Goal: Task Accomplishment & Management: Complete application form

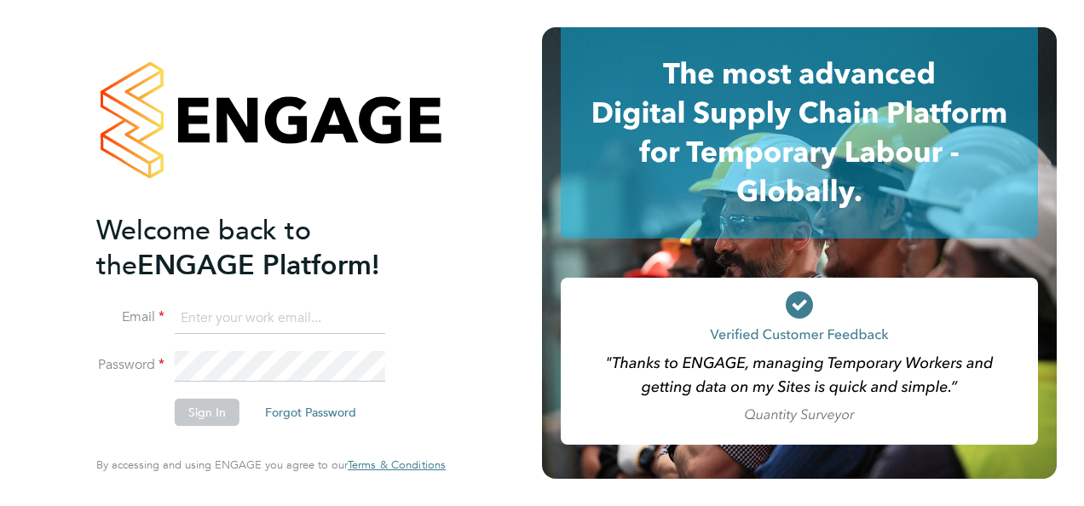
click at [246, 325] on input at bounding box center [280, 318] width 210 height 31
type input "seddon@psrsolutions.co.uk"
click at [408, 388] on li "Password" at bounding box center [262, 374] width 332 height 47
click at [414, 323] on li "Email seddon@psrsolutions.co.uk" at bounding box center [262, 327] width 332 height 48
click at [329, 349] on li "Email seddon@psrsolutions.co.uk" at bounding box center [262, 327] width 332 height 48
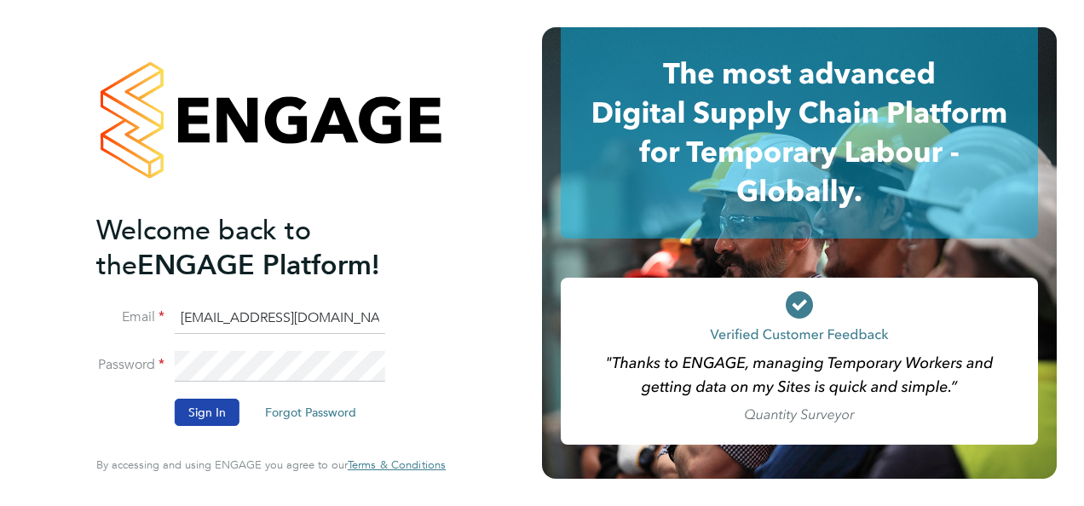
click at [228, 402] on button "Sign In" at bounding box center [207, 412] width 65 height 27
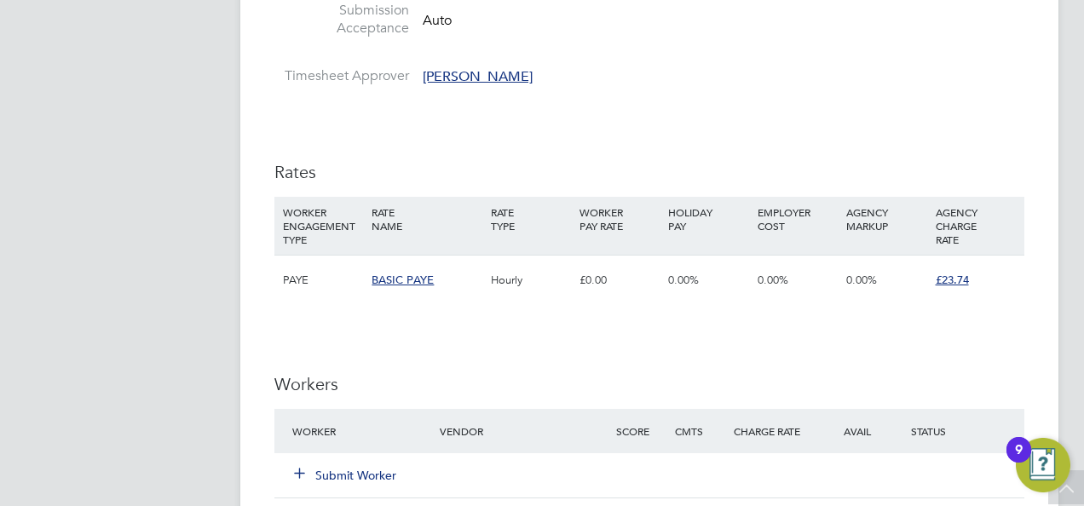
scroll to position [1256, 0]
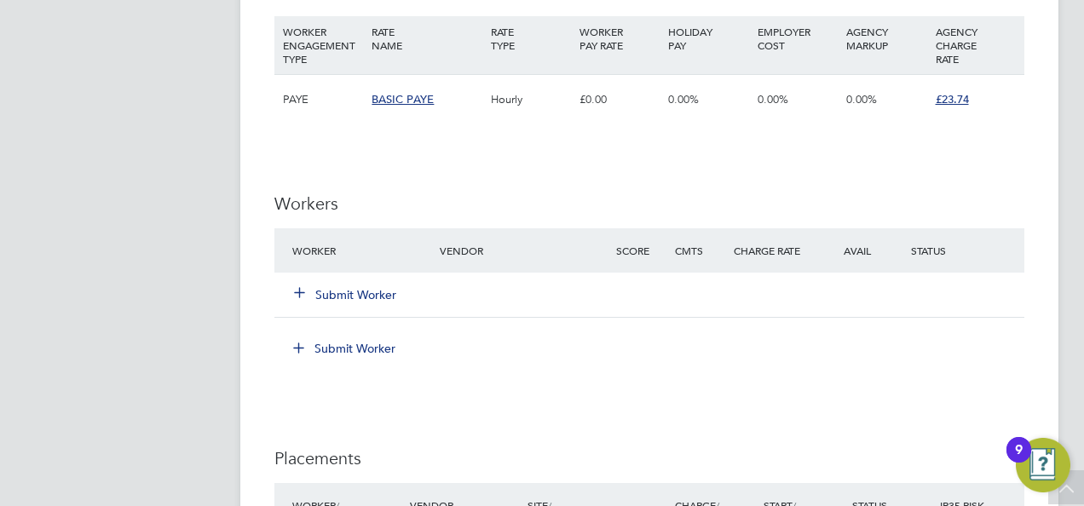
click at [380, 296] on button "Submit Worker" at bounding box center [346, 294] width 102 height 17
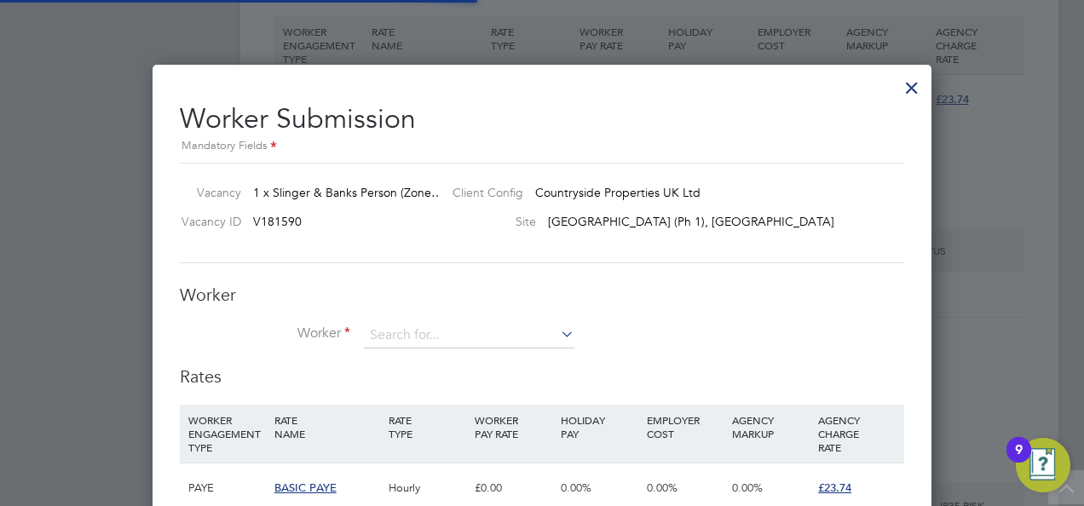
scroll to position [50, 115]
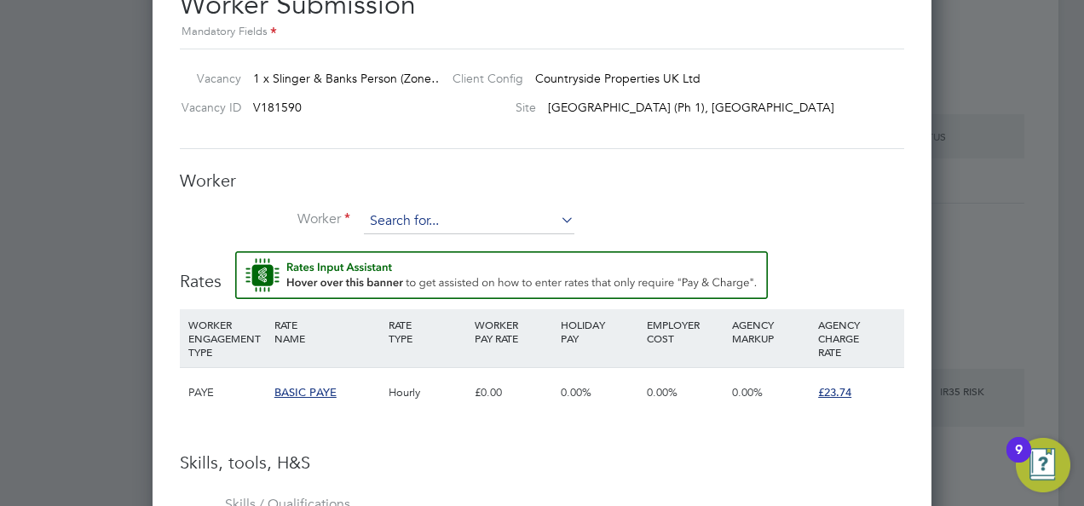
click at [423, 221] on input at bounding box center [469, 222] width 210 height 26
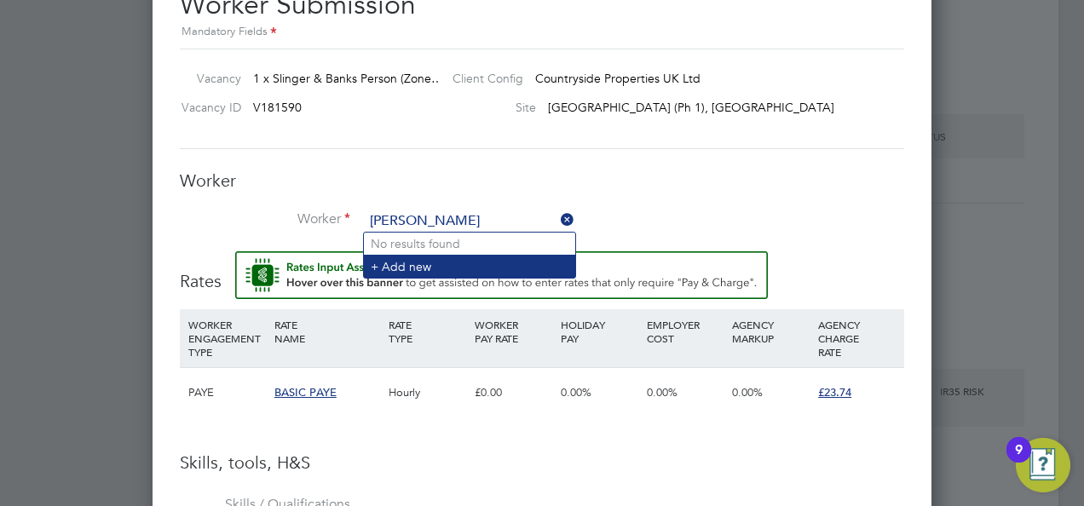
type input "simon parker"
click at [443, 262] on li "+ Add new" at bounding box center [469, 266] width 211 height 23
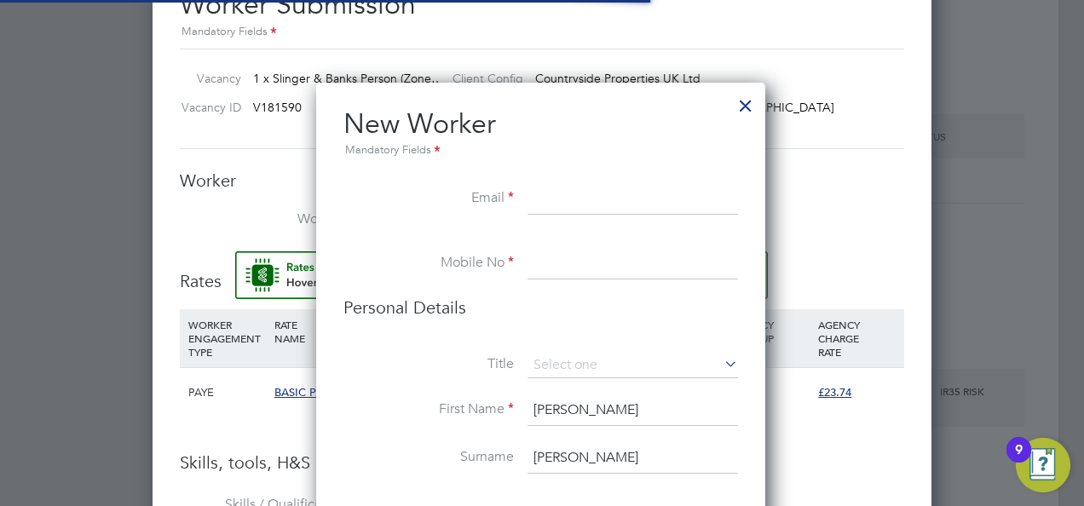
scroll to position [1433, 451]
click at [561, 201] on input at bounding box center [632, 199] width 210 height 31
paste input "[EMAIL_ADDRESS][DOMAIN_NAME]"
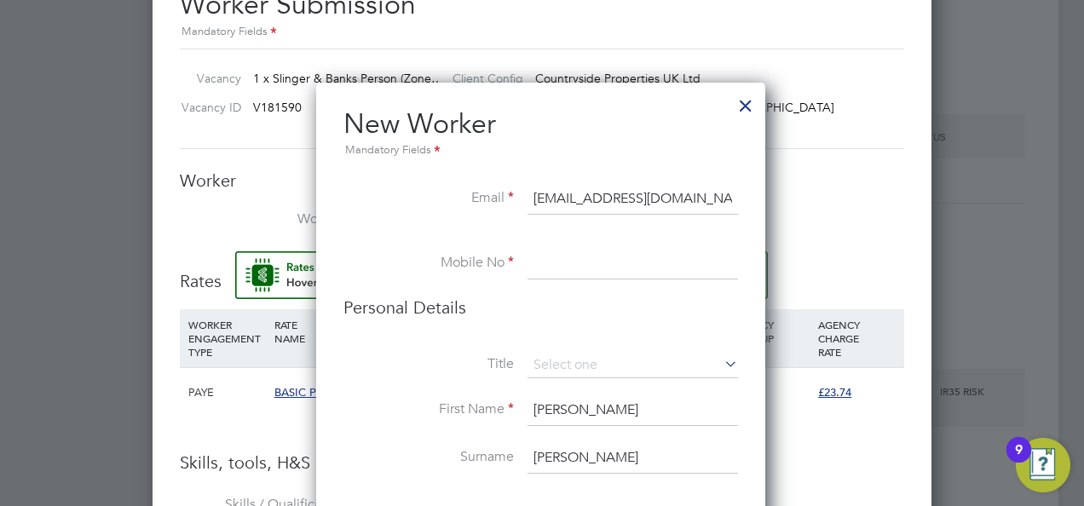
type input "[EMAIL_ADDRESS][DOMAIN_NAME]"
click at [542, 261] on input at bounding box center [632, 264] width 210 height 31
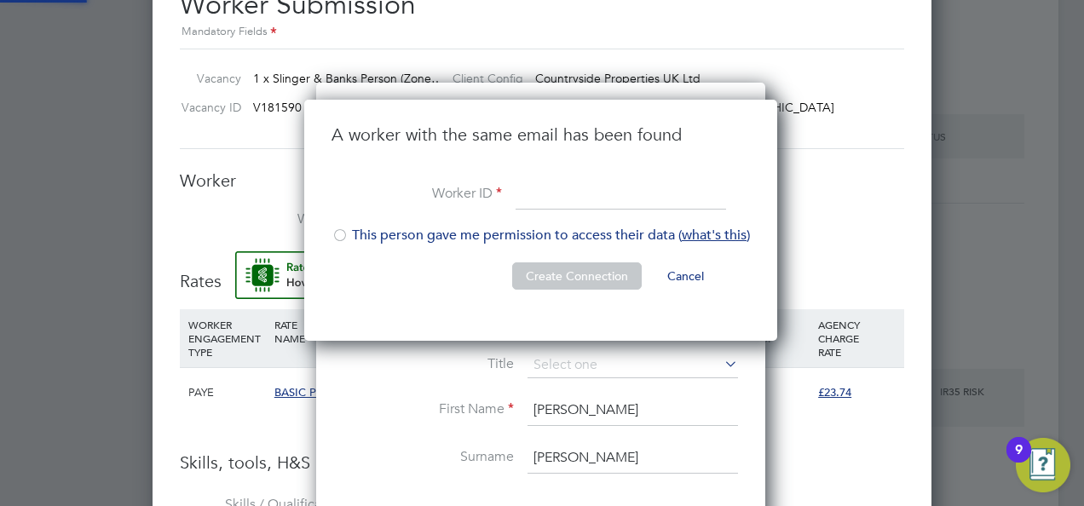
scroll to position [242, 475]
click at [458, 327] on div "A worker with the same email has been found Worker ID This person gave me permi…" at bounding box center [540, 220] width 473 height 241
click at [348, 235] on div at bounding box center [339, 236] width 17 height 17
click at [550, 197] on input at bounding box center [620, 195] width 210 height 31
click at [834, 205] on div "Worker Worker Worker Engagement Type" at bounding box center [542, 211] width 724 height 82
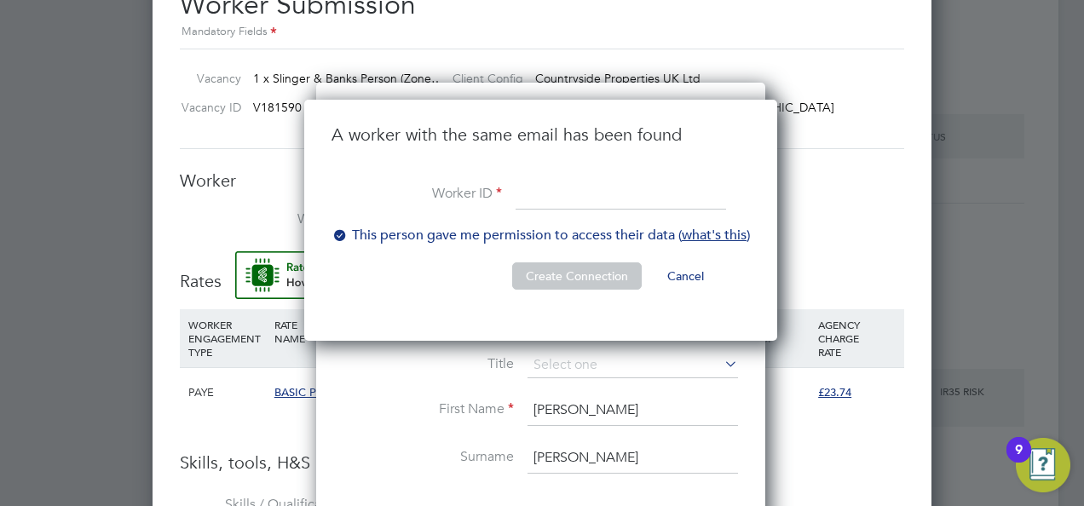
click at [785, 240] on li "Worker" at bounding box center [542, 230] width 724 height 43
click at [678, 271] on button "Cancel" at bounding box center [685, 275] width 64 height 27
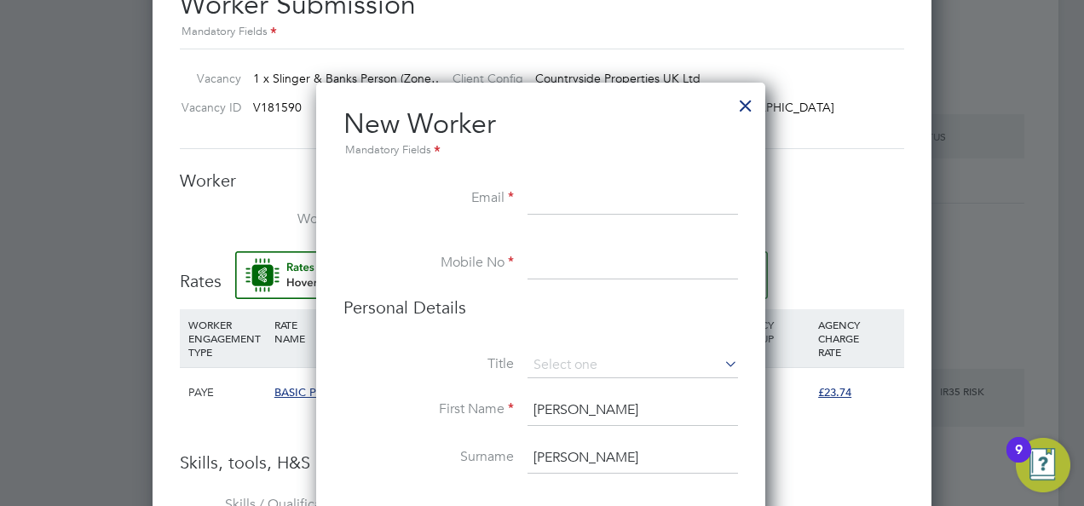
click at [735, 101] on div at bounding box center [745, 101] width 31 height 31
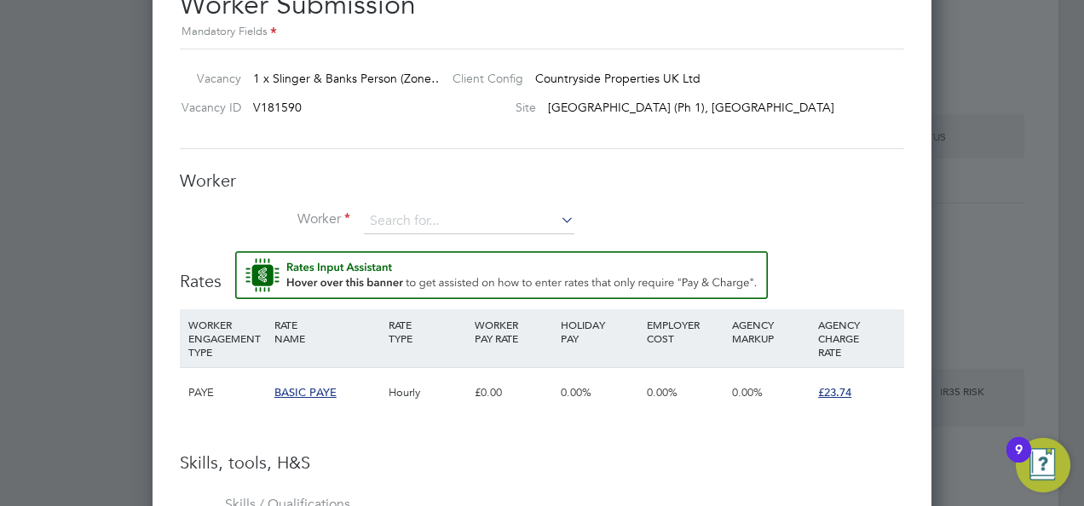
scroll to position [1370, 0]
click at [411, 227] on input at bounding box center [469, 222] width 210 height 26
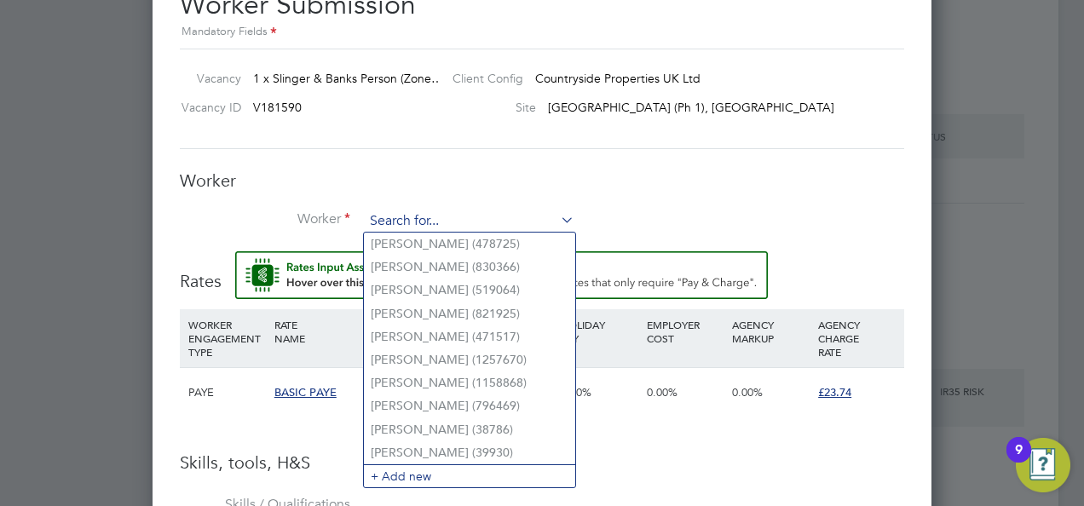
paste input "[EMAIL_ADDRESS][DOMAIN_NAME]"
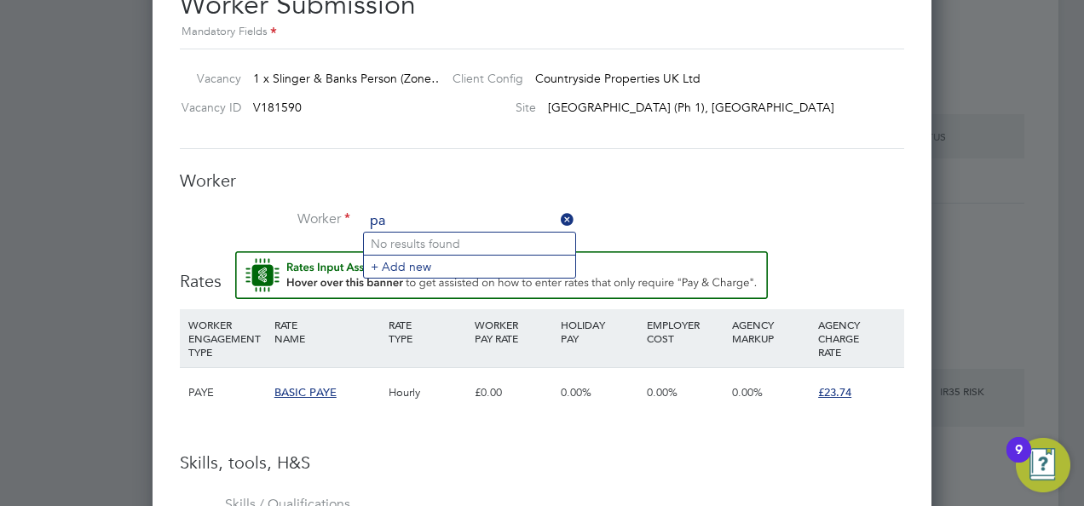
type input "p"
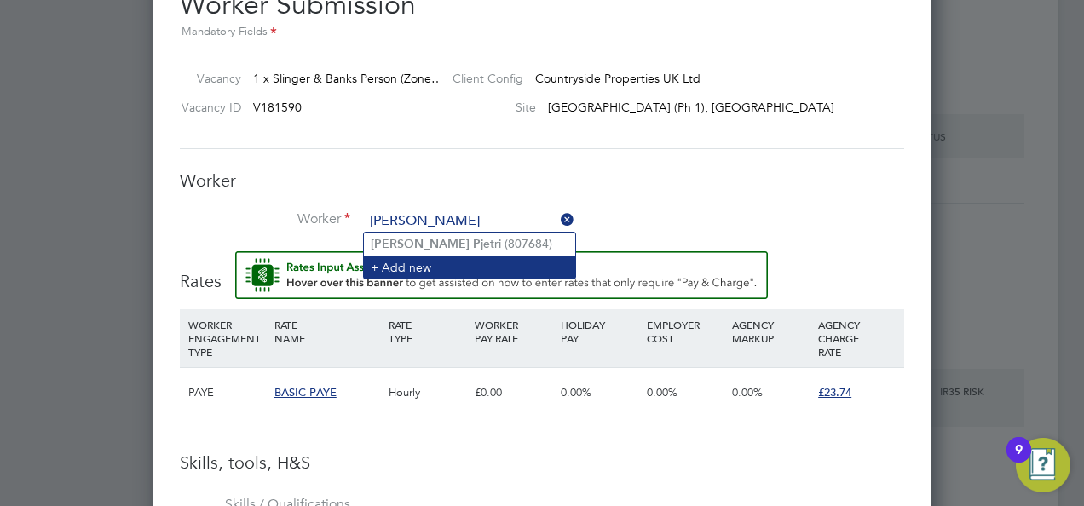
type input "Simon p"
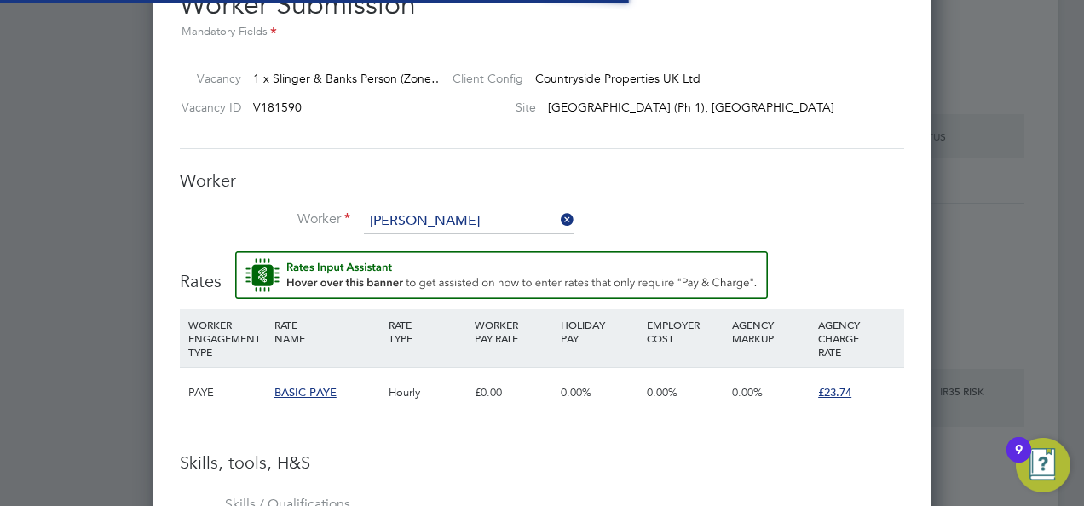
click at [462, 264] on li "+ Add new" at bounding box center [469, 267] width 211 height 23
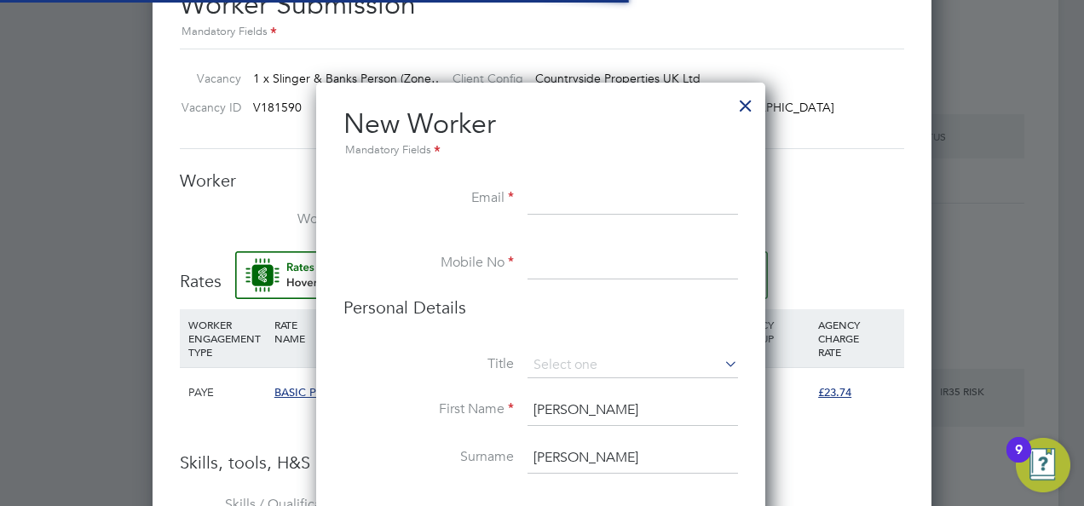
scroll to position [1433, 451]
paste input "[EMAIL_ADDRESS][DOMAIN_NAME]"
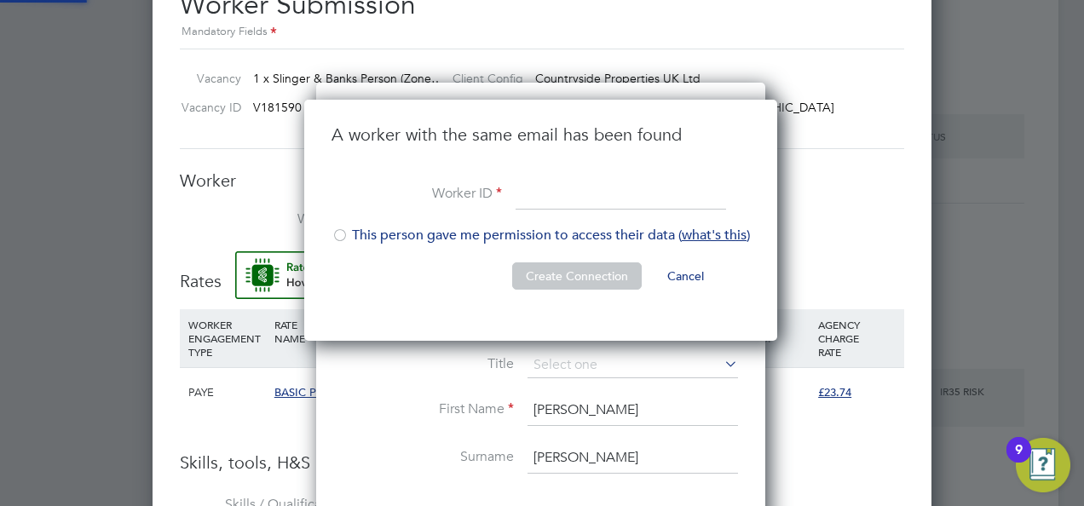
scroll to position [242, 475]
type input "[EMAIL_ADDRESS][DOMAIN_NAME]"
click at [341, 233] on div at bounding box center [339, 236] width 17 height 17
click at [563, 278] on button "Create Connection" at bounding box center [576, 275] width 129 height 27
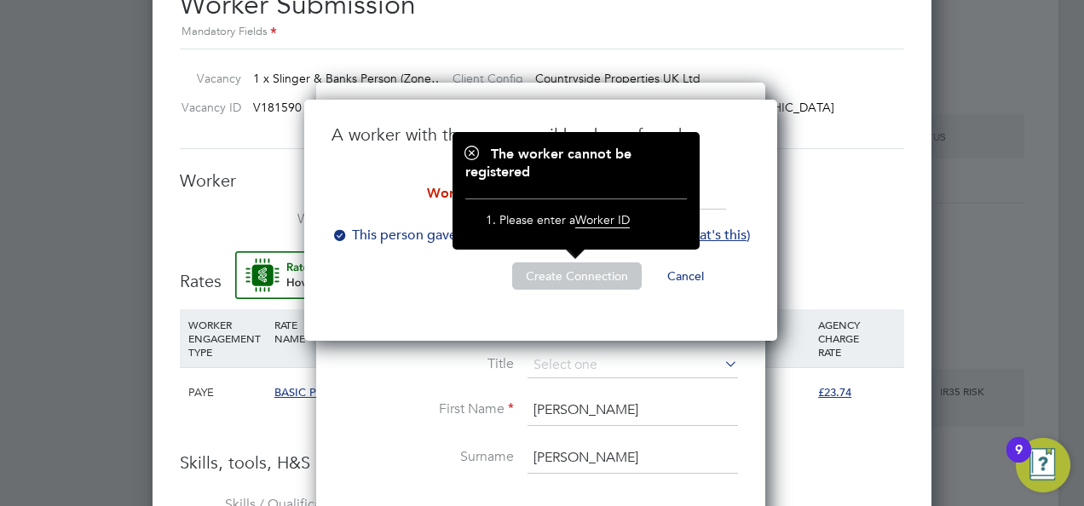
click at [480, 247] on div at bounding box center [575, 191] width 247 height 118
click at [474, 152] on h1 "The worker cannot be registered" at bounding box center [575, 164] width 221 height 36
click at [474, 153] on h1 "The worker cannot be registered" at bounding box center [575, 164] width 221 height 36
click at [589, 276] on button "Create Connection" at bounding box center [576, 275] width 129 height 27
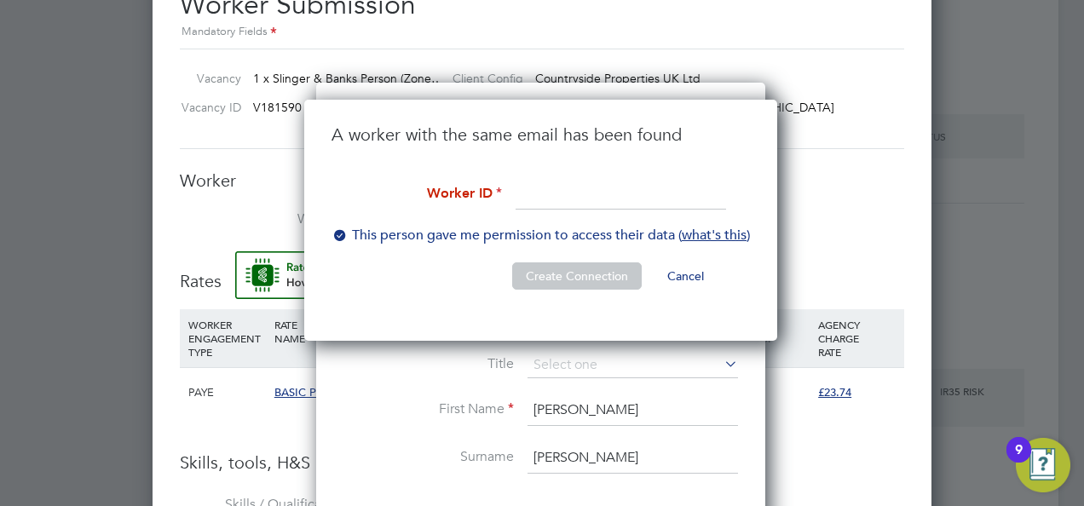
click at [533, 191] on input at bounding box center [620, 195] width 210 height 31
paste input "403847"
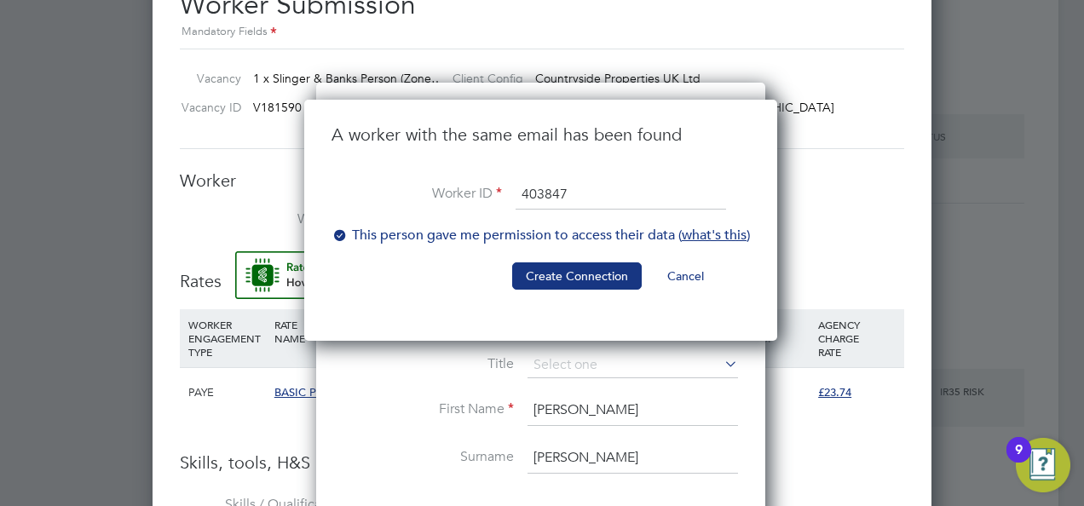
type input "403847"
click at [455, 302] on li "Create Connection Cancel" at bounding box center [540, 284] width 418 height 44
click at [555, 271] on button "Create Connection" at bounding box center [576, 275] width 129 height 27
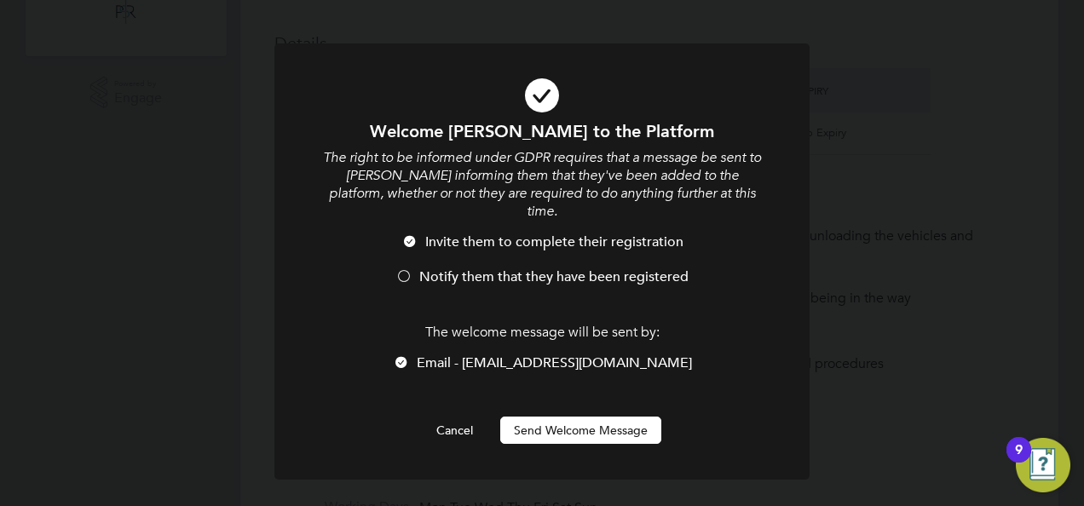
click at [574, 417] on button "Send Welcome Message" at bounding box center [580, 430] width 161 height 27
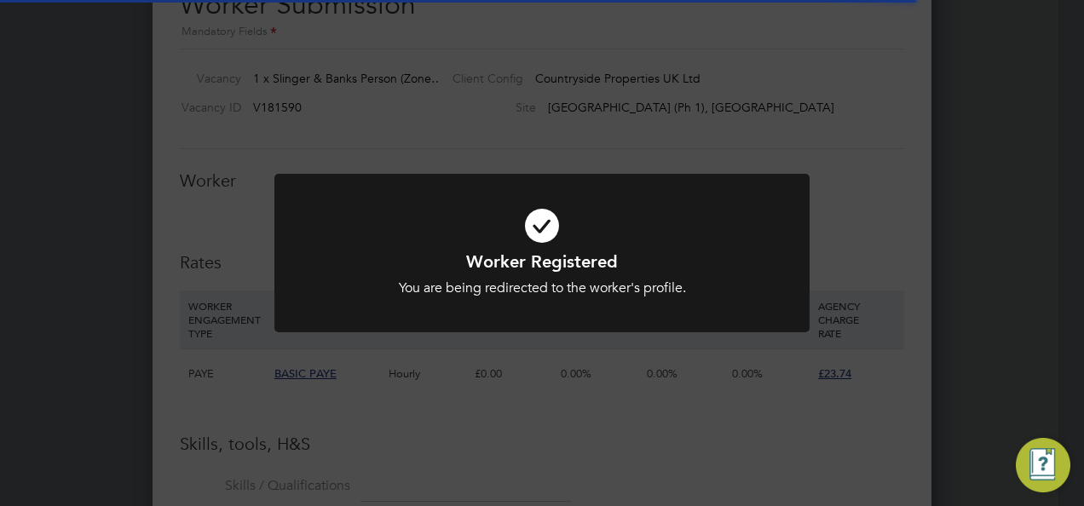
scroll to position [1100, 779]
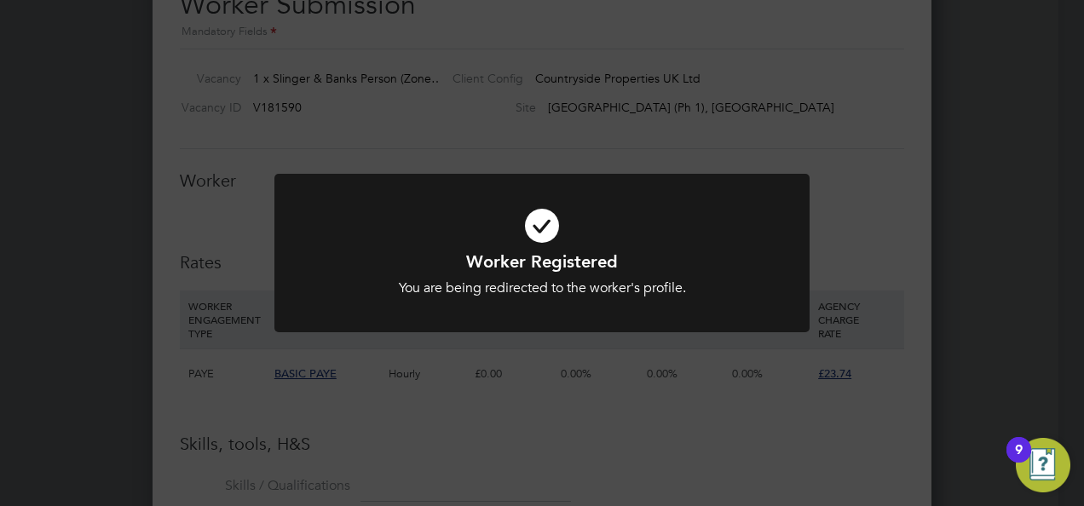
click at [596, 404] on div "Worker Registered You are being redirected to the worker's profile. Cancel Okay" at bounding box center [542, 253] width 1084 height 506
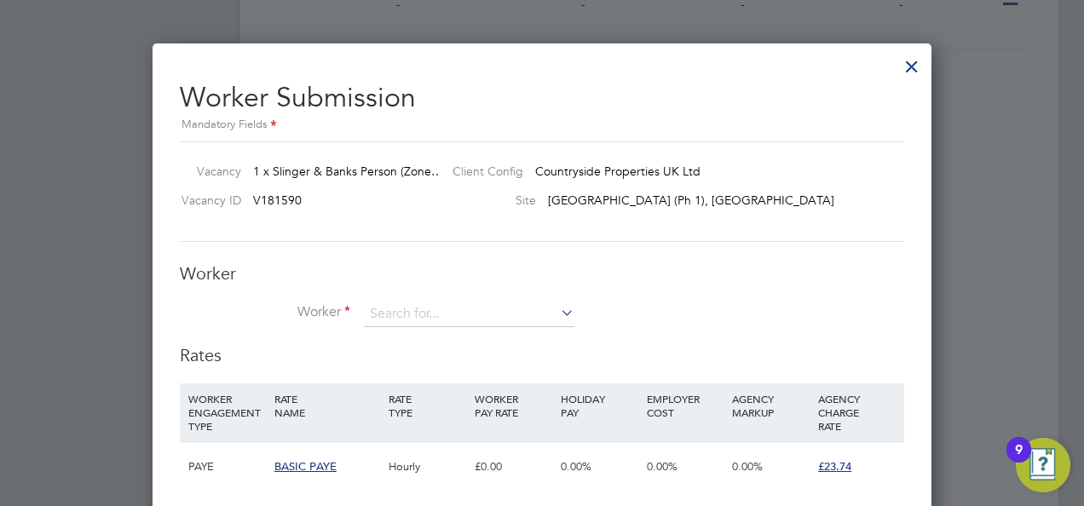
scroll to position [1276, 0]
click at [438, 310] on input at bounding box center [469, 315] width 210 height 26
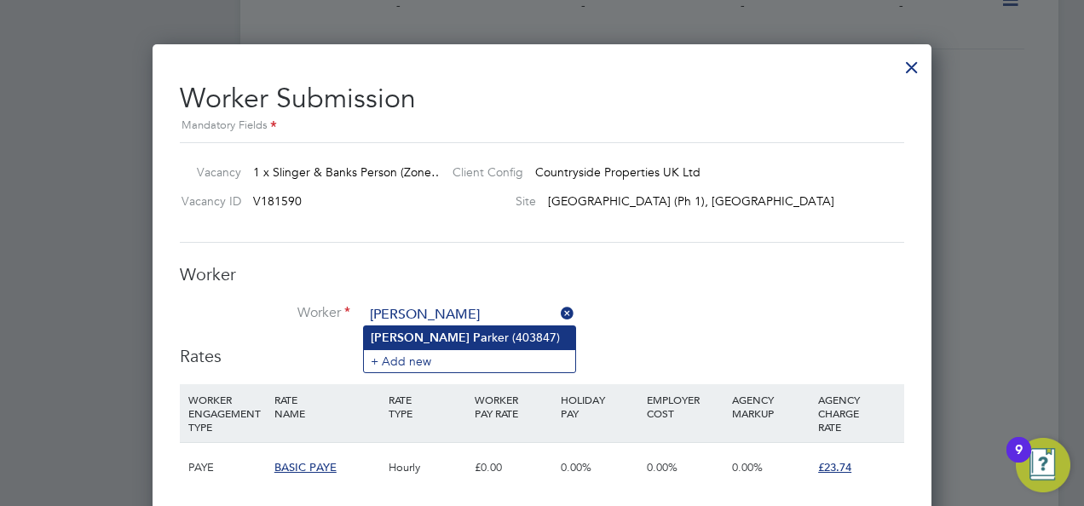
click at [474, 336] on li "Simon Pa rker (403847)" at bounding box center [469, 337] width 211 height 23
type input "Simon Parker (403847)"
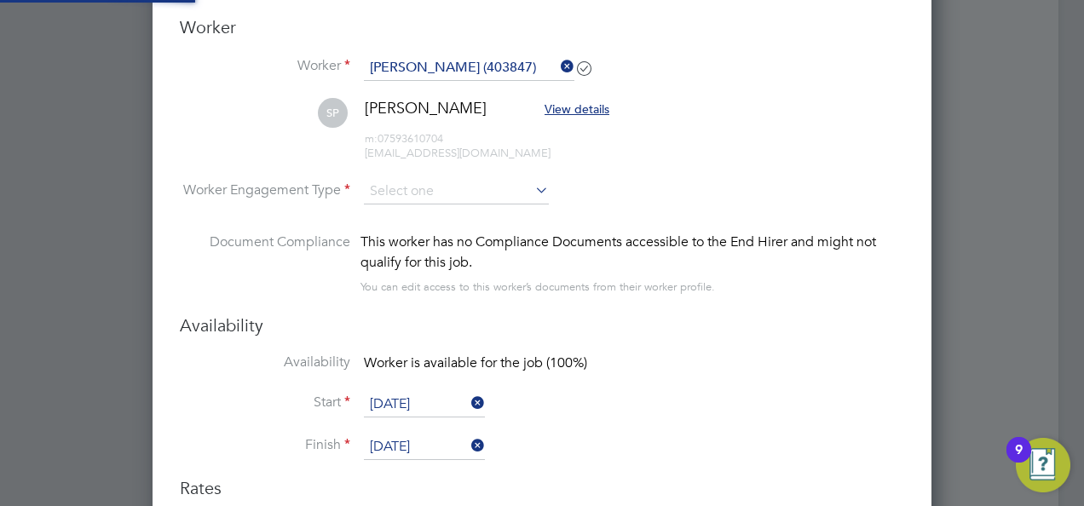
scroll to position [1530, 0]
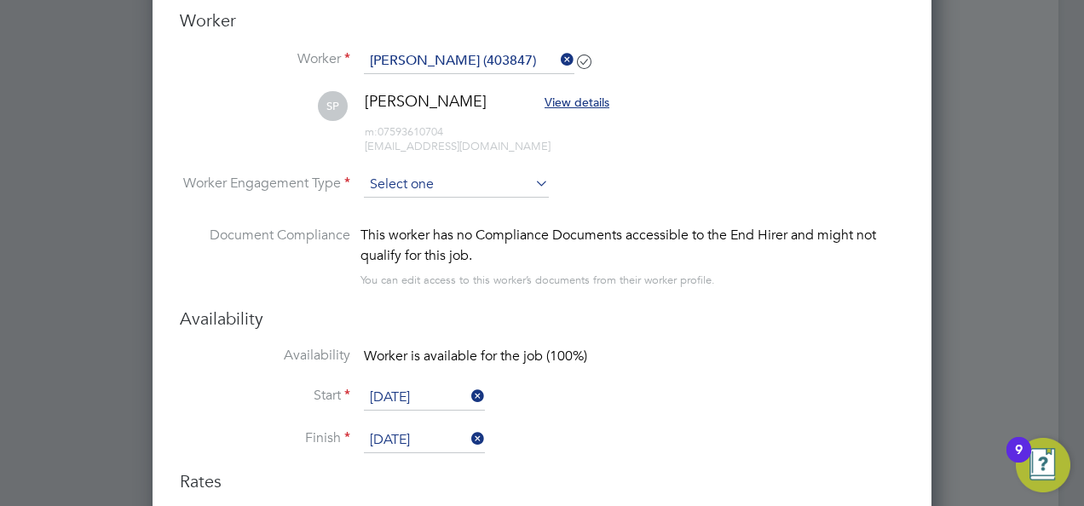
click at [440, 190] on input at bounding box center [456, 185] width 185 height 26
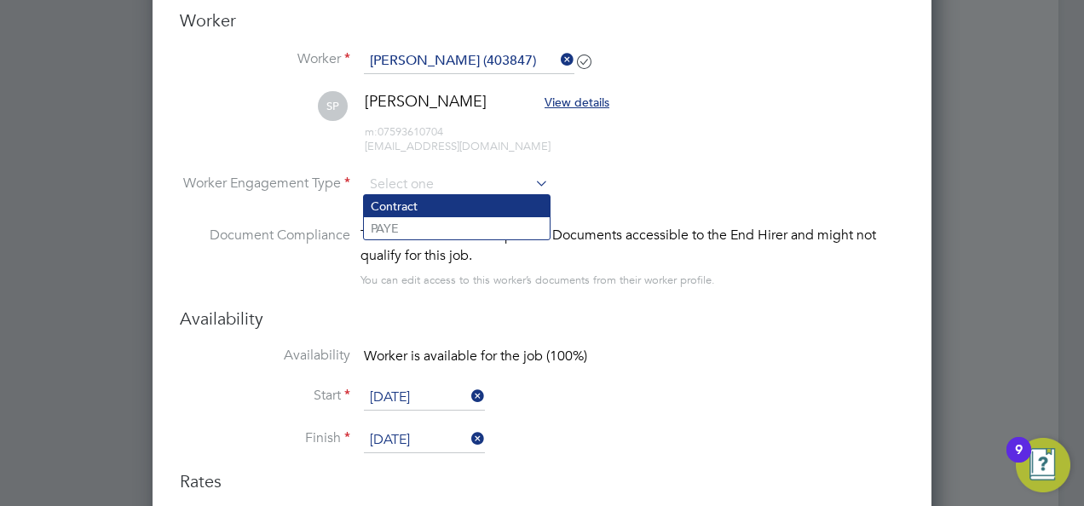
click at [429, 213] on li "Contract" at bounding box center [457, 206] width 186 height 22
type input "Contract"
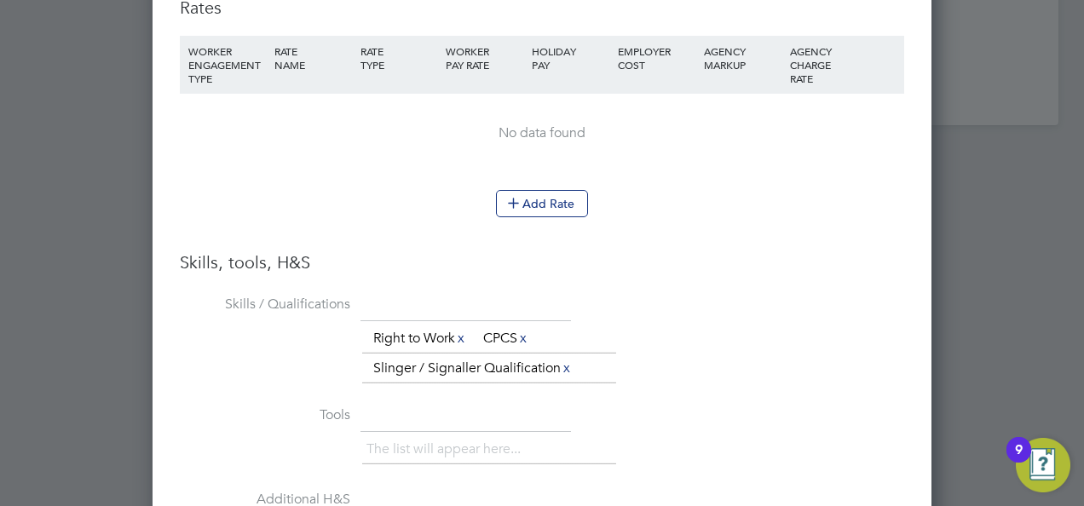
scroll to position [2014, 0]
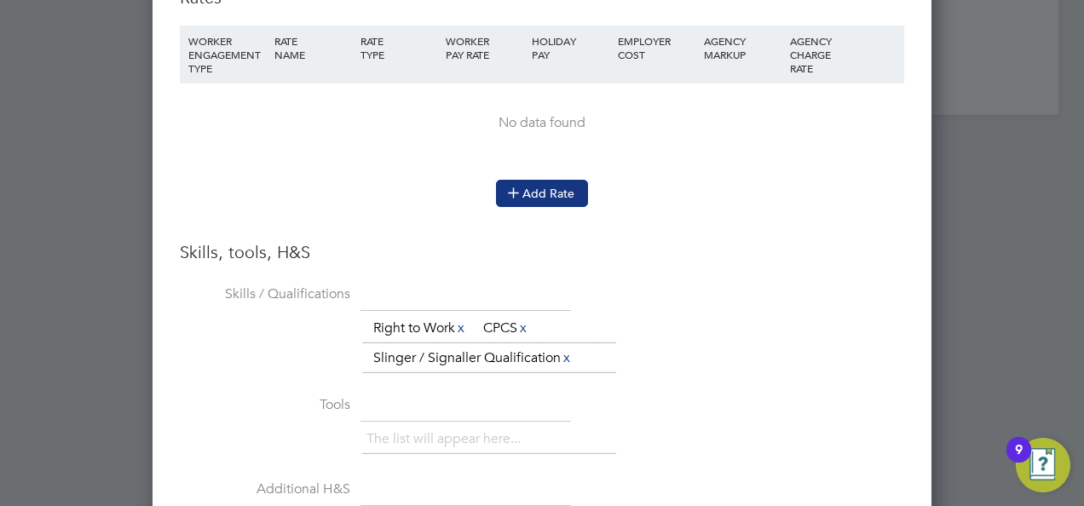
click at [532, 181] on button "Add Rate" at bounding box center [542, 193] width 92 height 27
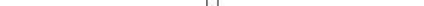
scroll to position [1642, 779]
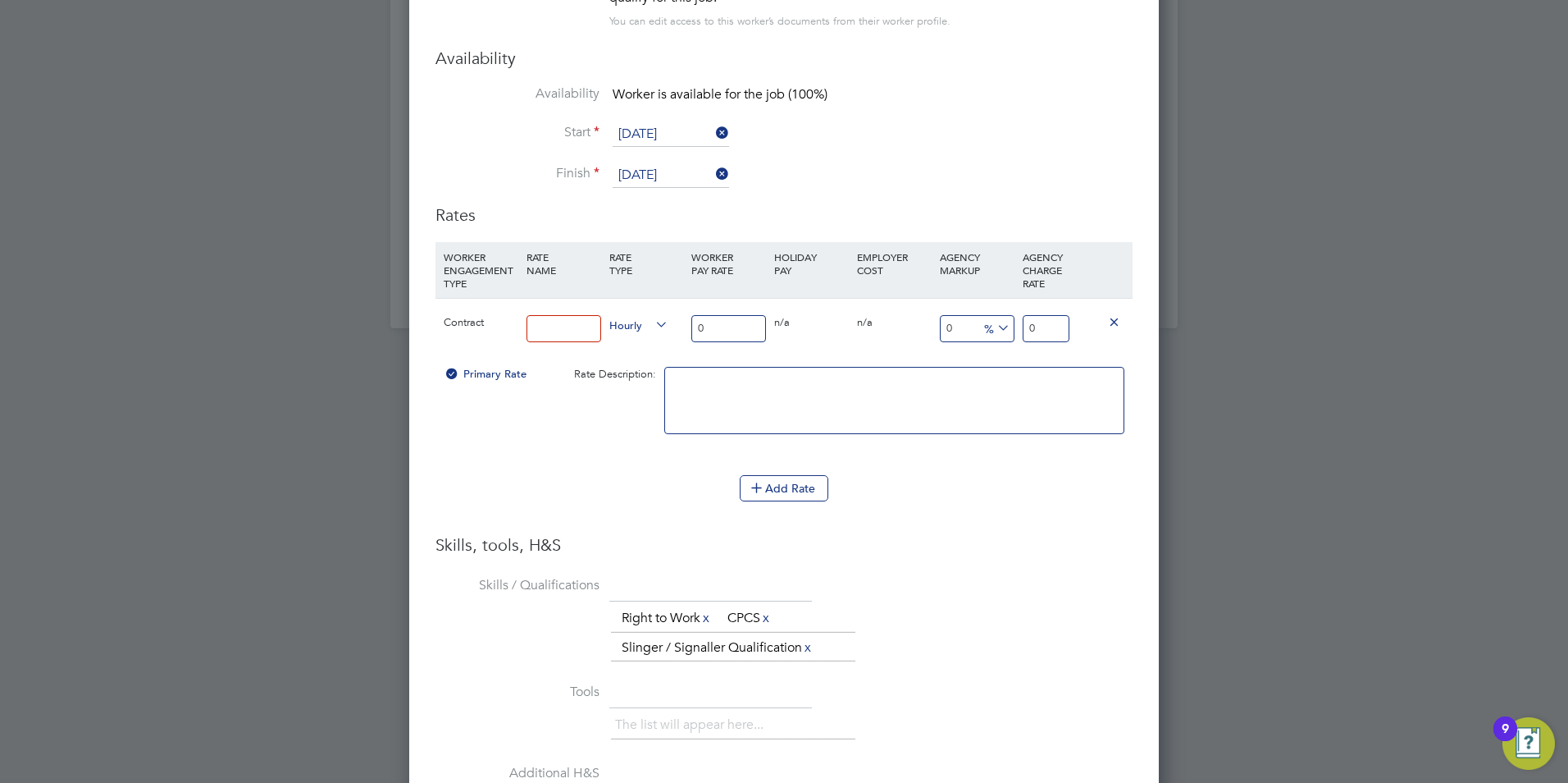
click at [553, 316] on input at bounding box center [564, 328] width 75 height 27
click at [718, 324] on input "0" at bounding box center [729, 328] width 75 height 27
click at [564, 333] on input "18" at bounding box center [564, 328] width 75 height 27
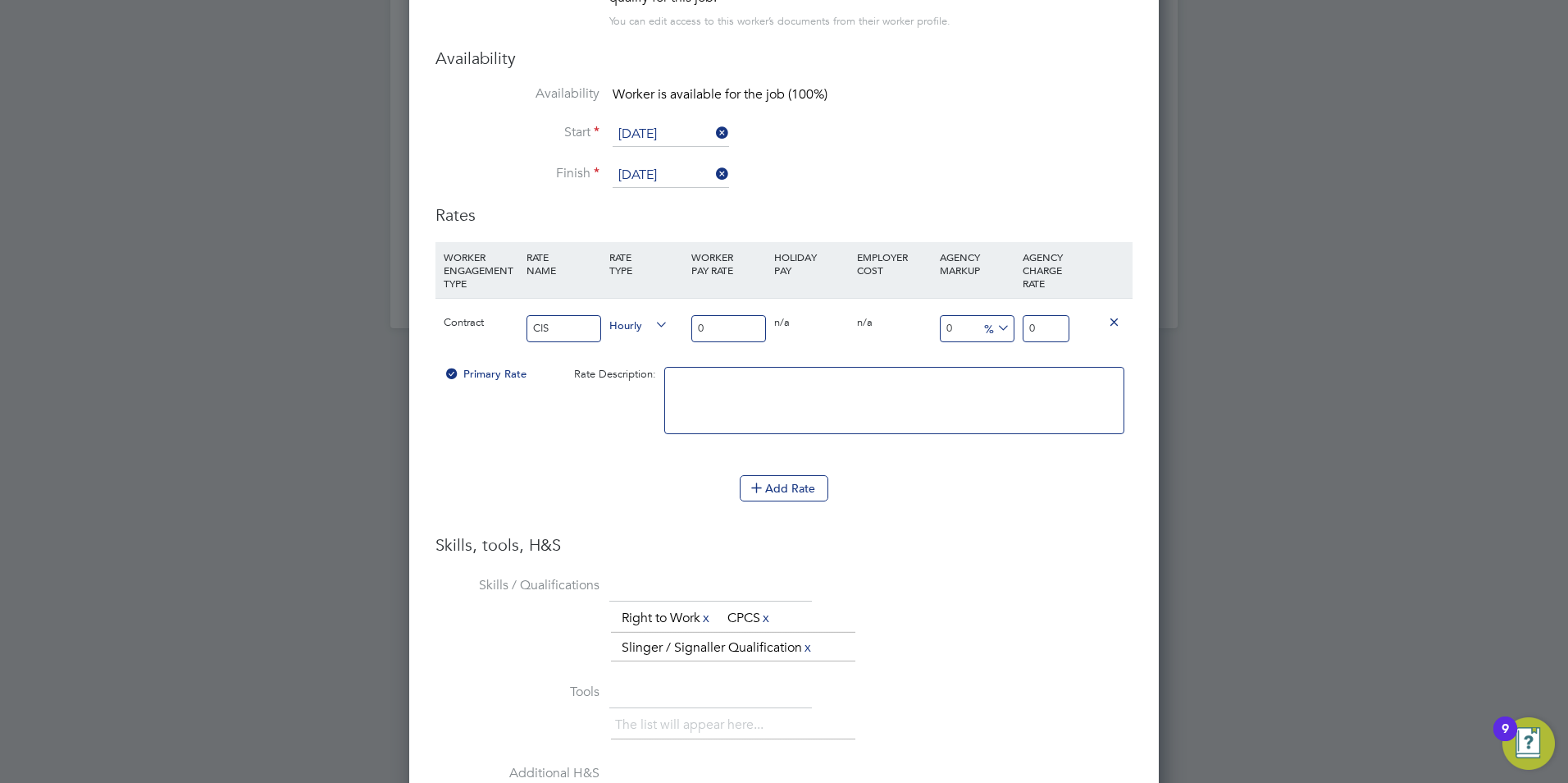
type input "CIS"
click at [728, 329] on input "0" at bounding box center [729, 328] width 75 height 27
type input "1"
type input "18"
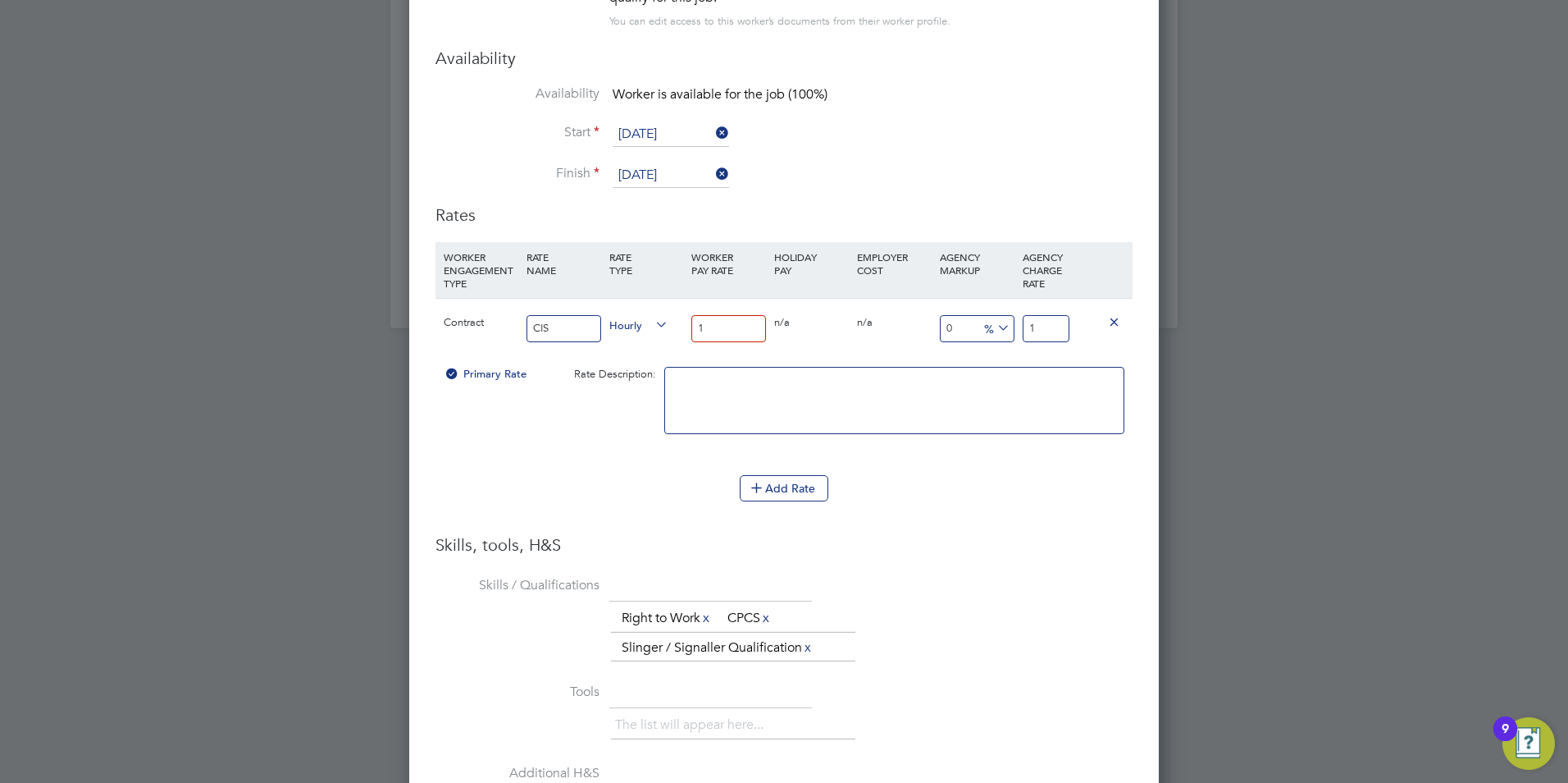
type input "18"
click at [1041, 329] on input "18" at bounding box center [1045, 328] width 47 height 27
drag, startPoint x: 1054, startPoint y: 333, endPoint x: 1013, endPoint y: 332, distance: 41.0
click at [1013, 332] on div "Contract CIS Hourly 18 0 n/a 0 n/a 0 0 % 18" at bounding box center [784, 327] width 697 height 61
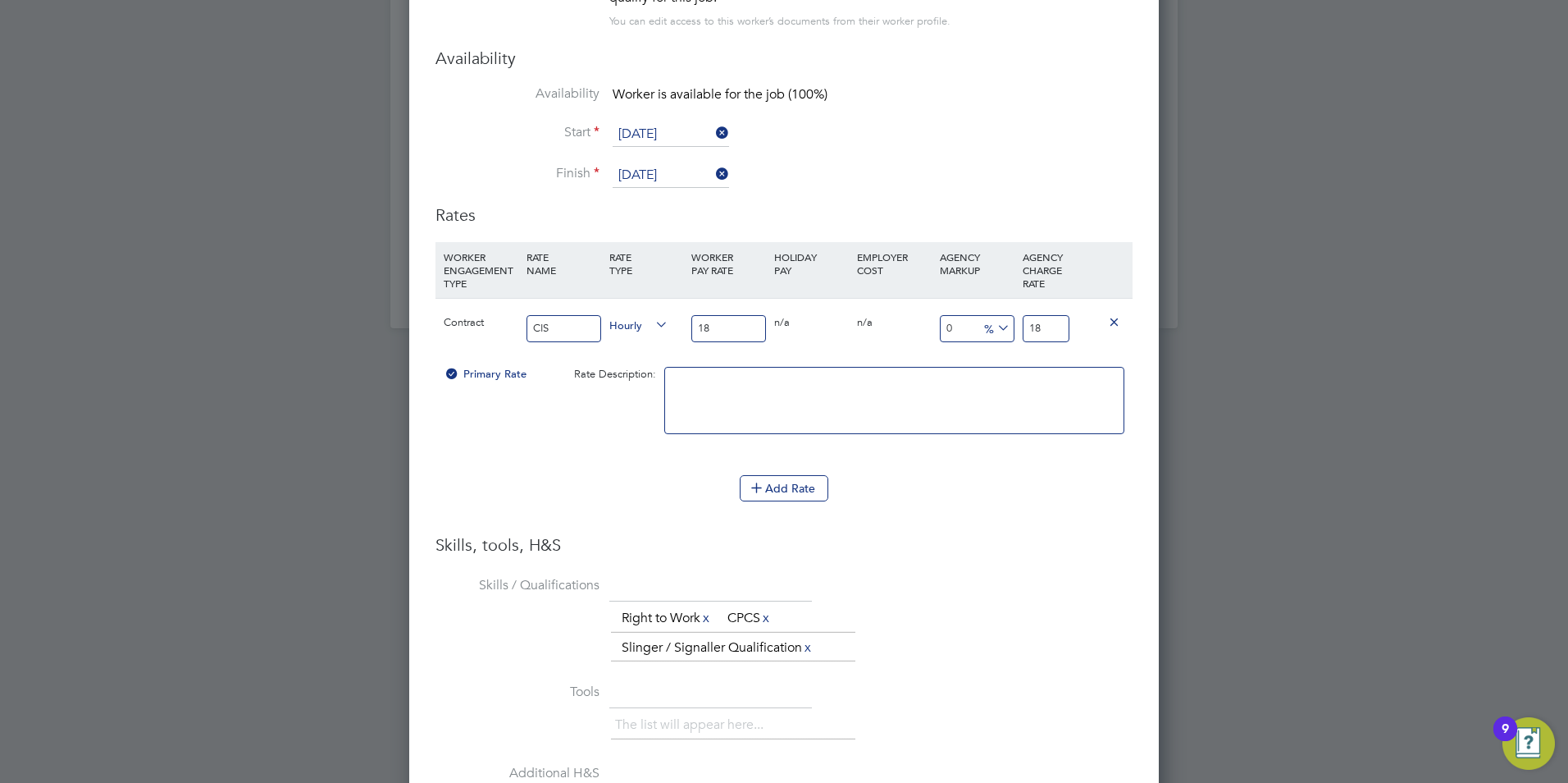
type input "-88.88888888888889"
type input "2"
type input "27.77777777777778"
type input "23"
type input "-88.88888888888889"
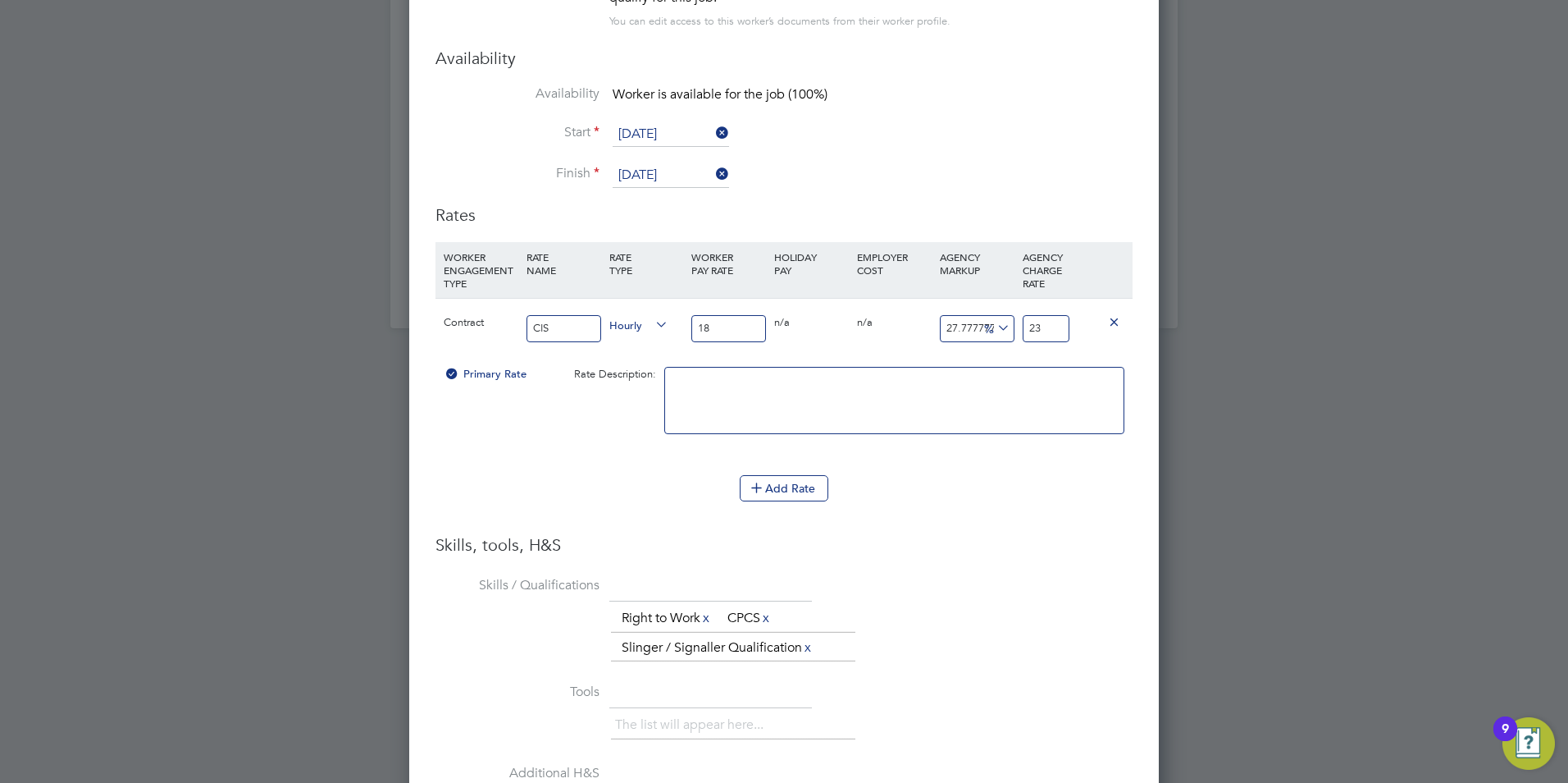
type input "2"
type input "-85"
type input "2.7"
type input "-84.77777777777777"
type input "2.74"
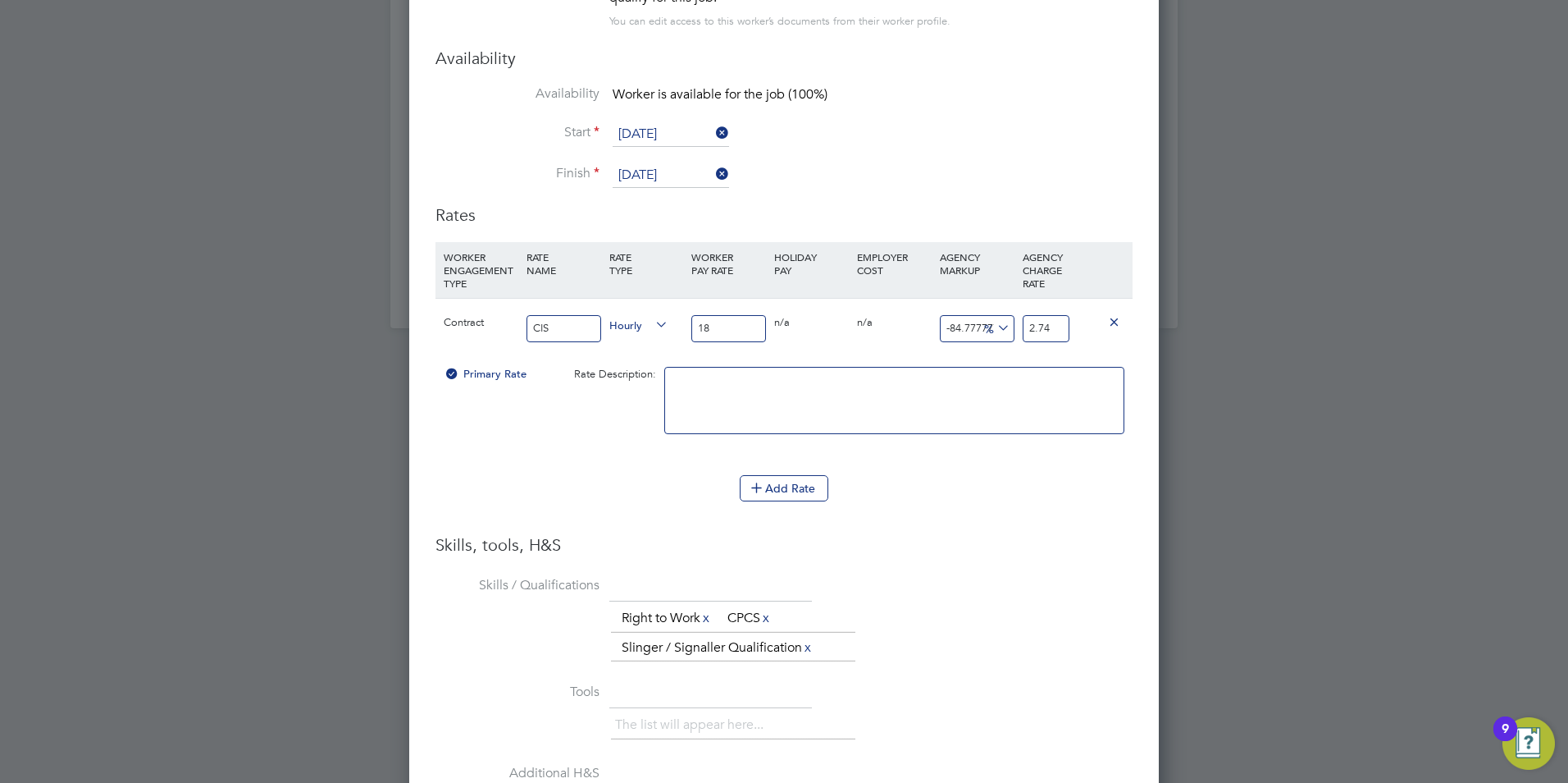
click at [1034, 328] on input "2.74" at bounding box center [1045, 328] width 47 height 27
type input "31.88888888888889"
type input "23.74"
click at [1021, 450] on li at bounding box center [894, 408] width 460 height 84
click at [944, 469] on li "WORKER ENGAGEMENT TYPE RATE NAME RATE TYPE WORKER PAY RATE HOLIDAY PAY EMPLOYER…" at bounding box center [784, 358] width 697 height 233
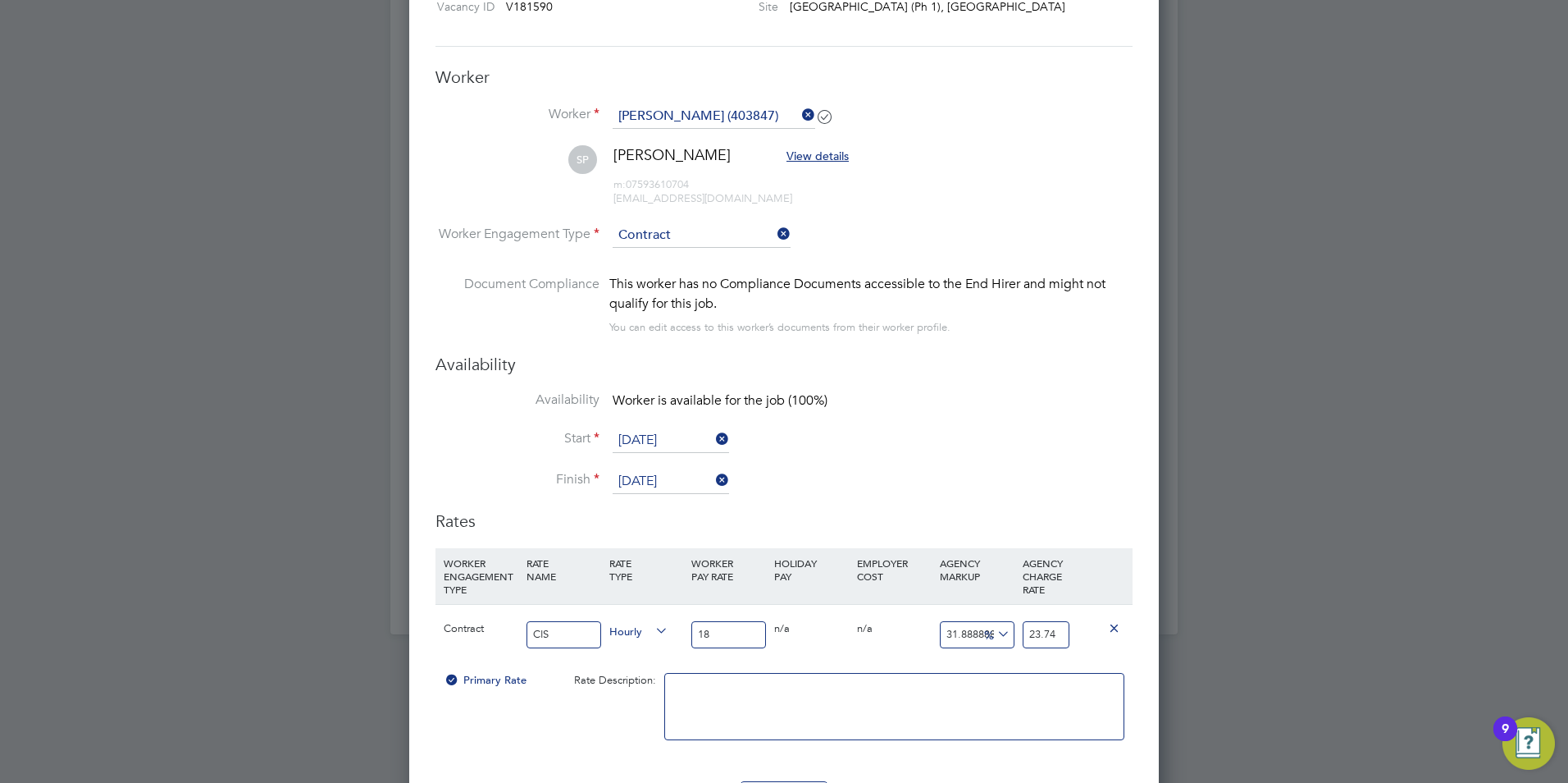
scroll to position [1415, 0]
click at [1042, 486] on icon at bounding box center [1114, 628] width 13 height 13
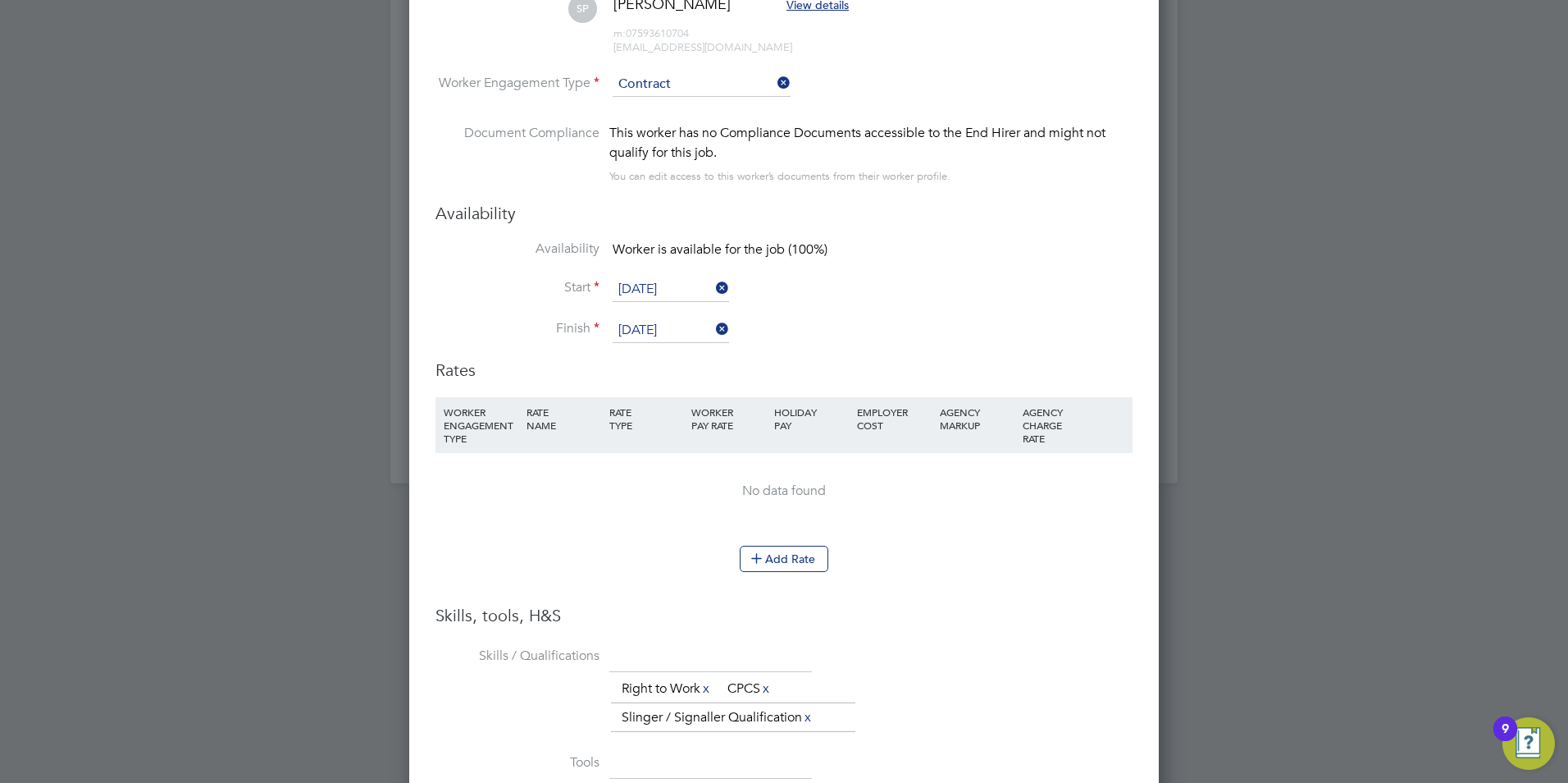
scroll to position [1570, 0]
click at [788, 486] on button "Add Rate" at bounding box center [784, 556] width 89 height 26
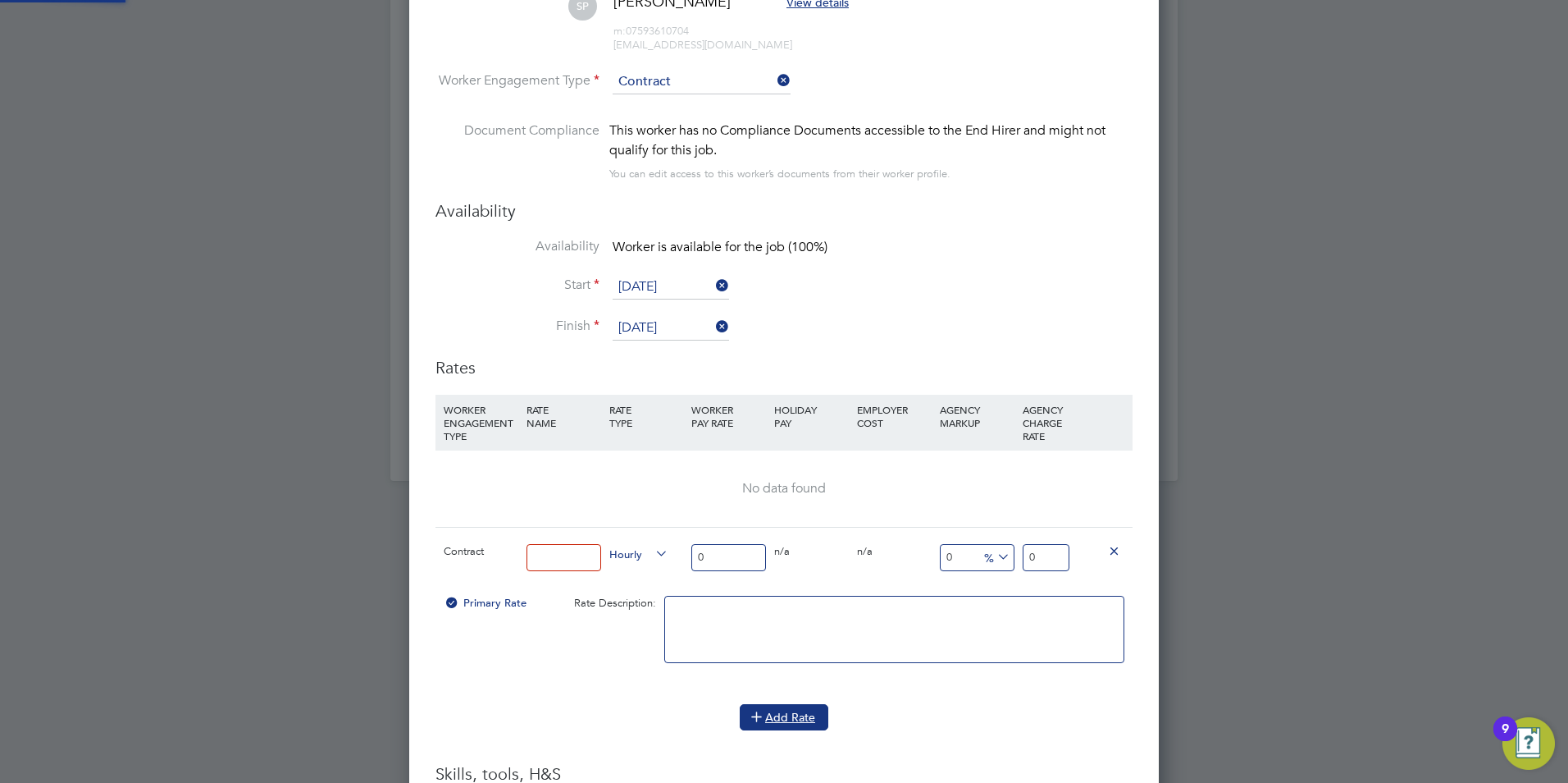
scroll to position [1581, 750]
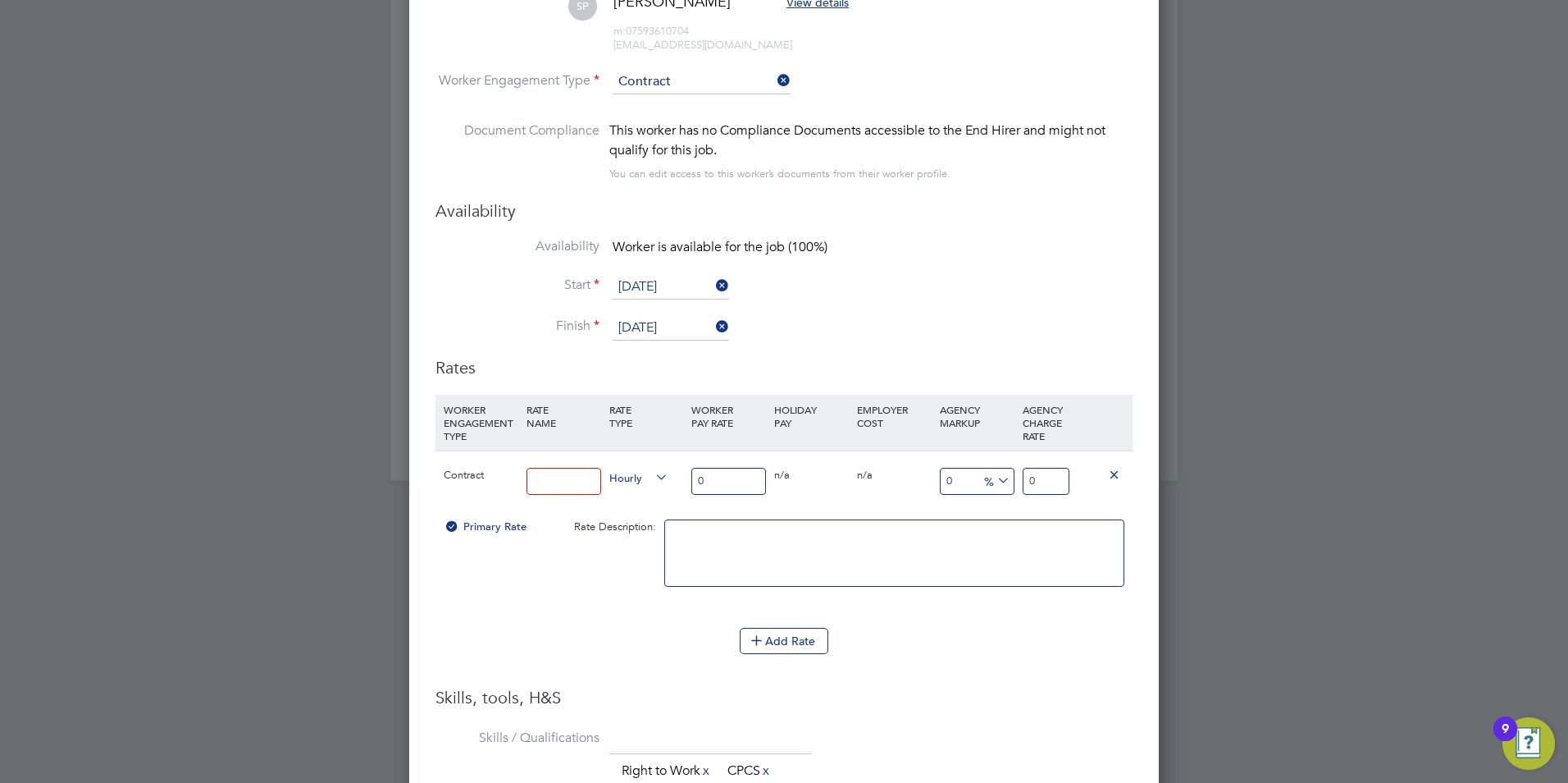
click at [714, 474] on input "0" at bounding box center [729, 482] width 75 height 27
type input "1"
type input "18"
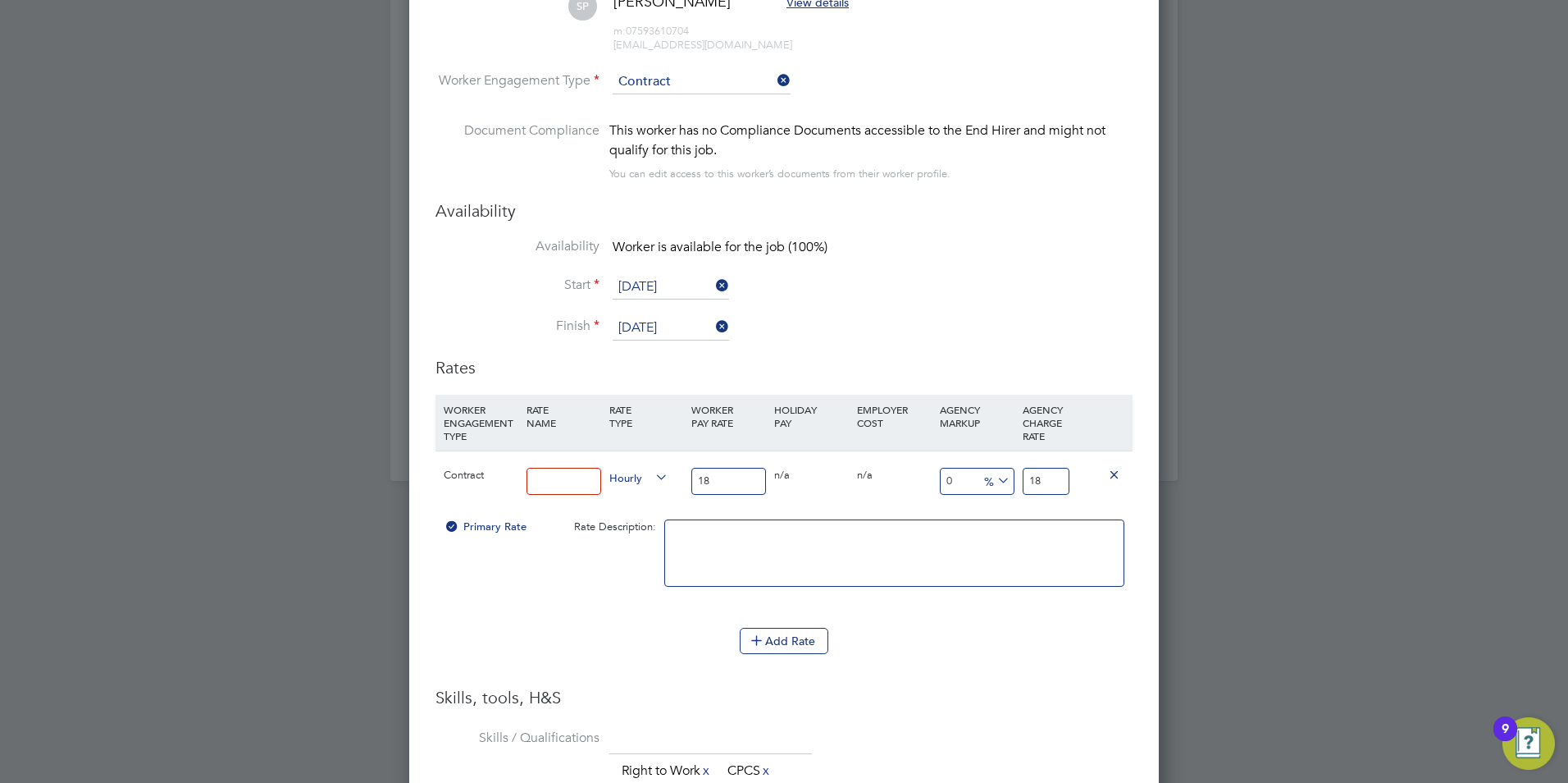
type input "18"
click at [1038, 474] on input "18" at bounding box center [1045, 482] width 47 height 27
type input "-94.44444444444444"
type input "1"
type input "-88.88888888888889"
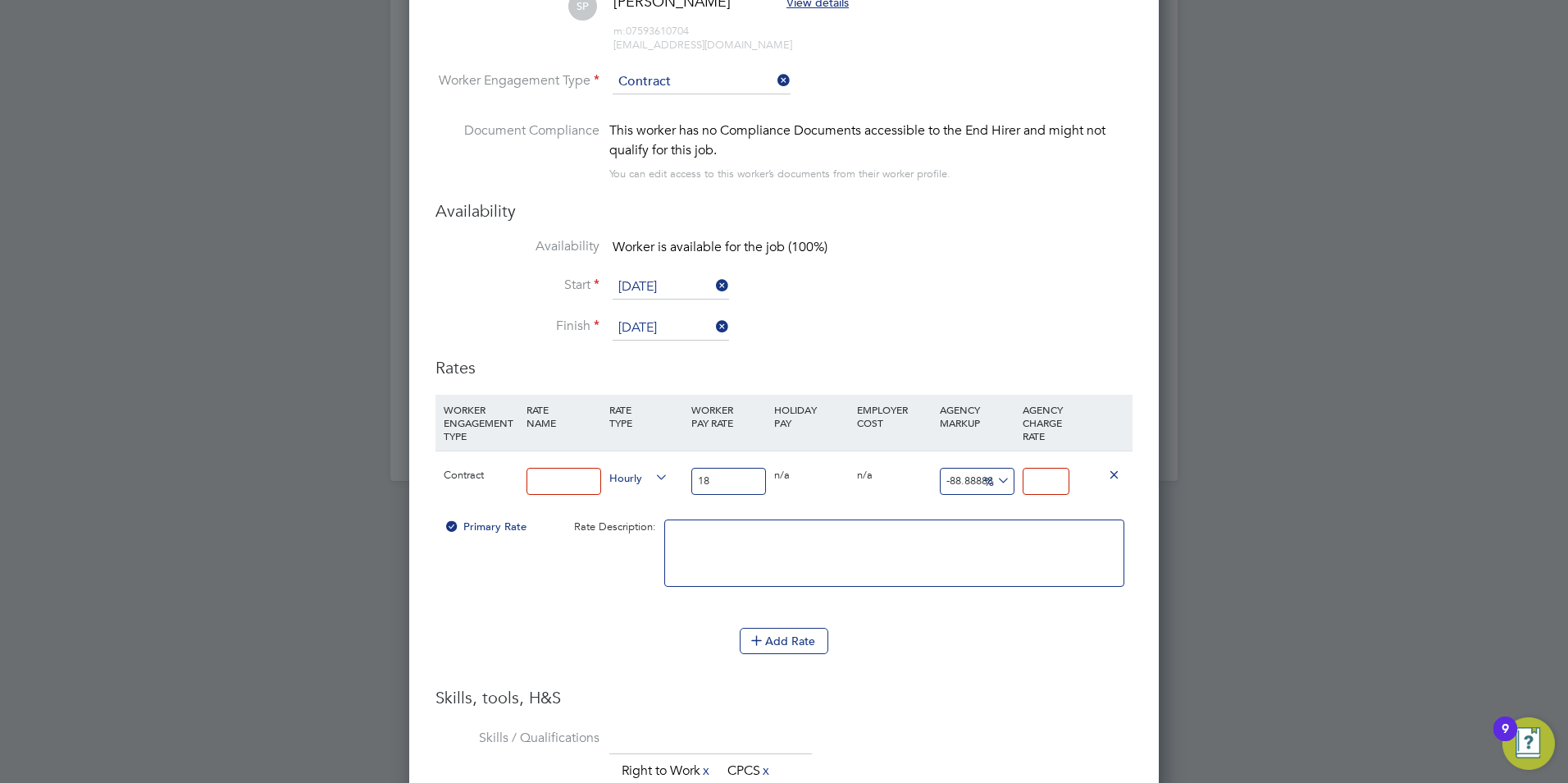
type input "2"
type input "27.77777777777778"
type input "23"
type input "31.666666666666668"
type input "23.7"
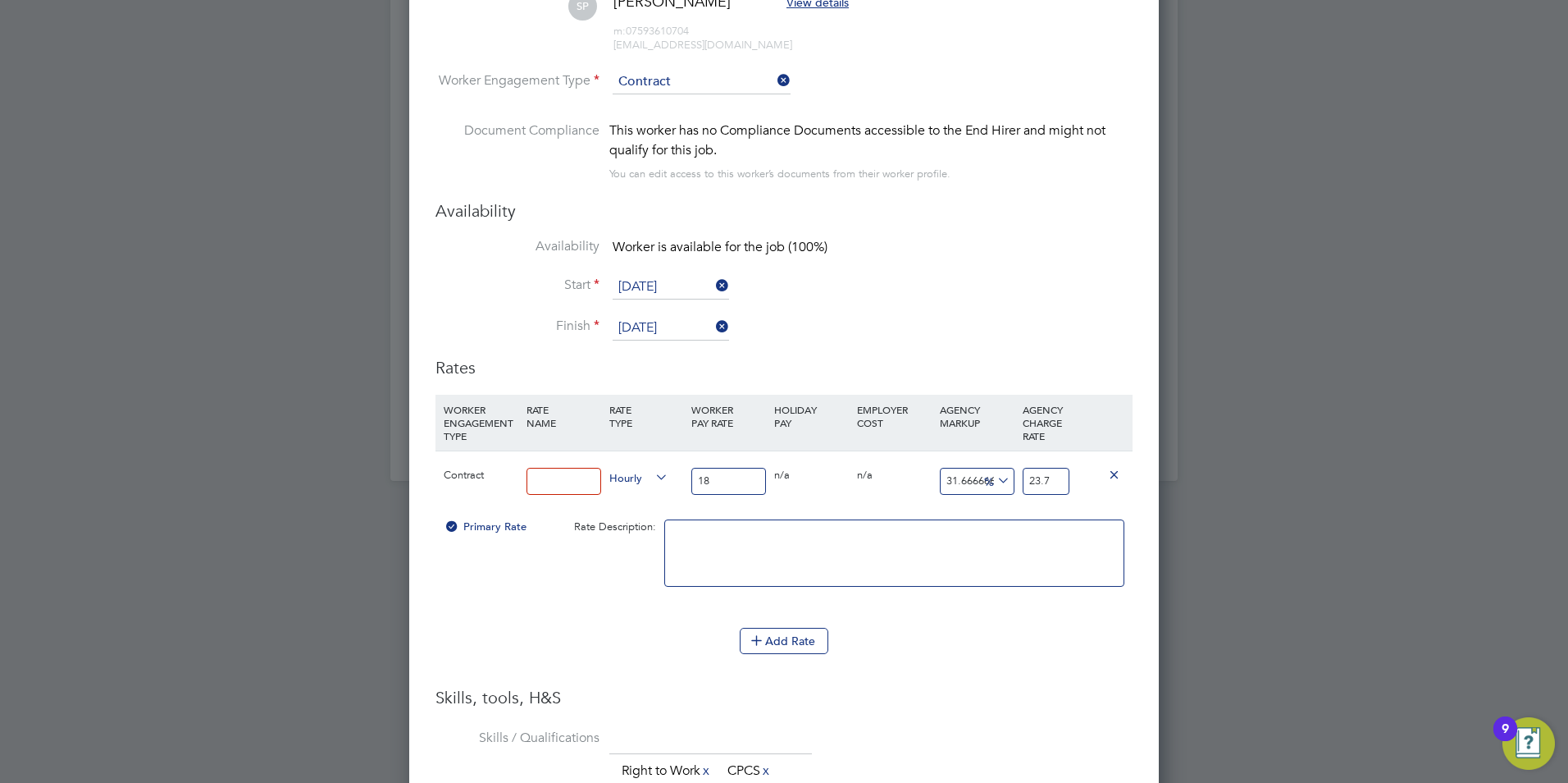
type input "31.88888888888889"
type input "23.74"
click at [1030, 486] on div at bounding box center [894, 561] width 468 height 100
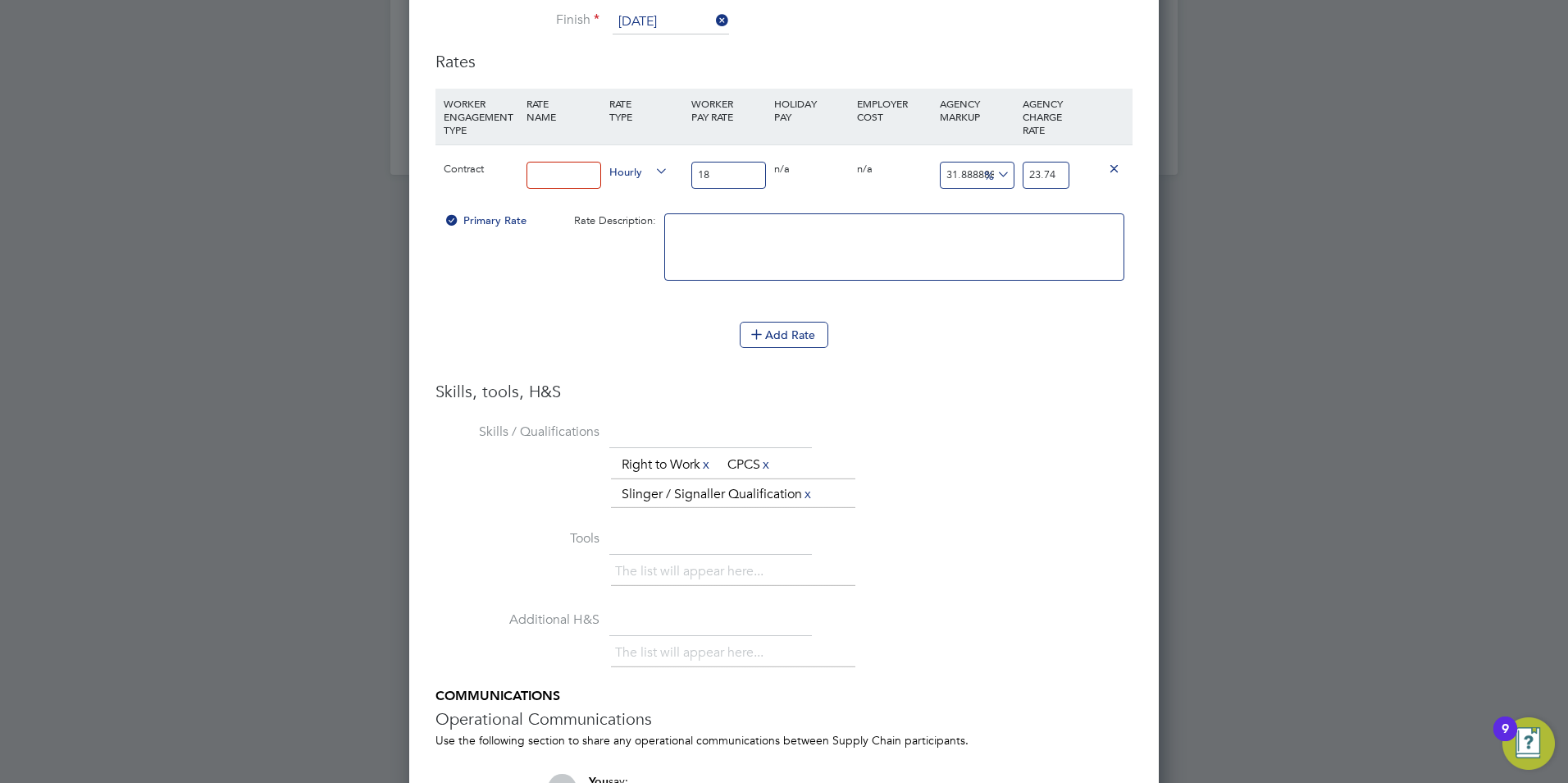
scroll to position [2071, 0]
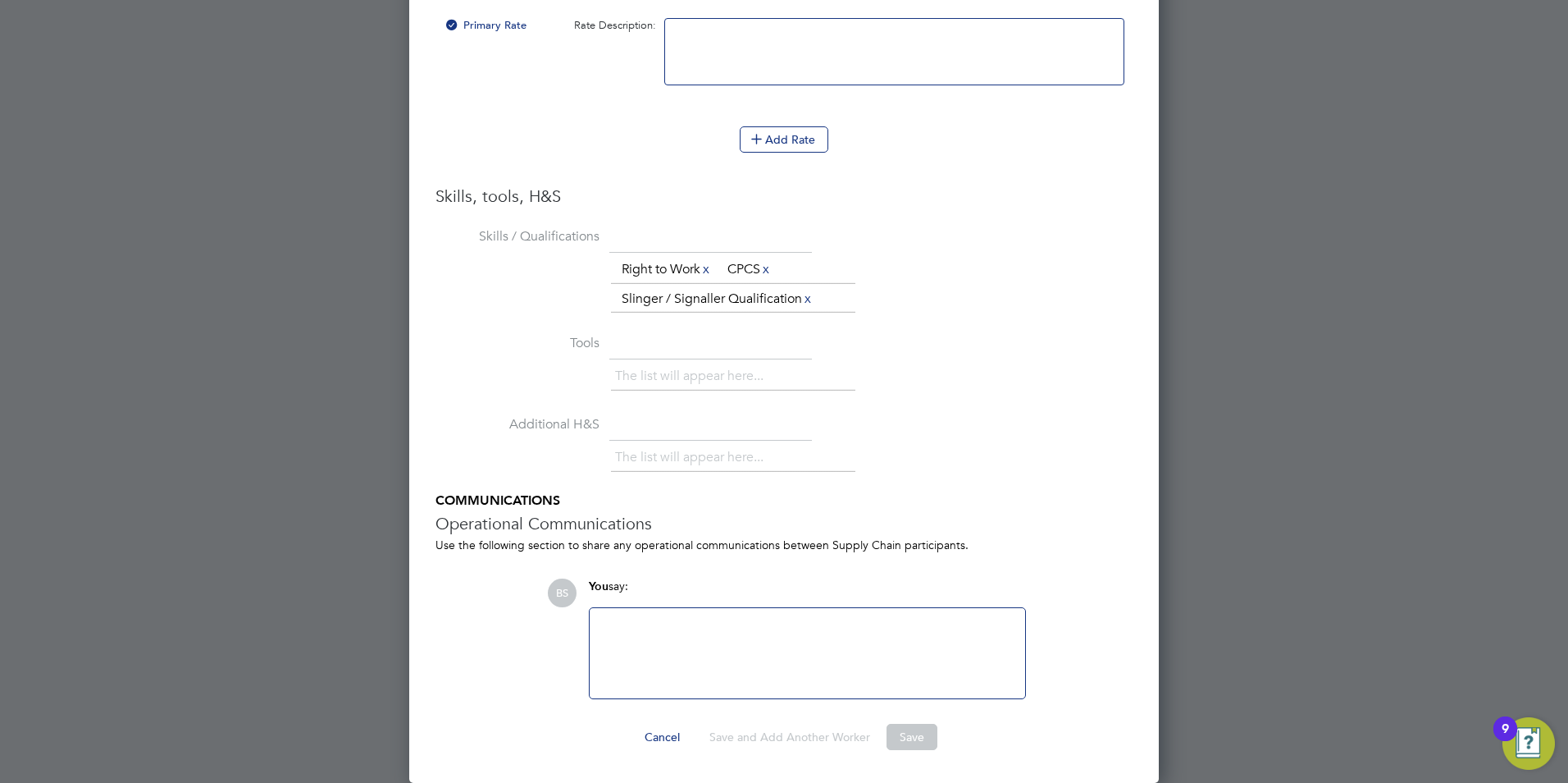
click at [962, 486] on div "You say:" at bounding box center [808, 593] width 437 height 29
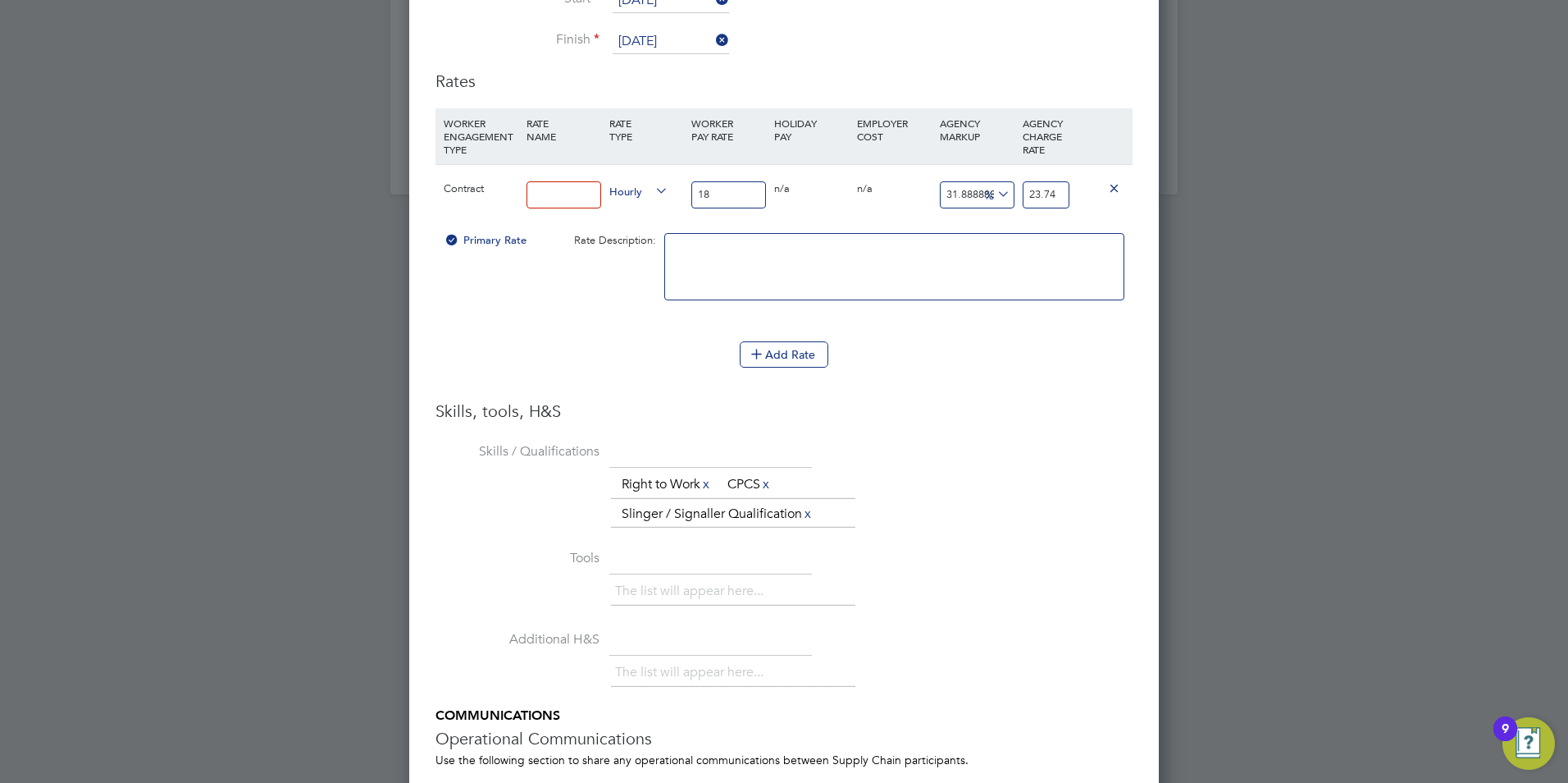
scroll to position [1831, 0]
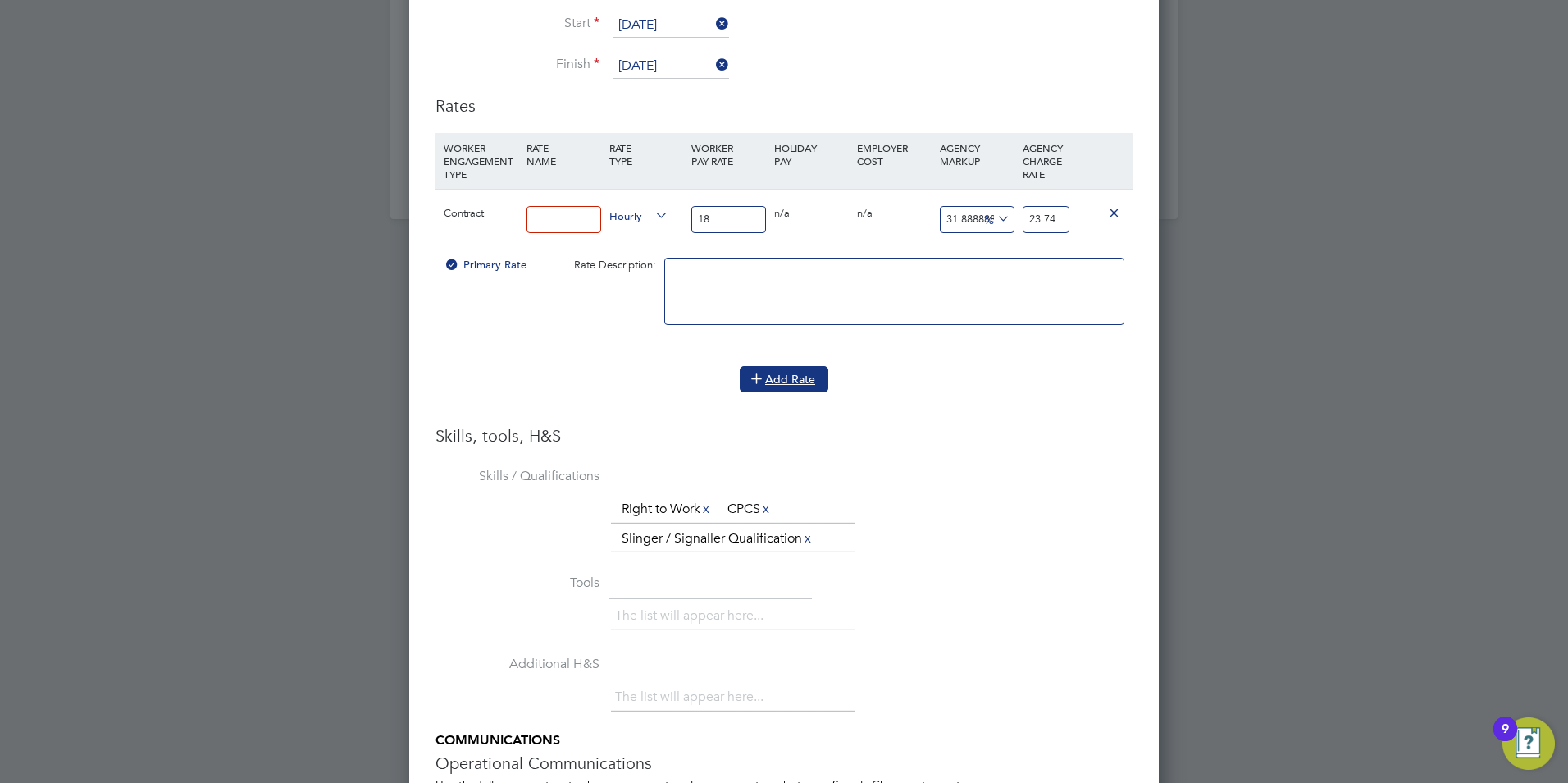
click at [783, 374] on button "Add Rate" at bounding box center [784, 378] width 89 height 26
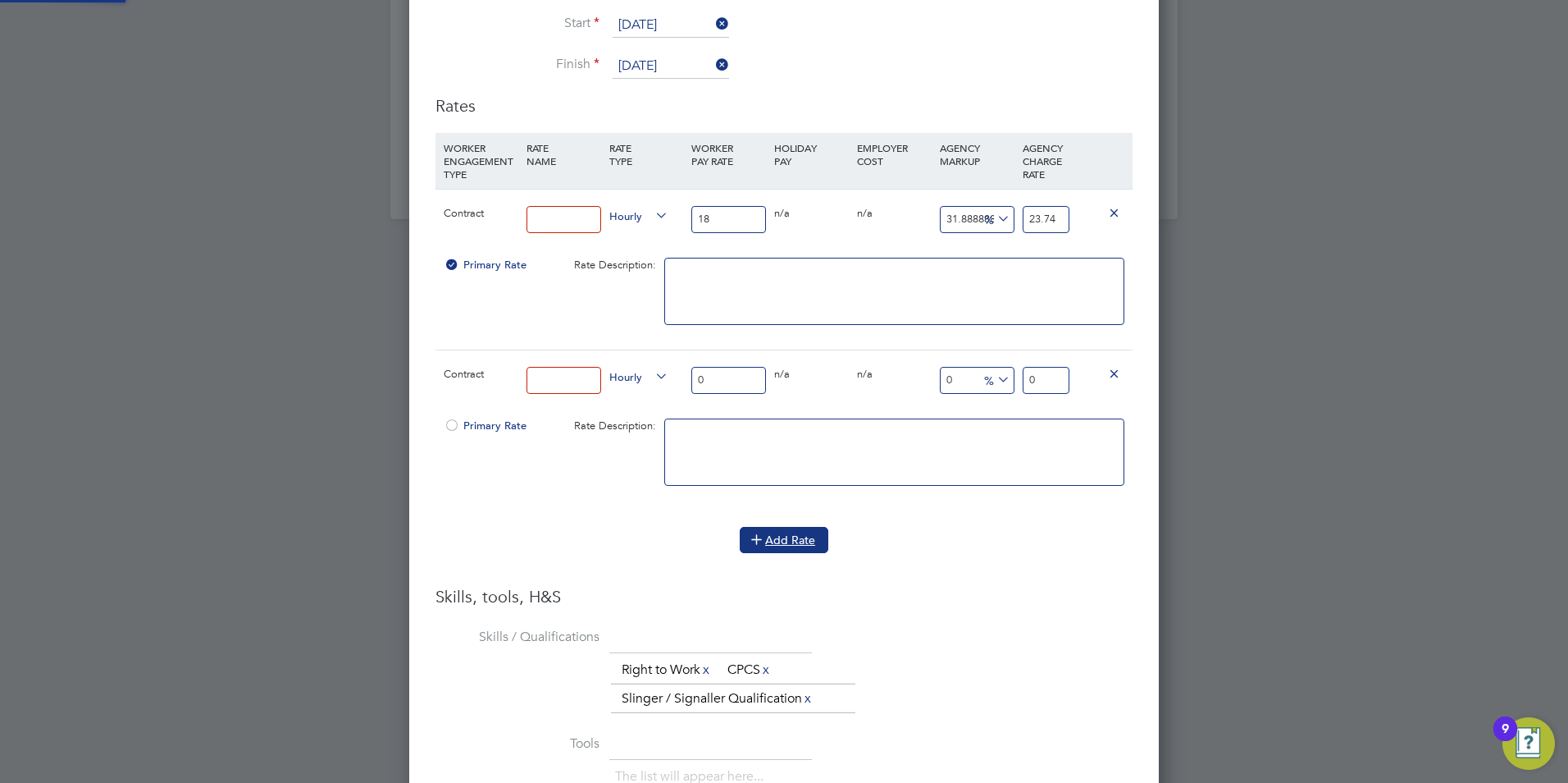
scroll to position [1742, 750]
click at [1042, 374] on icon at bounding box center [1114, 373] width 13 height 13
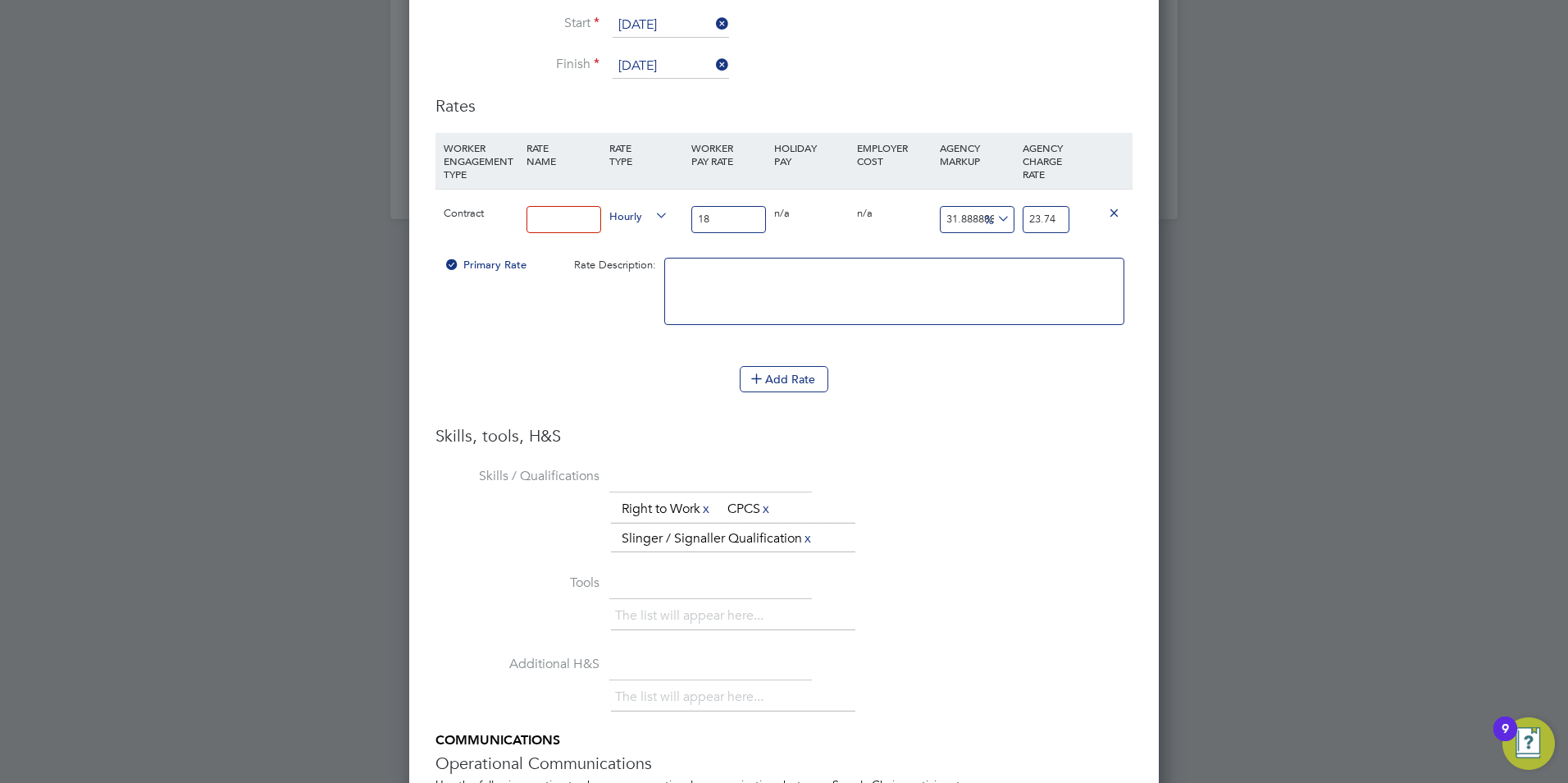
scroll to position [1581, 750]
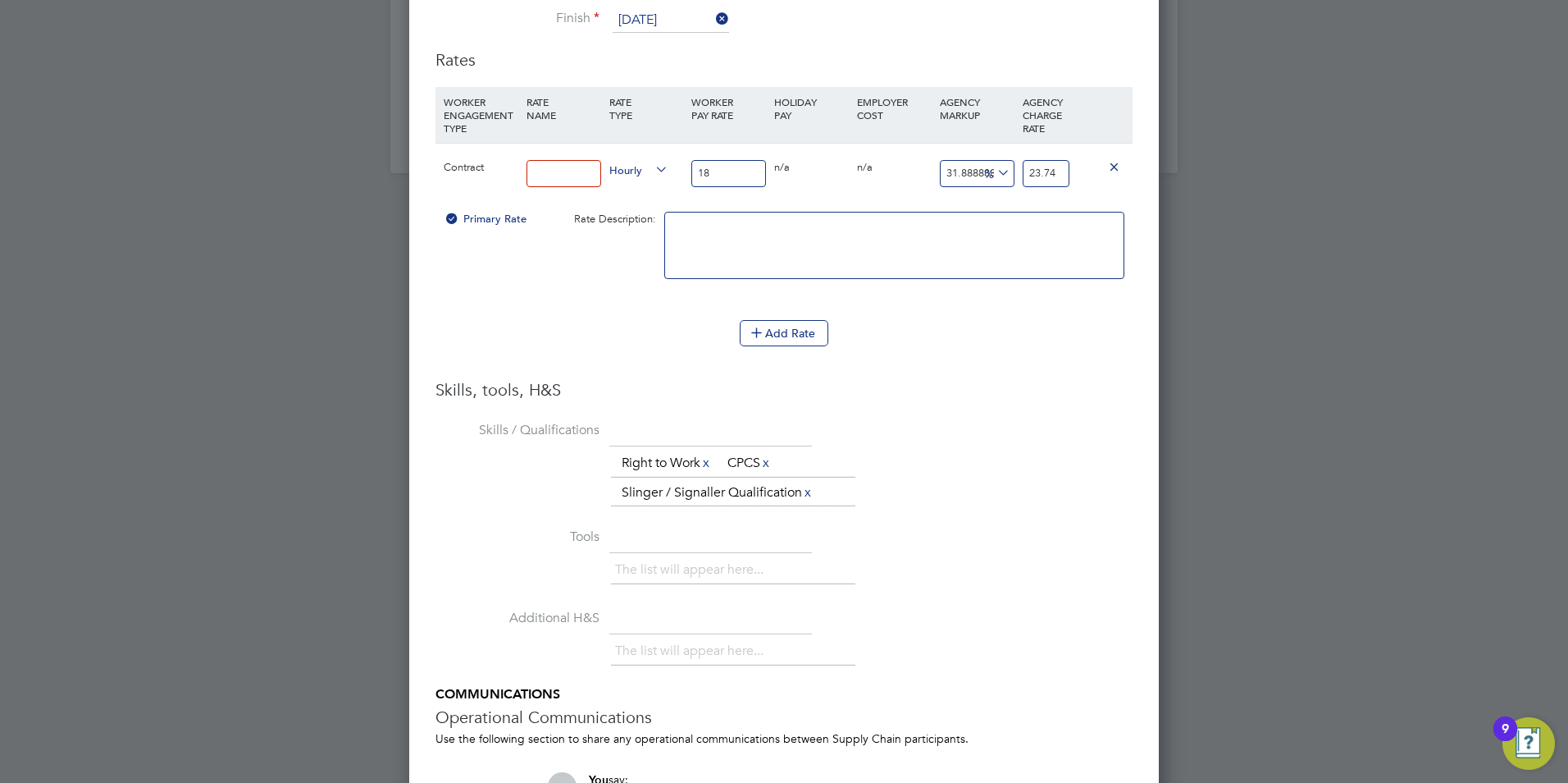
click at [866, 386] on h3 "Skills, tools, H&S" at bounding box center [784, 390] width 697 height 21
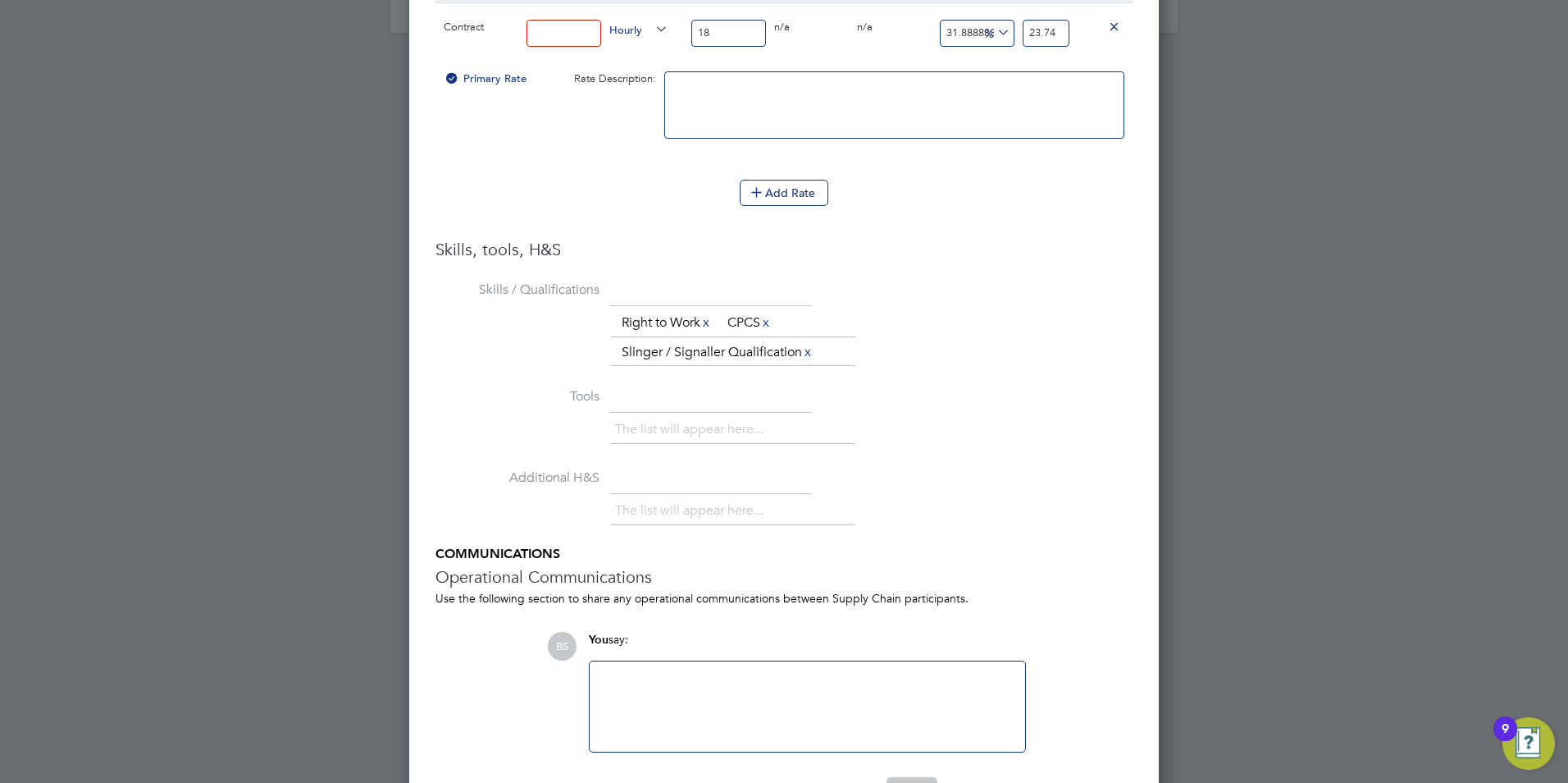
scroll to position [2071, 0]
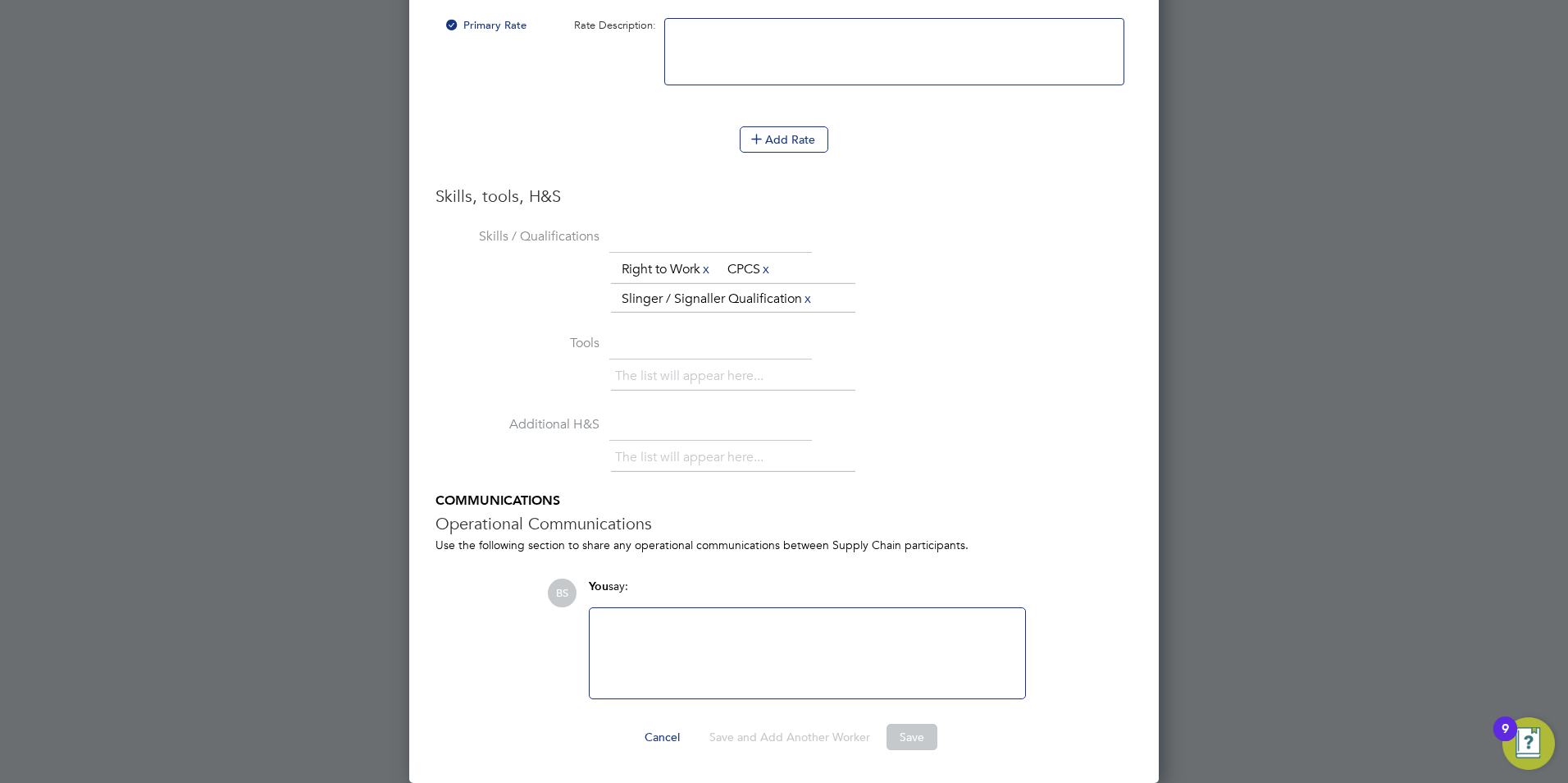
click at [899, 486] on button "Save" at bounding box center [912, 736] width 51 height 26
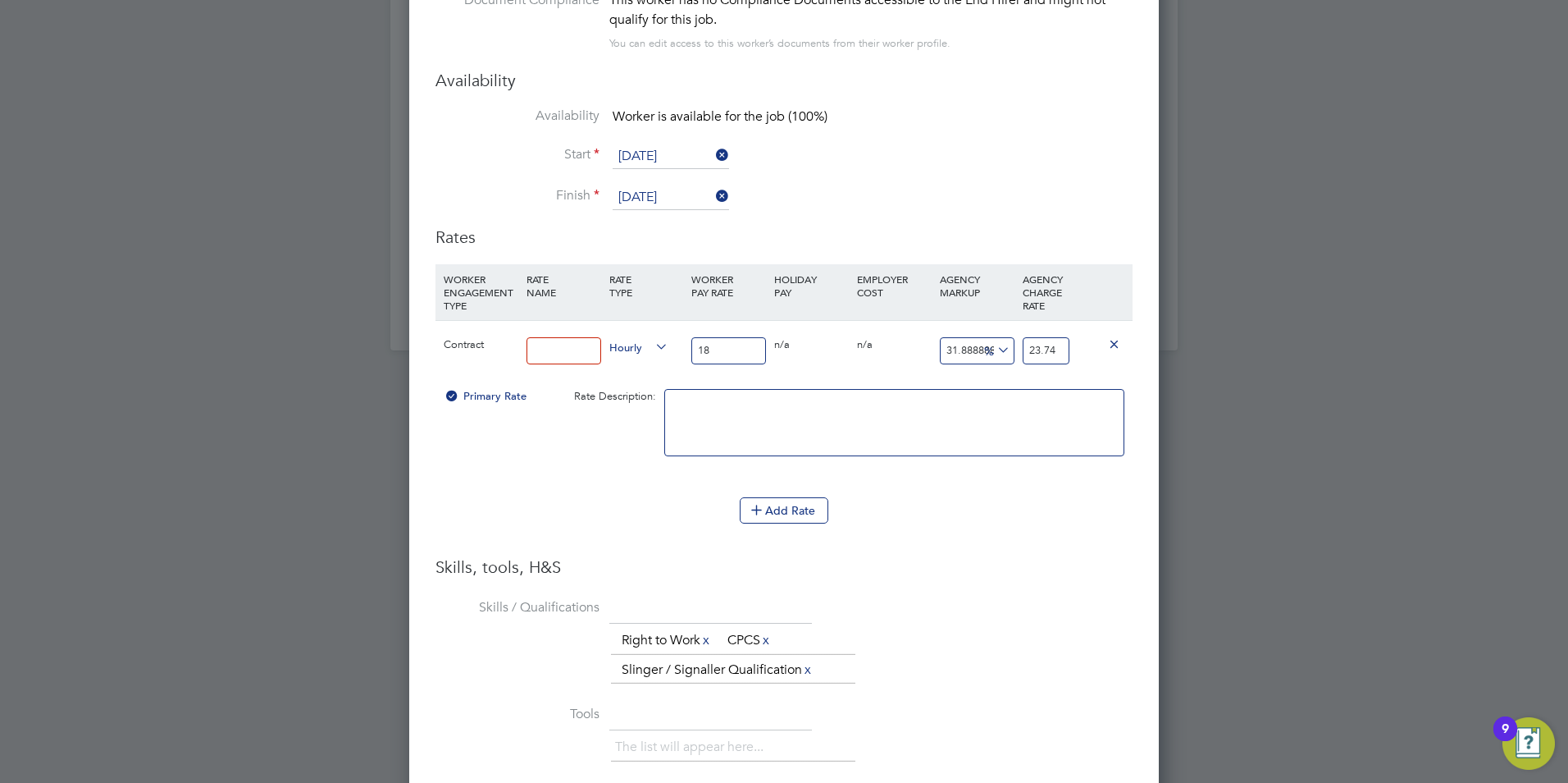
scroll to position [1699, 0]
drag, startPoint x: 578, startPoint y: 336, endPoint x: 554, endPoint y: 348, distance: 26.8
click at [554, 348] on div at bounding box center [564, 352] width 83 height 60
click at [554, 348] on input at bounding box center [564, 352] width 75 height 27
type input "CIS"
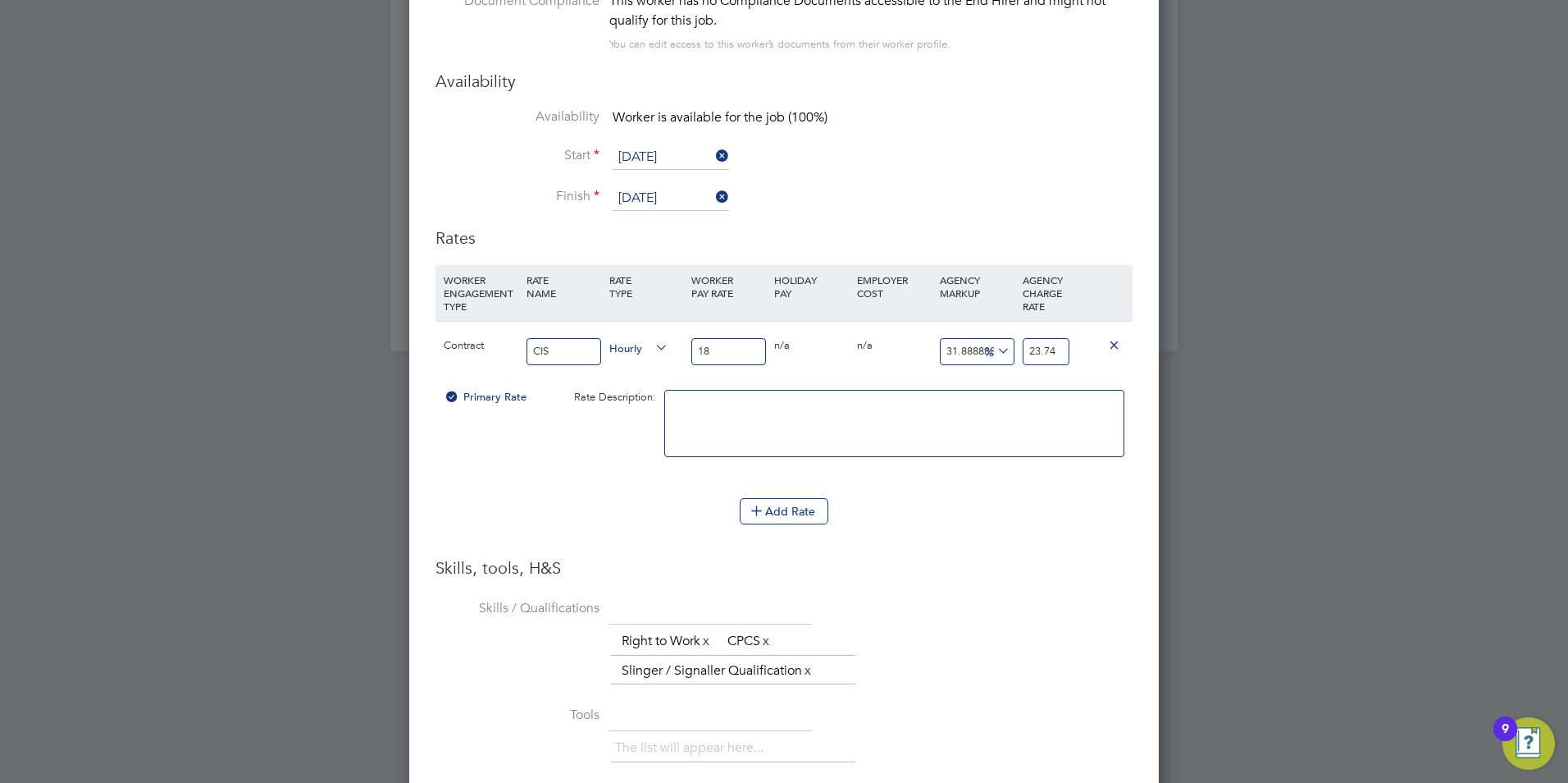
click at [960, 486] on li "Skills / Qualifications The list will appear here... Right to Work x CPCS x Sli…" at bounding box center [784, 648] width 697 height 107
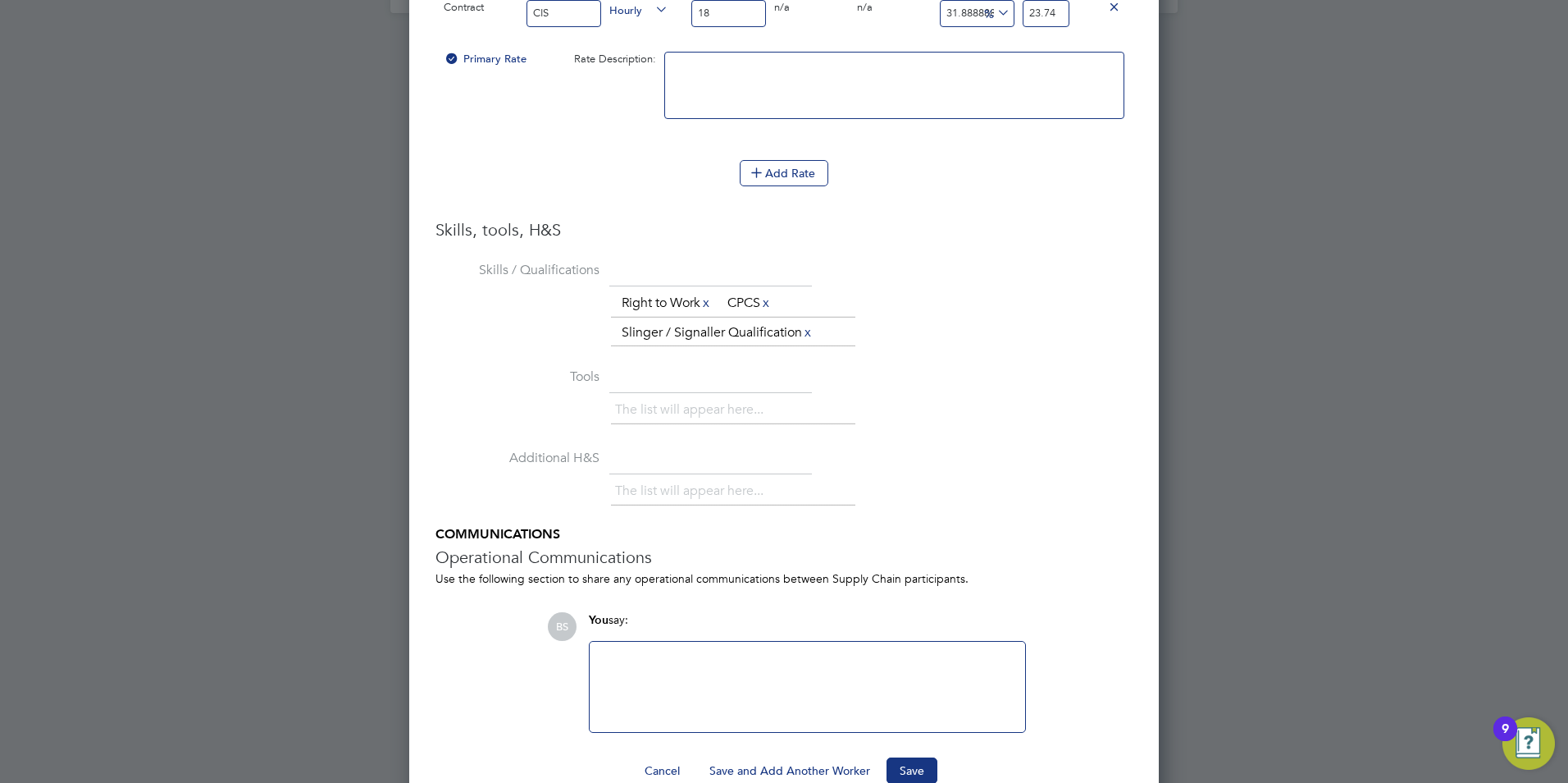
scroll to position [2071, 0]
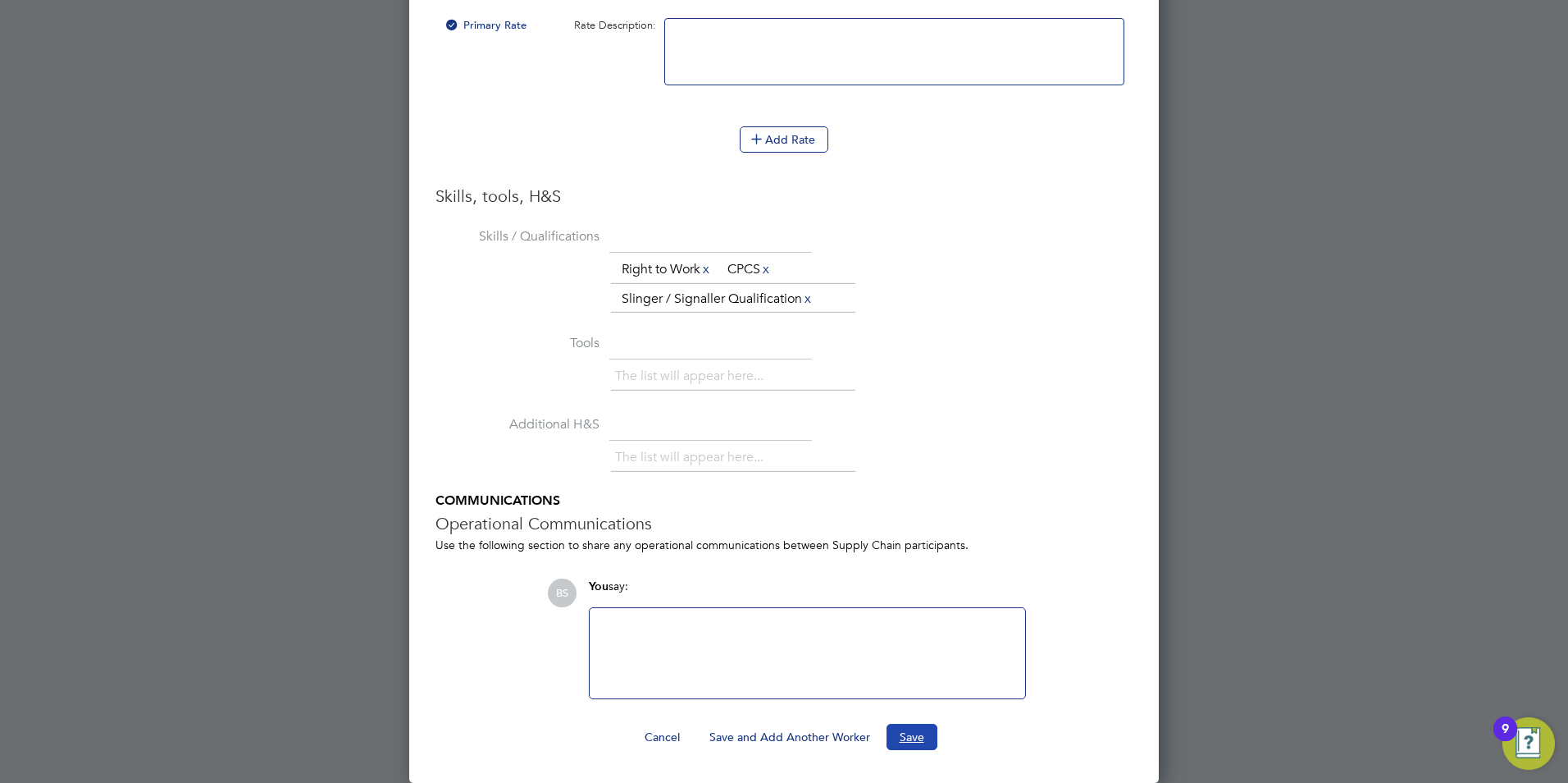
click at [916, 486] on button "Save" at bounding box center [912, 736] width 51 height 26
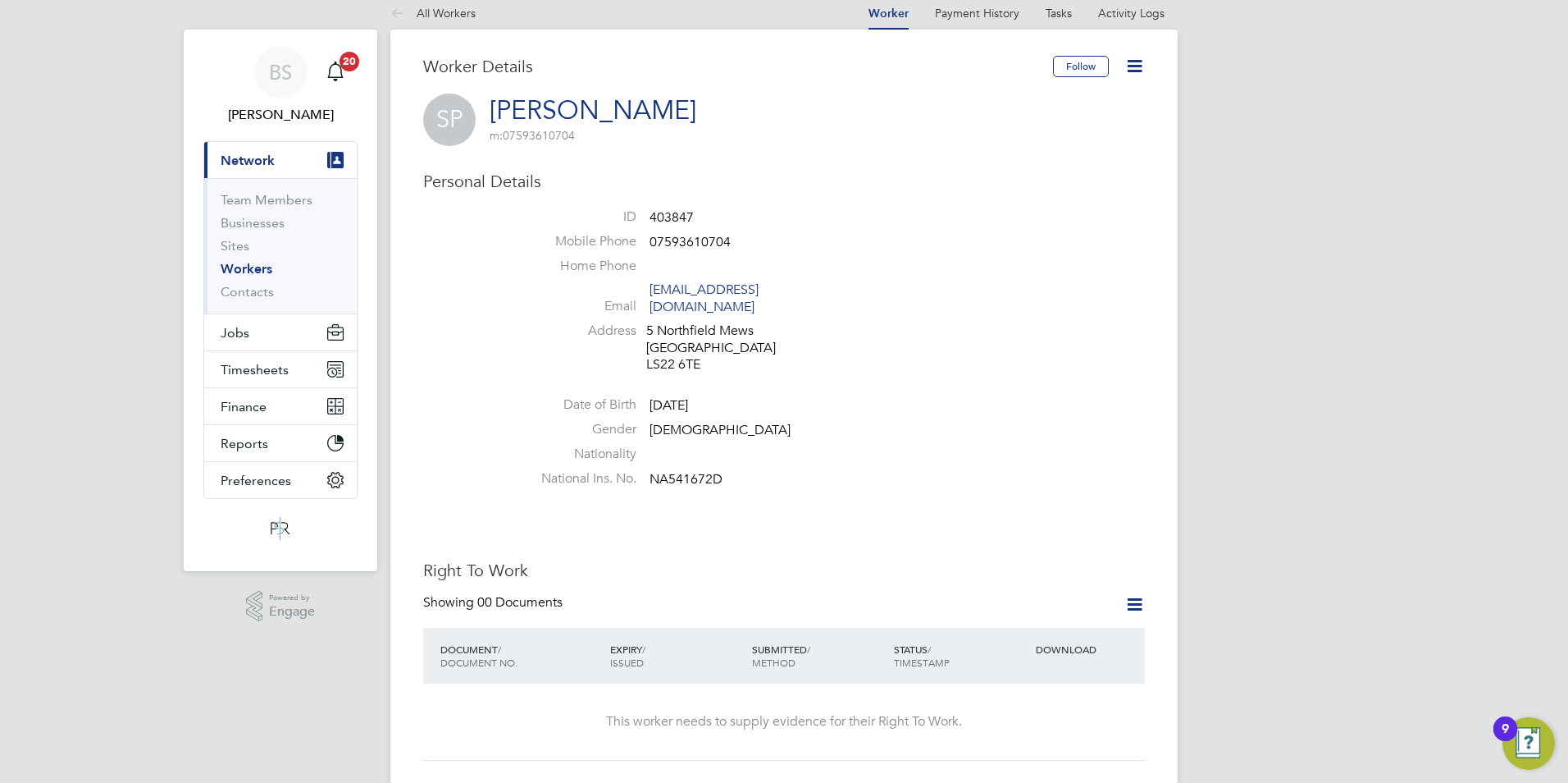
scroll to position [17, 0]
click at [1042, 65] on icon at bounding box center [1134, 65] width 20 height 20
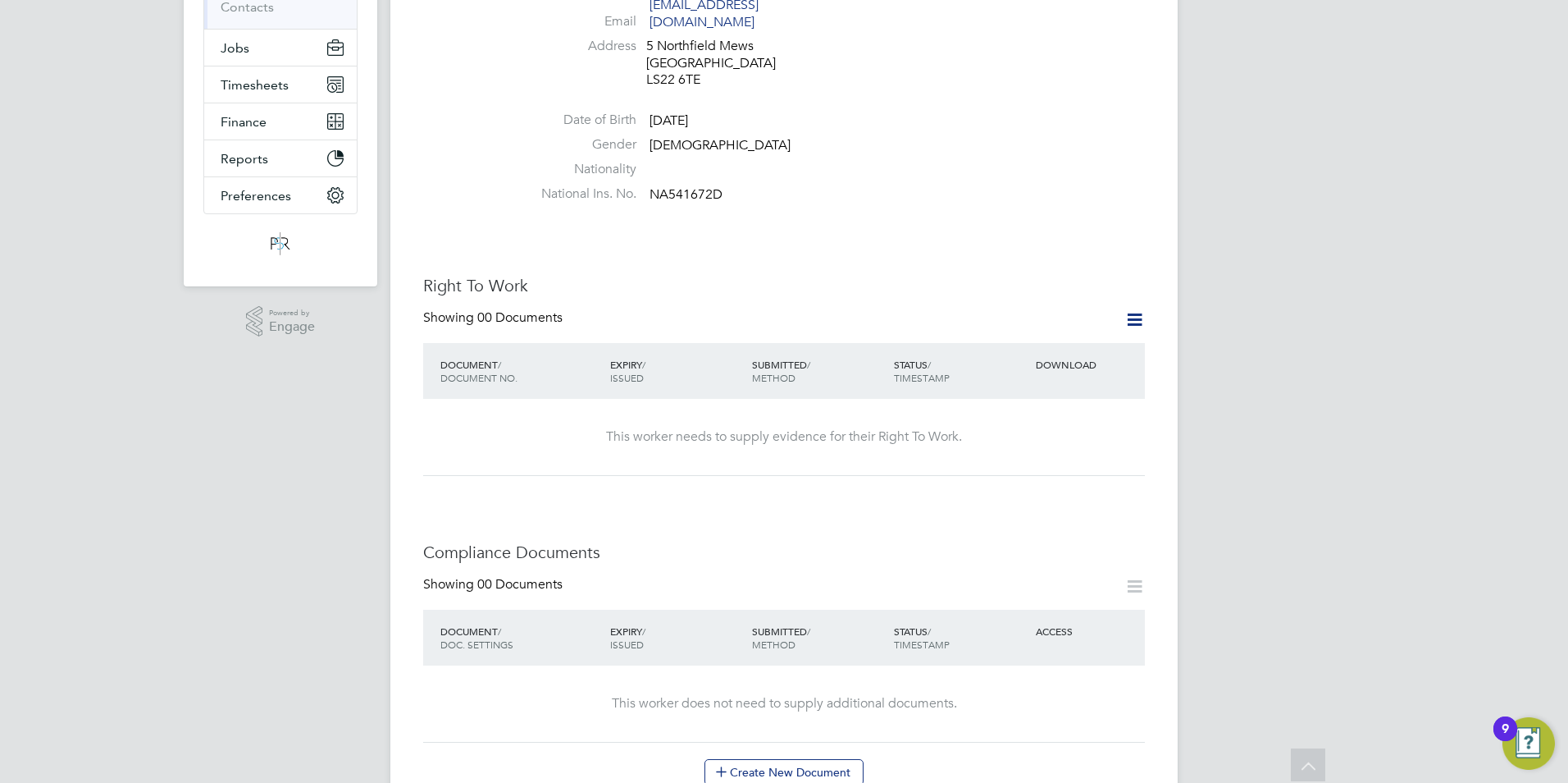
scroll to position [0, 0]
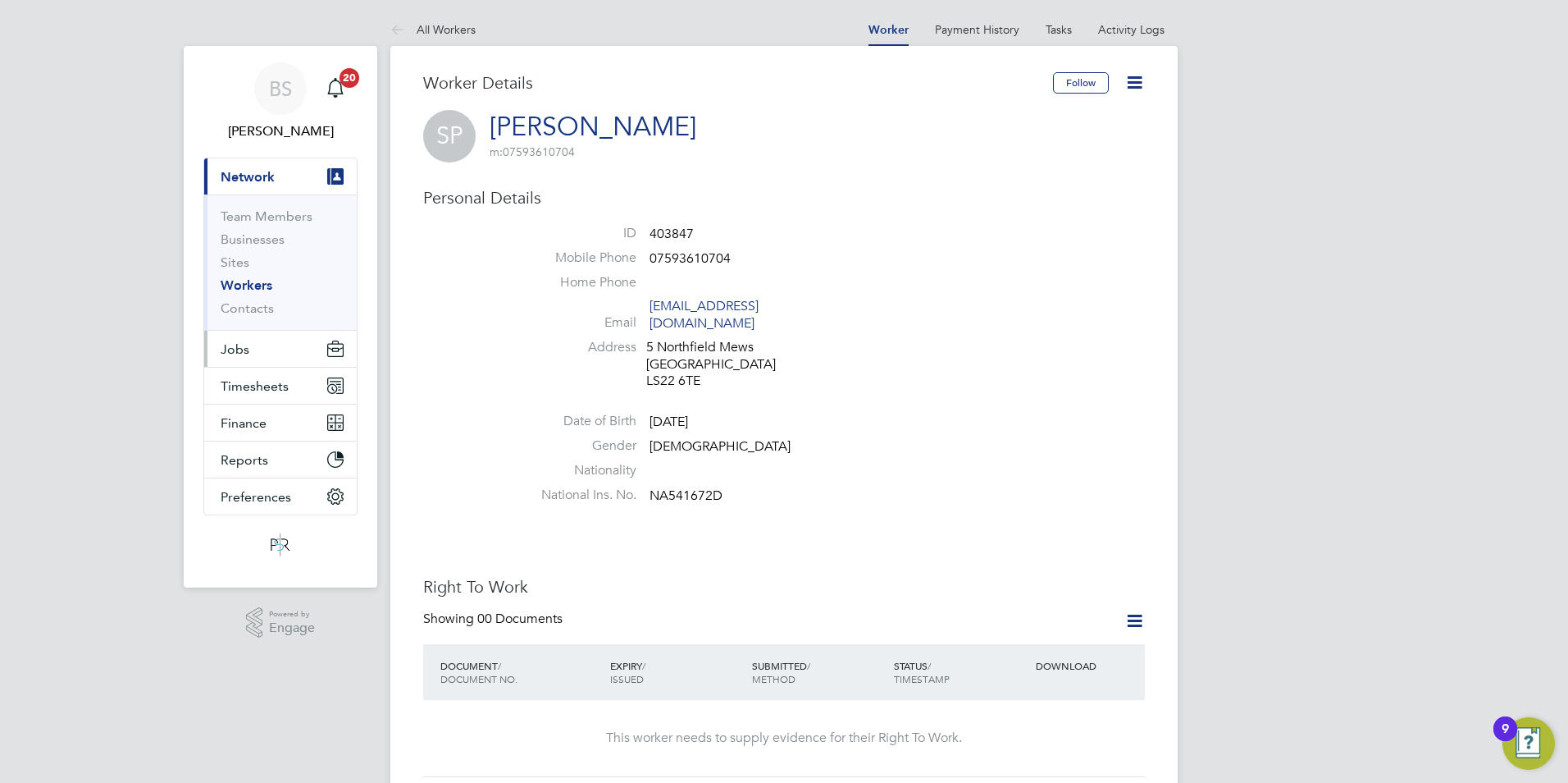
click at [262, 352] on button "Jobs" at bounding box center [280, 348] width 152 height 36
click at [263, 354] on button "Jobs" at bounding box center [280, 348] width 152 height 36
click at [269, 376] on button "Timesheets" at bounding box center [280, 385] width 152 height 36
click at [268, 383] on span "Timesheets" at bounding box center [254, 386] width 68 height 15
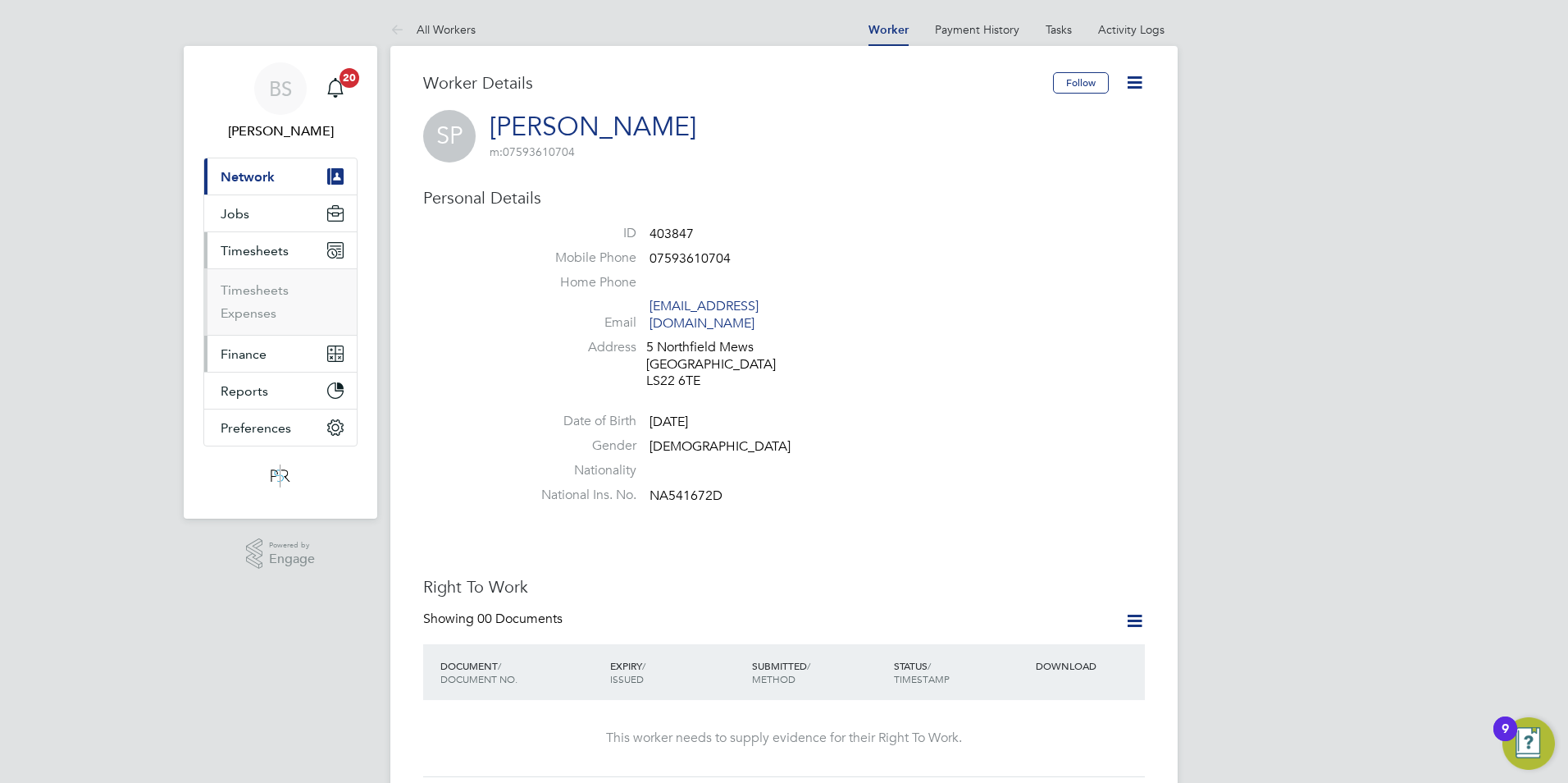
click at [269, 363] on button "Finance" at bounding box center [280, 352] width 152 height 36
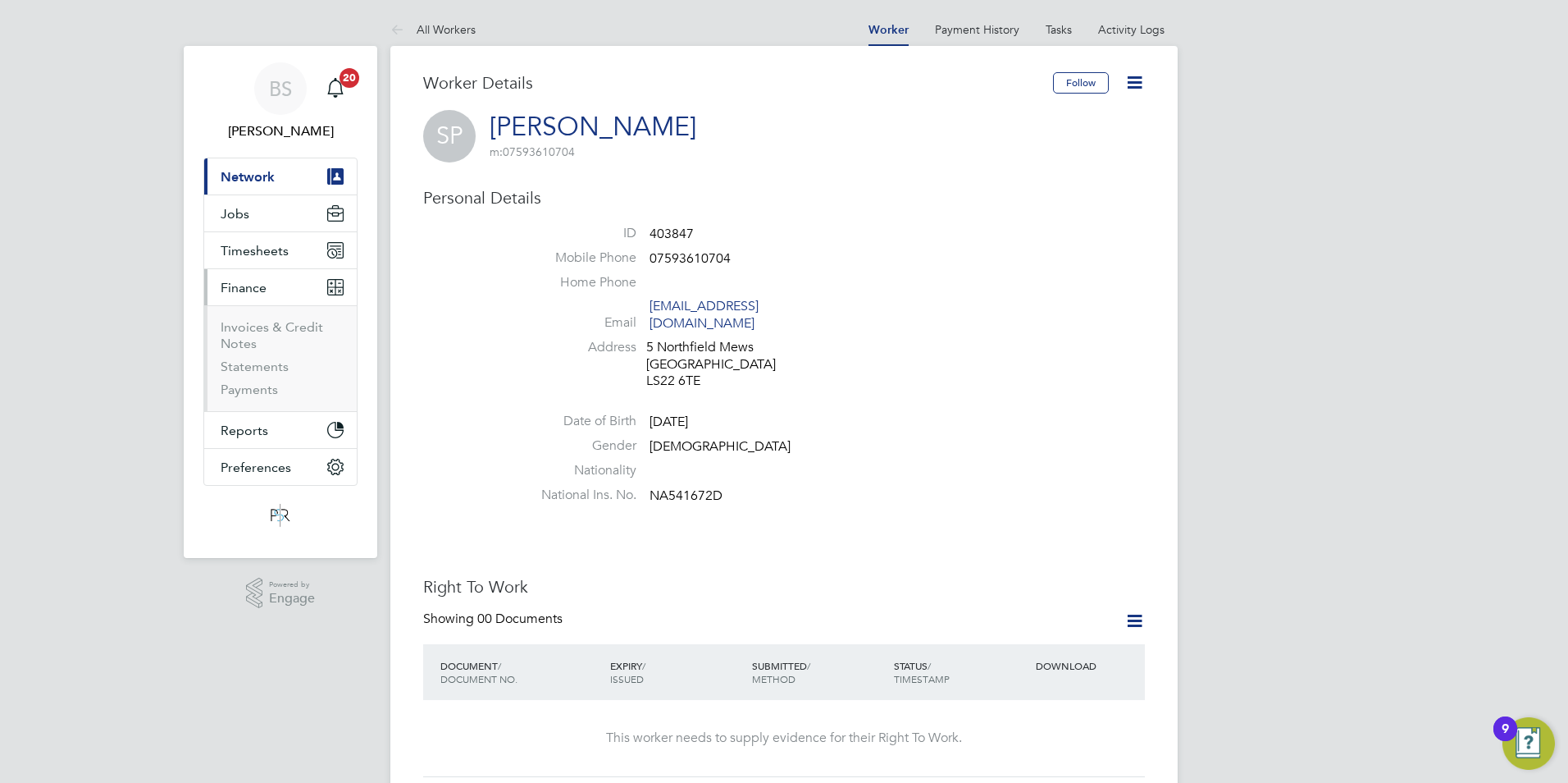
click at [266, 299] on button "Finance" at bounding box center [280, 286] width 152 height 36
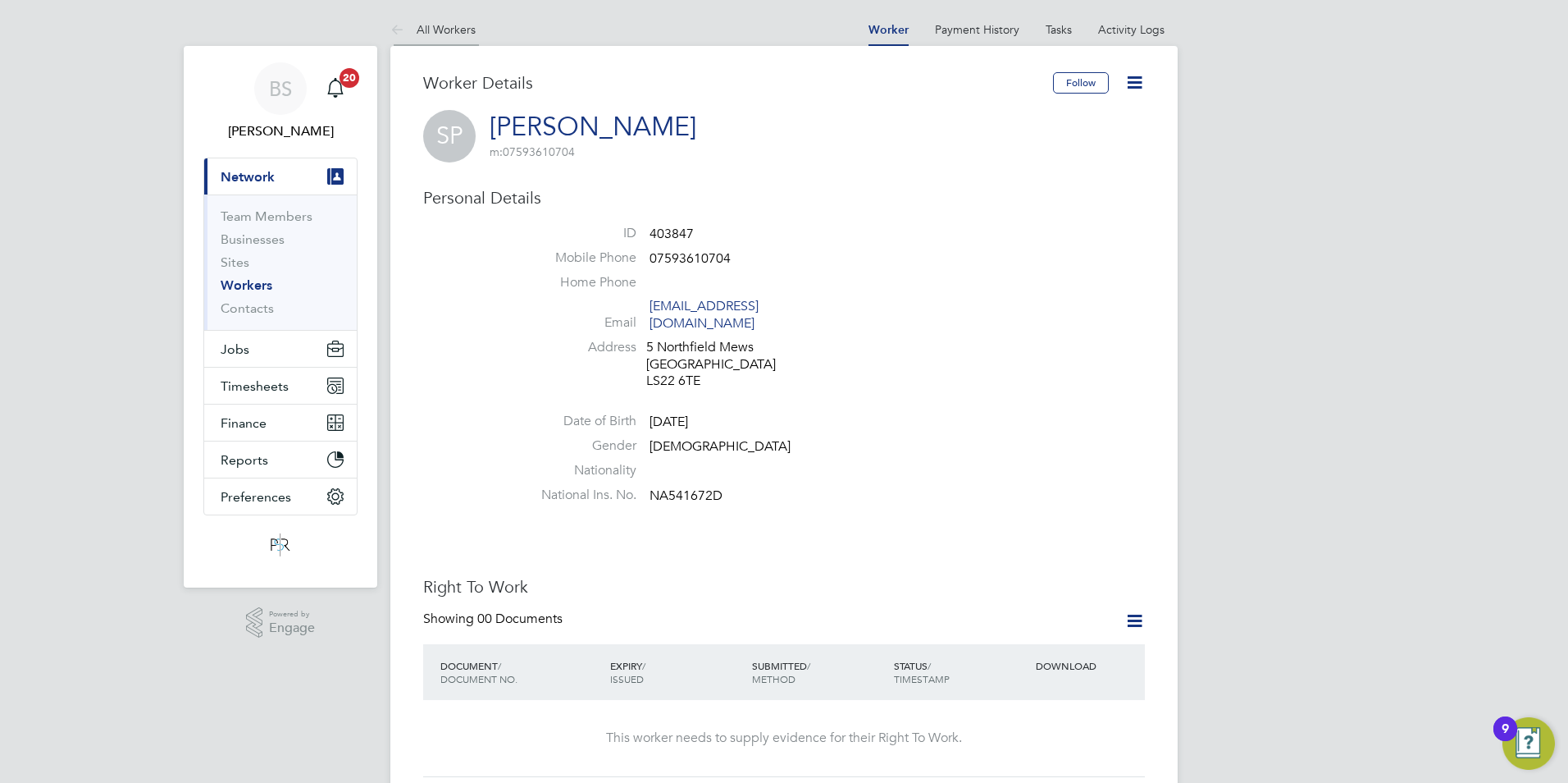
click at [429, 25] on link "All Workers" at bounding box center [432, 29] width 86 height 14
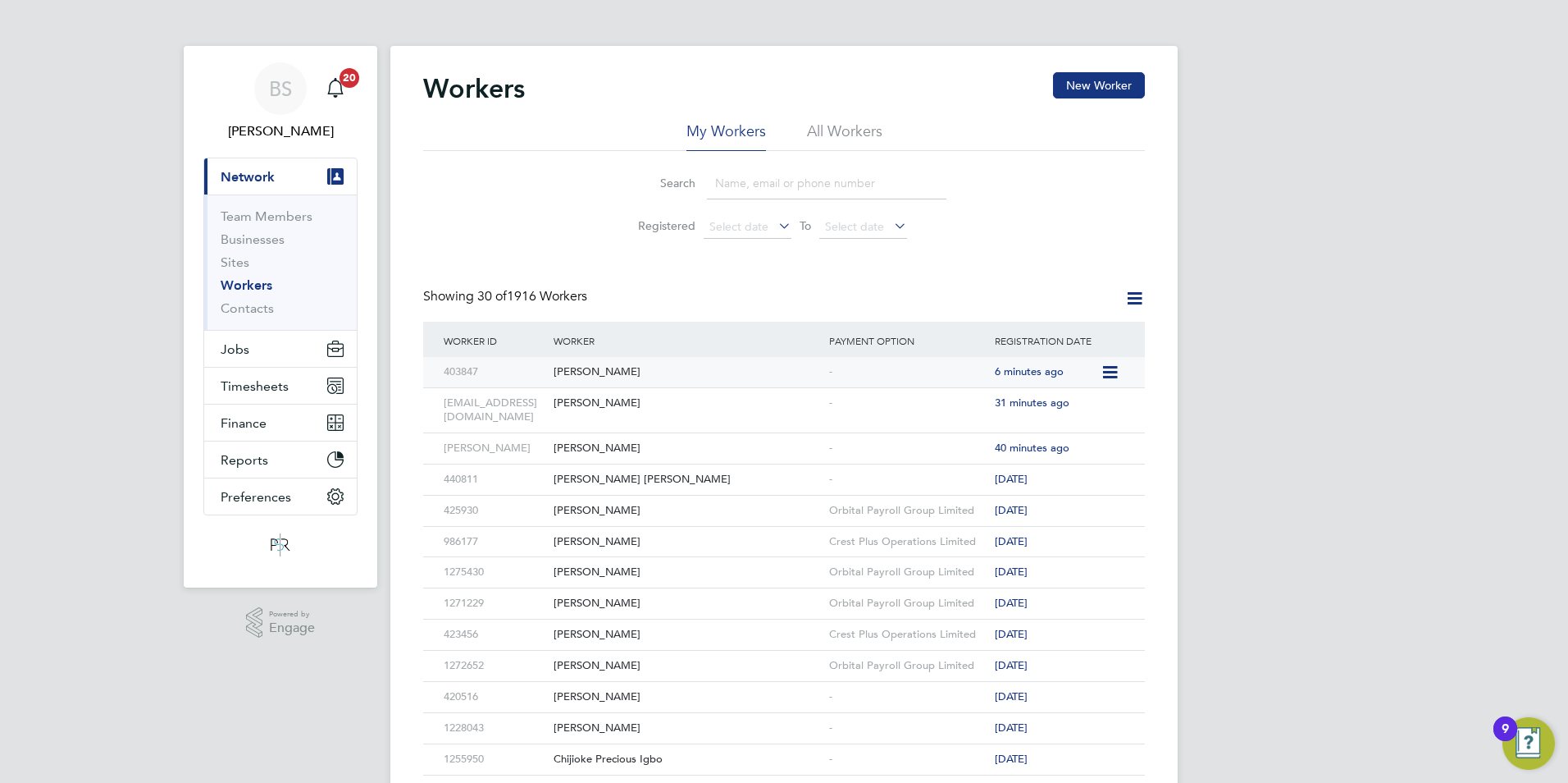
click at [576, 367] on div "[PERSON_NAME]" at bounding box center [687, 373] width 275 height 31
click at [1042, 367] on icon at bounding box center [1108, 373] width 16 height 19
click at [1042, 473] on div "BS Beth Seddon Notifications 20 Applications: Current page: Network Team Member…" at bounding box center [784, 713] width 1568 height 1425
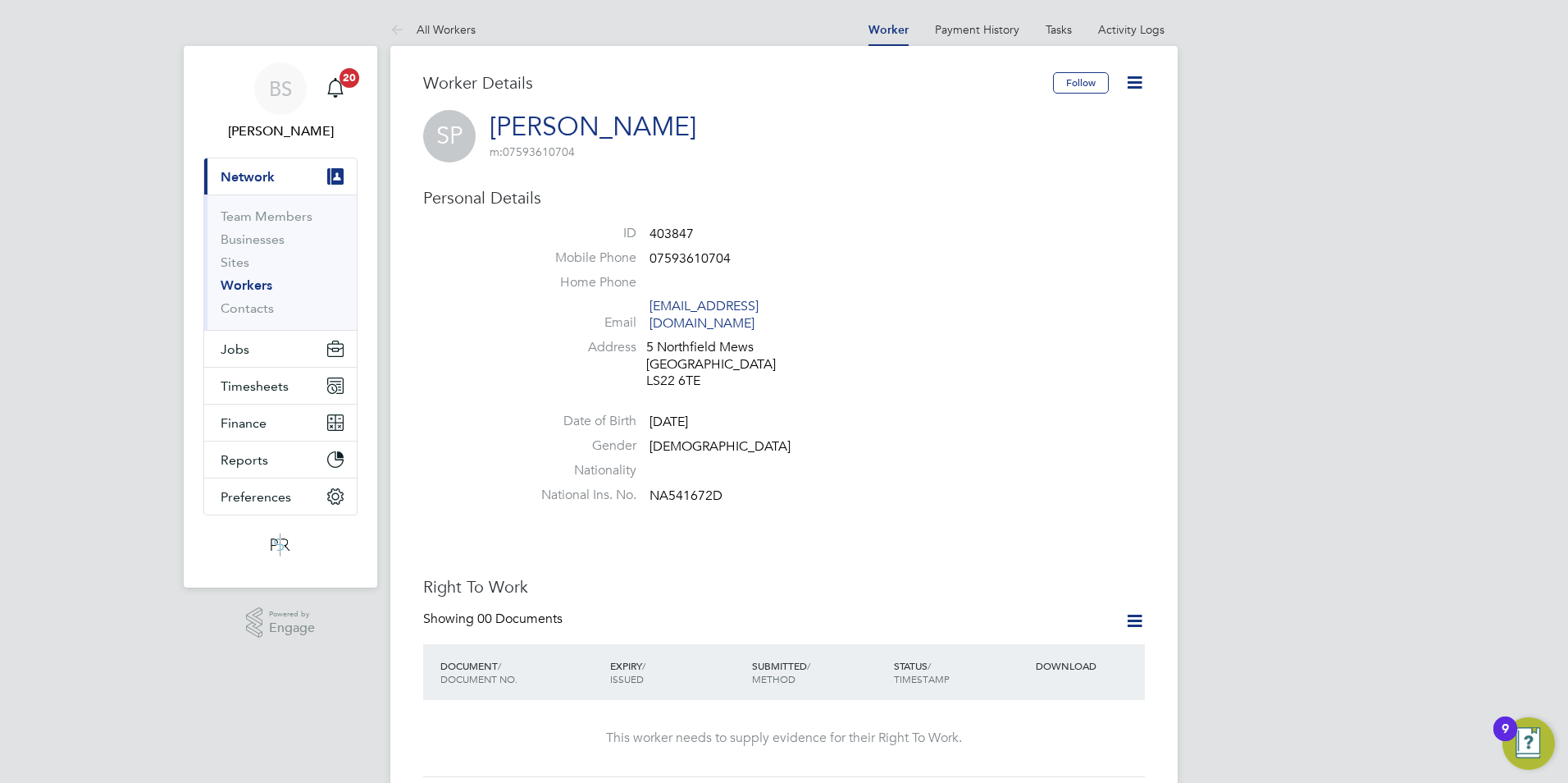
click at [1129, 82] on icon at bounding box center [1134, 82] width 20 height 20
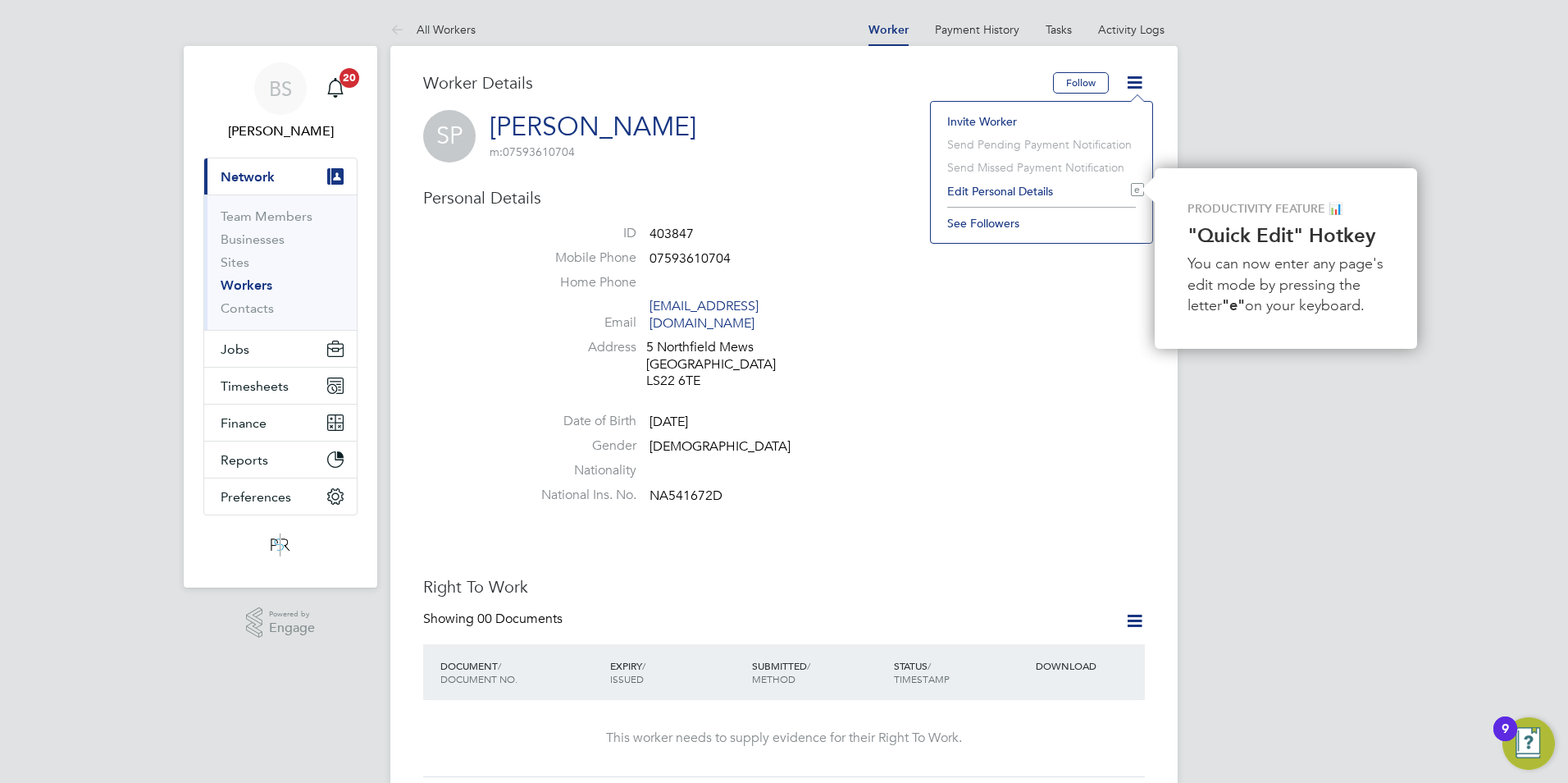
click at [1113, 363] on li "Address [STREET_ADDRESS]" at bounding box center [833, 366] width 623 height 55
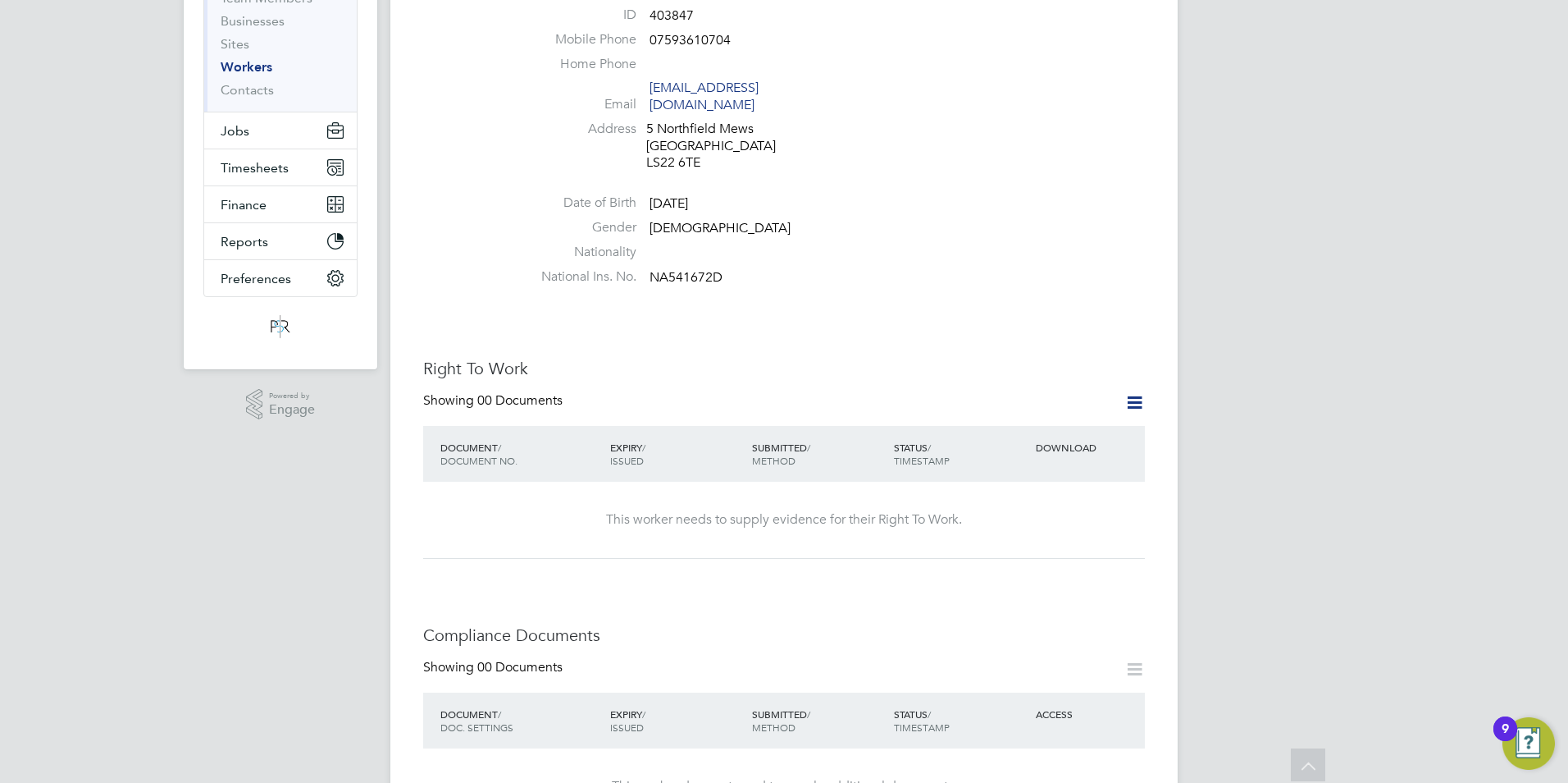
scroll to position [383, 0]
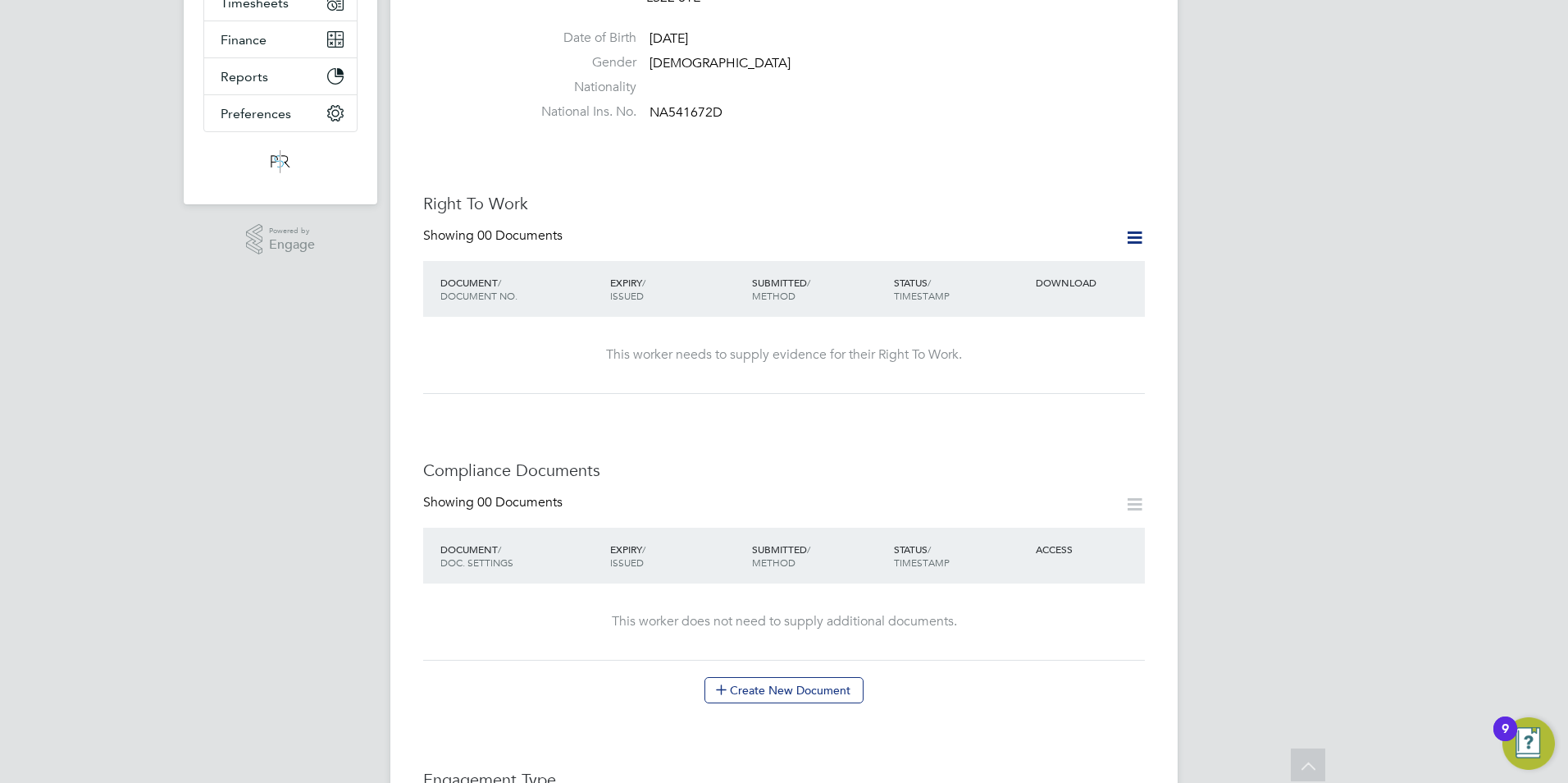
click at [1126, 227] on icon at bounding box center [1134, 237] width 20 height 20
click at [1041, 202] on div "Right To Work Showing 00 Documents DOCUMENT / DOCUMENT NO. EXPIRY / ISSUED SUBM…" at bounding box center [784, 293] width 722 height 201
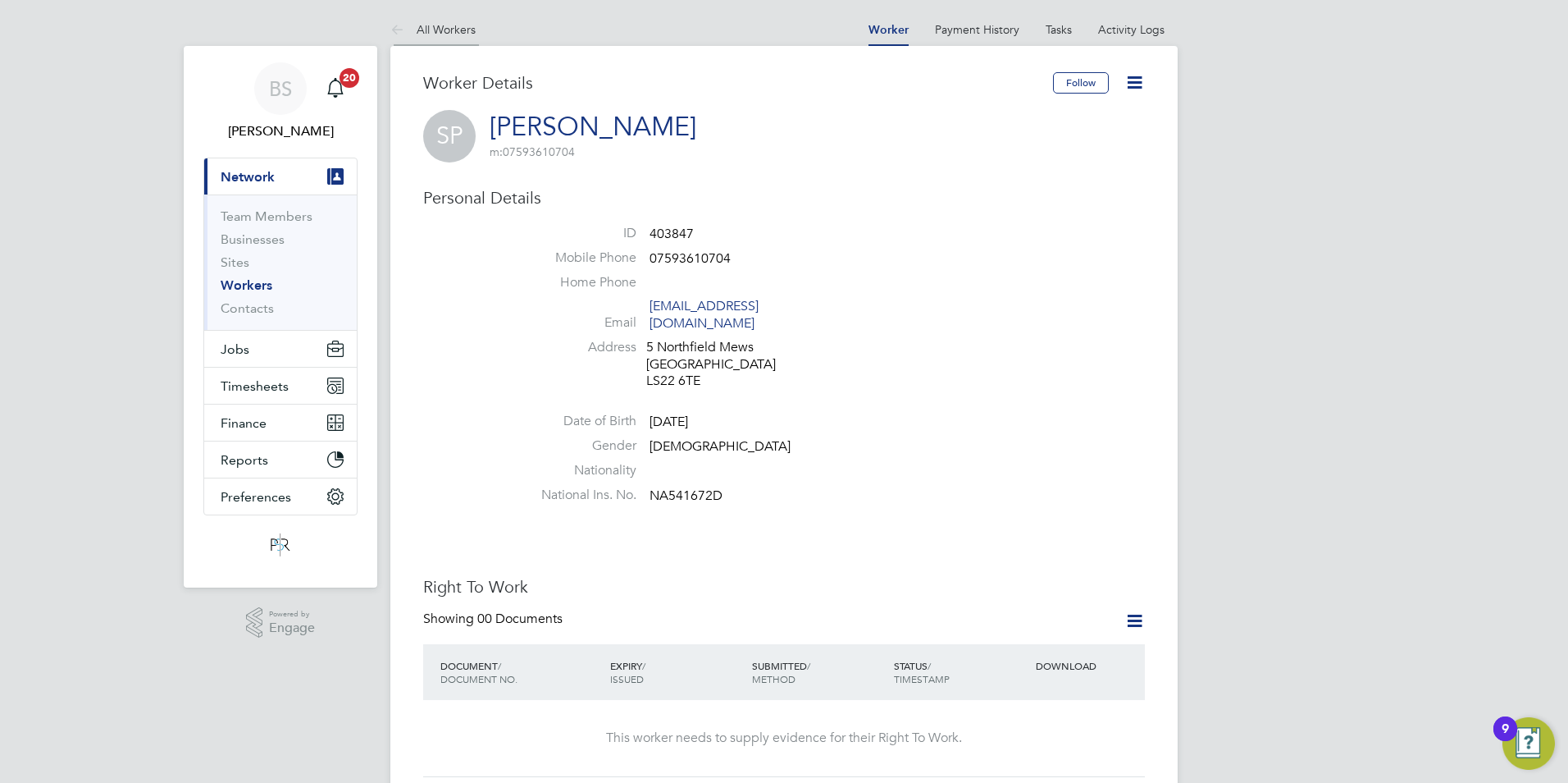
click at [422, 27] on link "All Workers" at bounding box center [432, 29] width 86 height 14
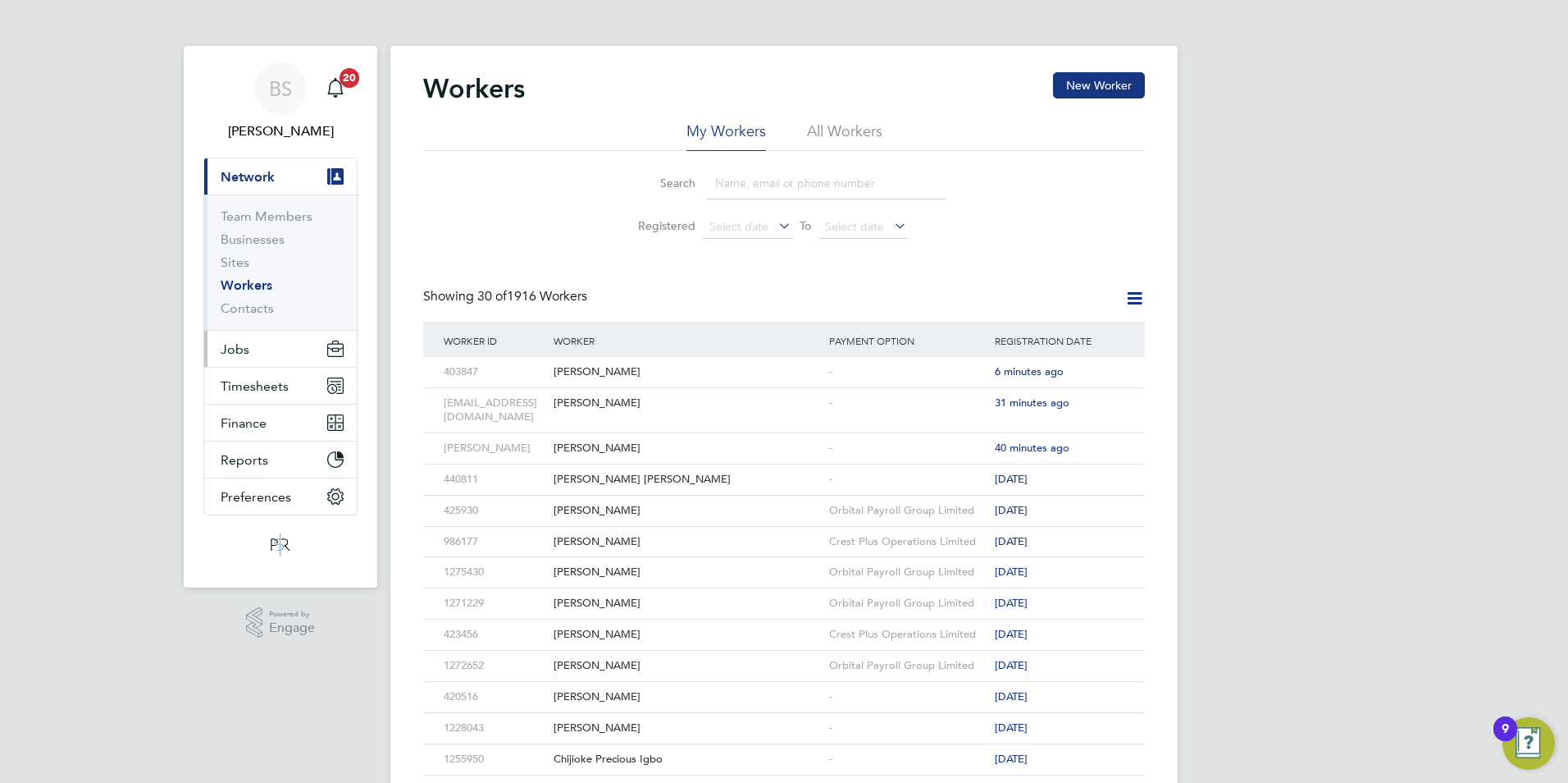
click at [251, 338] on button "Jobs" at bounding box center [280, 348] width 152 height 36
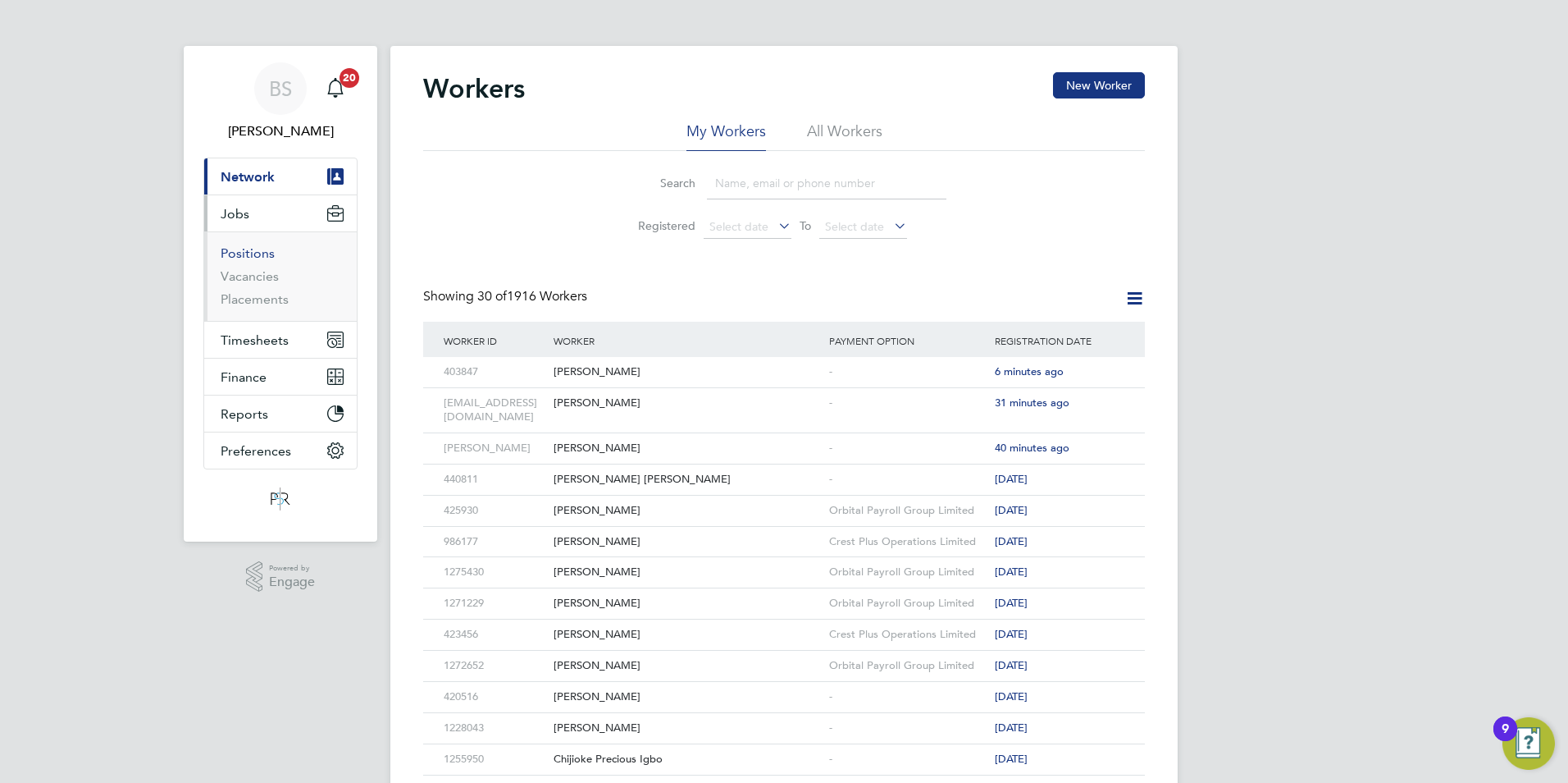
click at [254, 251] on link "Positions" at bounding box center [247, 253] width 54 height 15
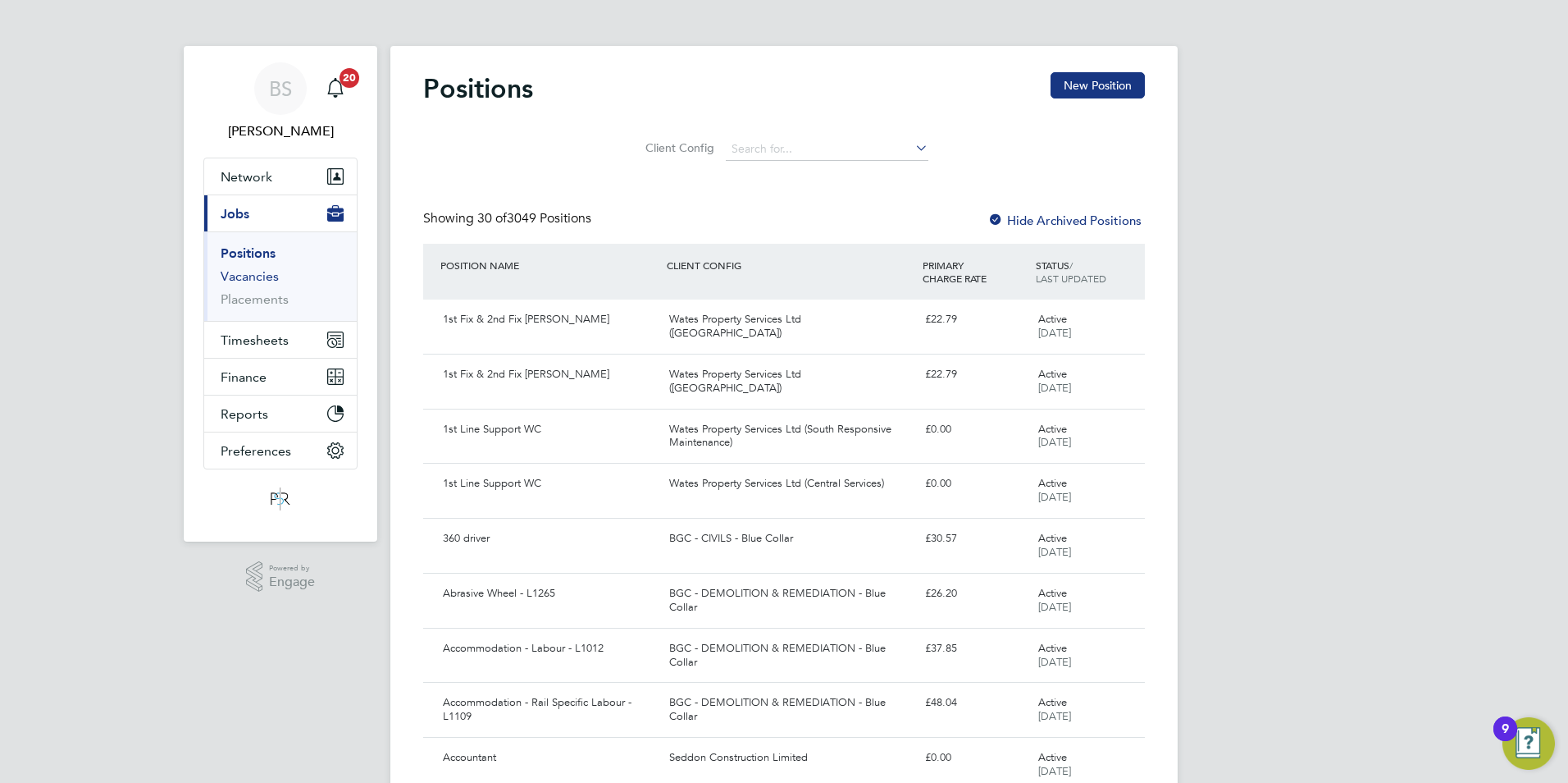
click at [260, 280] on link "Vacancies" at bounding box center [249, 276] width 58 height 15
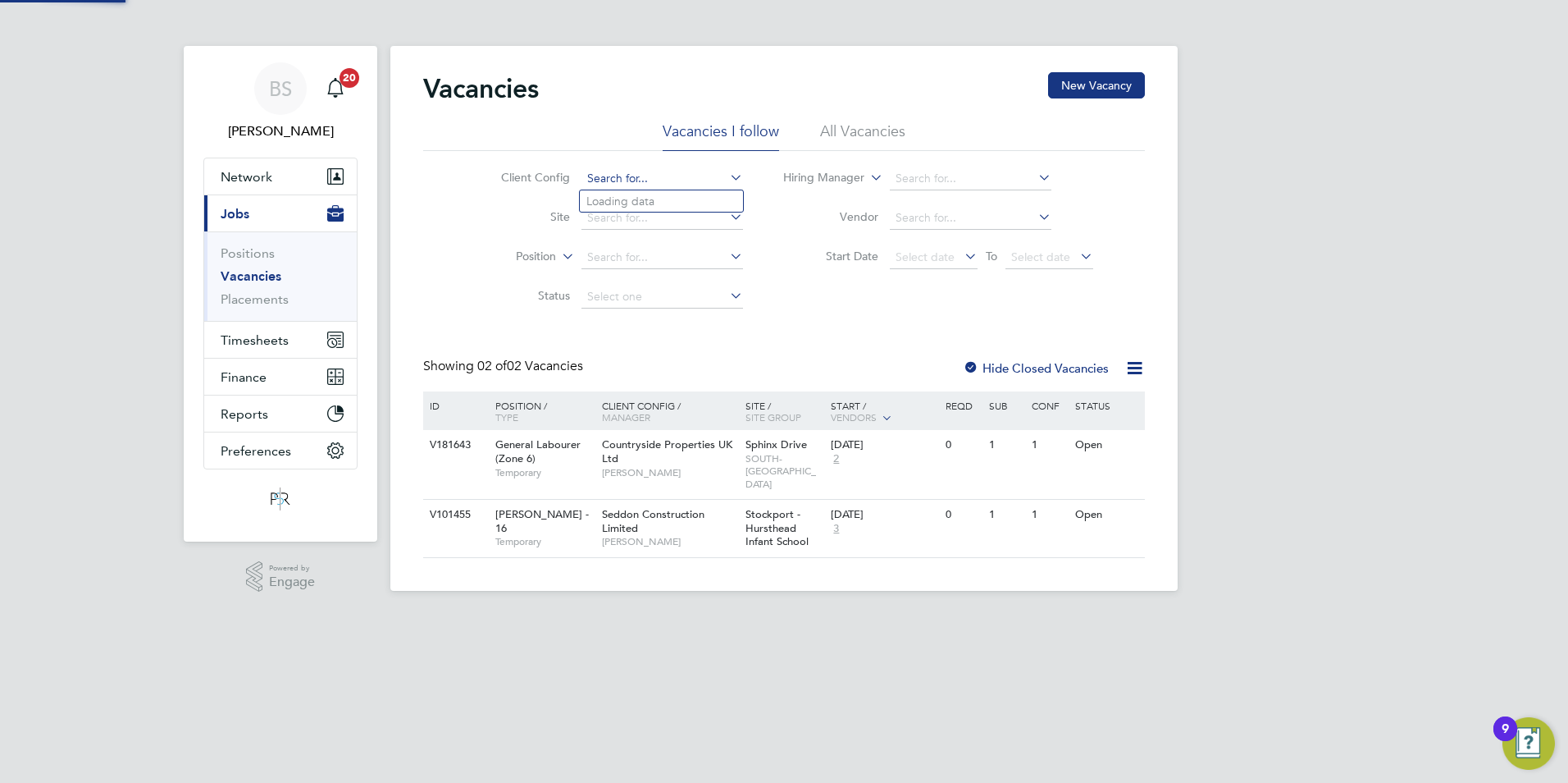
click at [651, 174] on input at bounding box center [662, 179] width 162 height 23
click at [667, 199] on li "Countr yside Properties UK Ltd" at bounding box center [666, 201] width 173 height 22
type input "Countryside Properties UK Ltd"
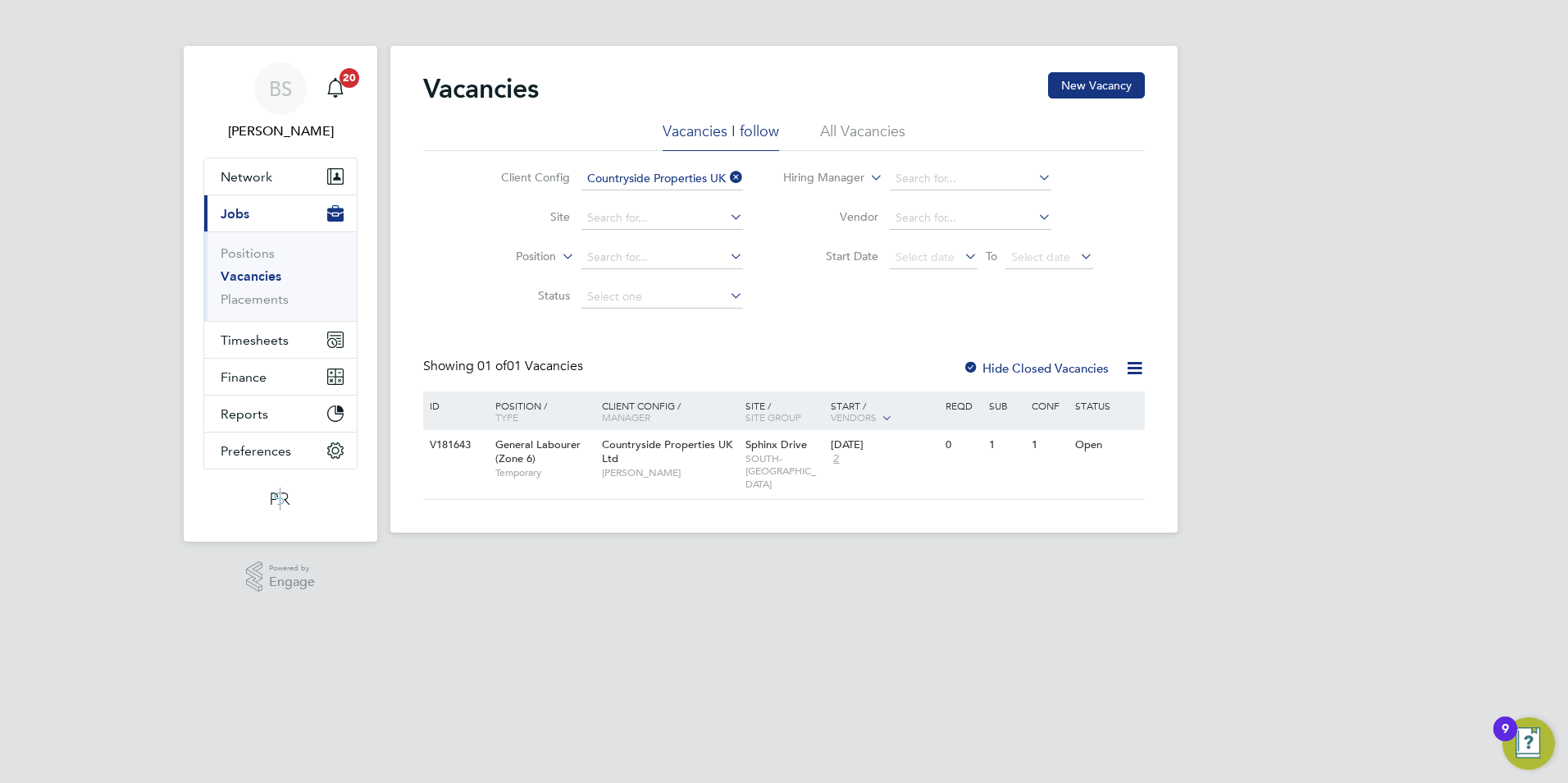
click at [727, 174] on icon at bounding box center [727, 177] width 0 height 23
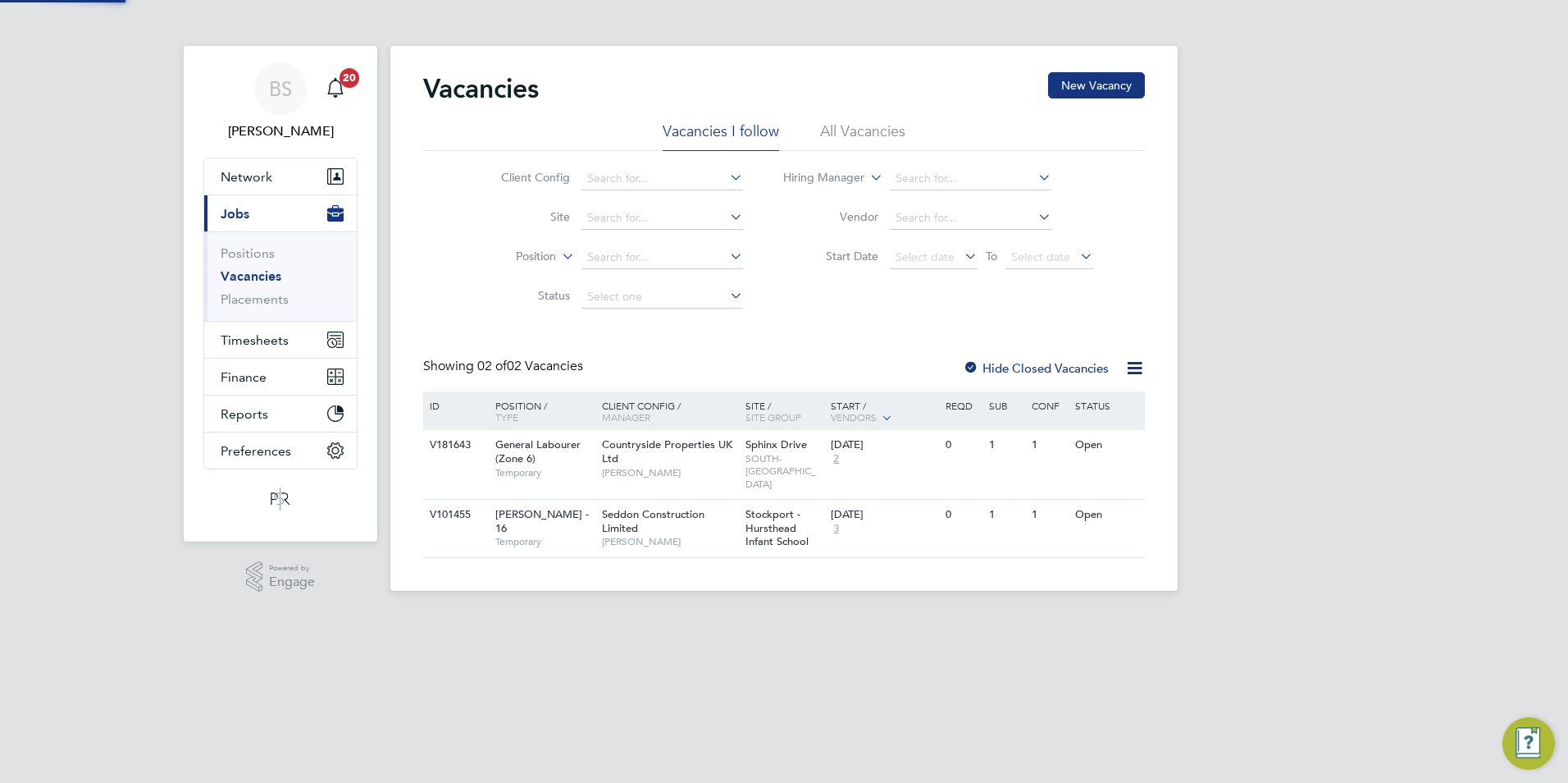
click at [712, 328] on div "Vacancies New Vacancy Vacancies I follow All Vacancies Client Config Site Posit…" at bounding box center [784, 315] width 722 height 485
